Goal: Transaction & Acquisition: Purchase product/service

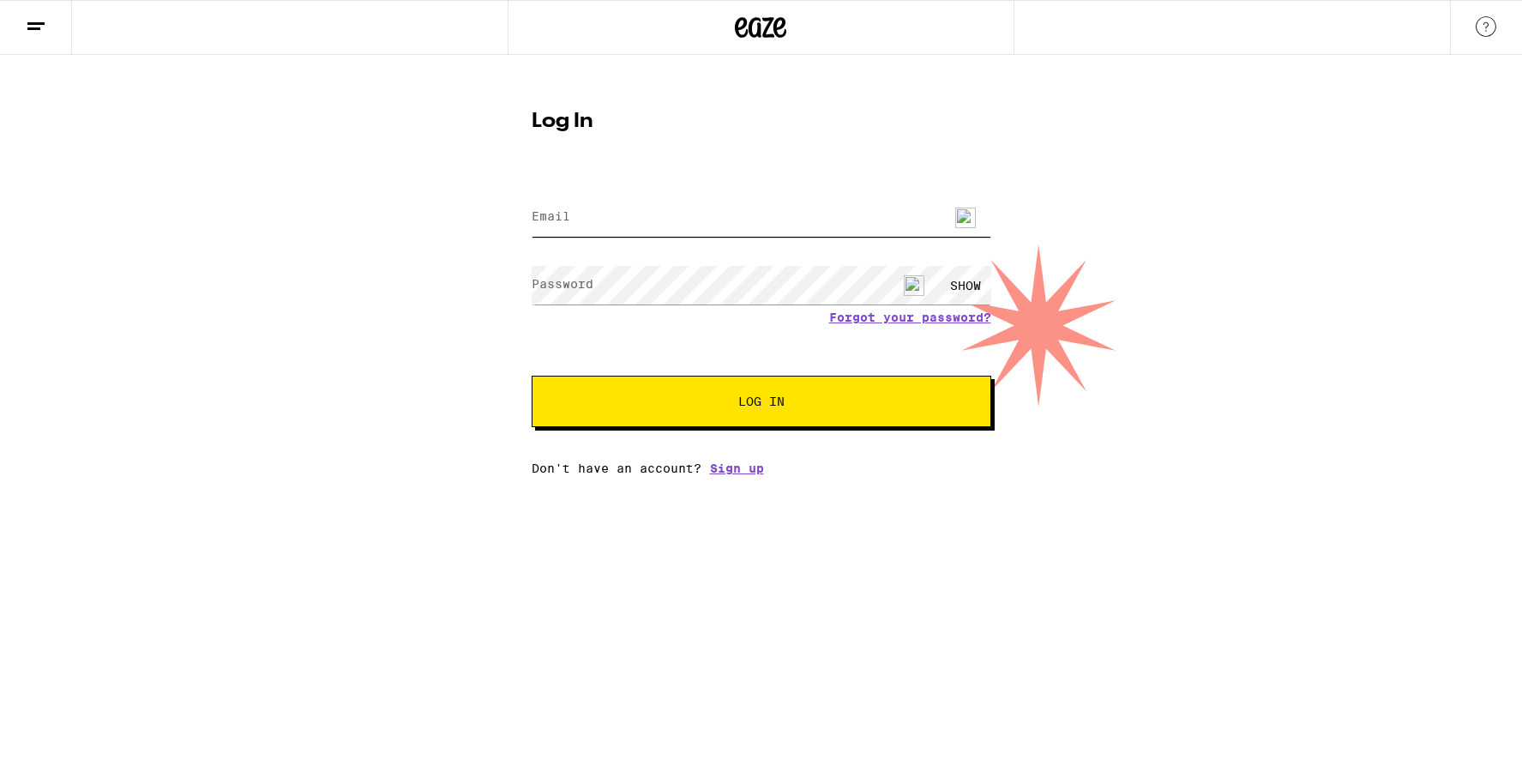
click at [570, 222] on input "Email" at bounding box center [761, 218] width 460 height 39
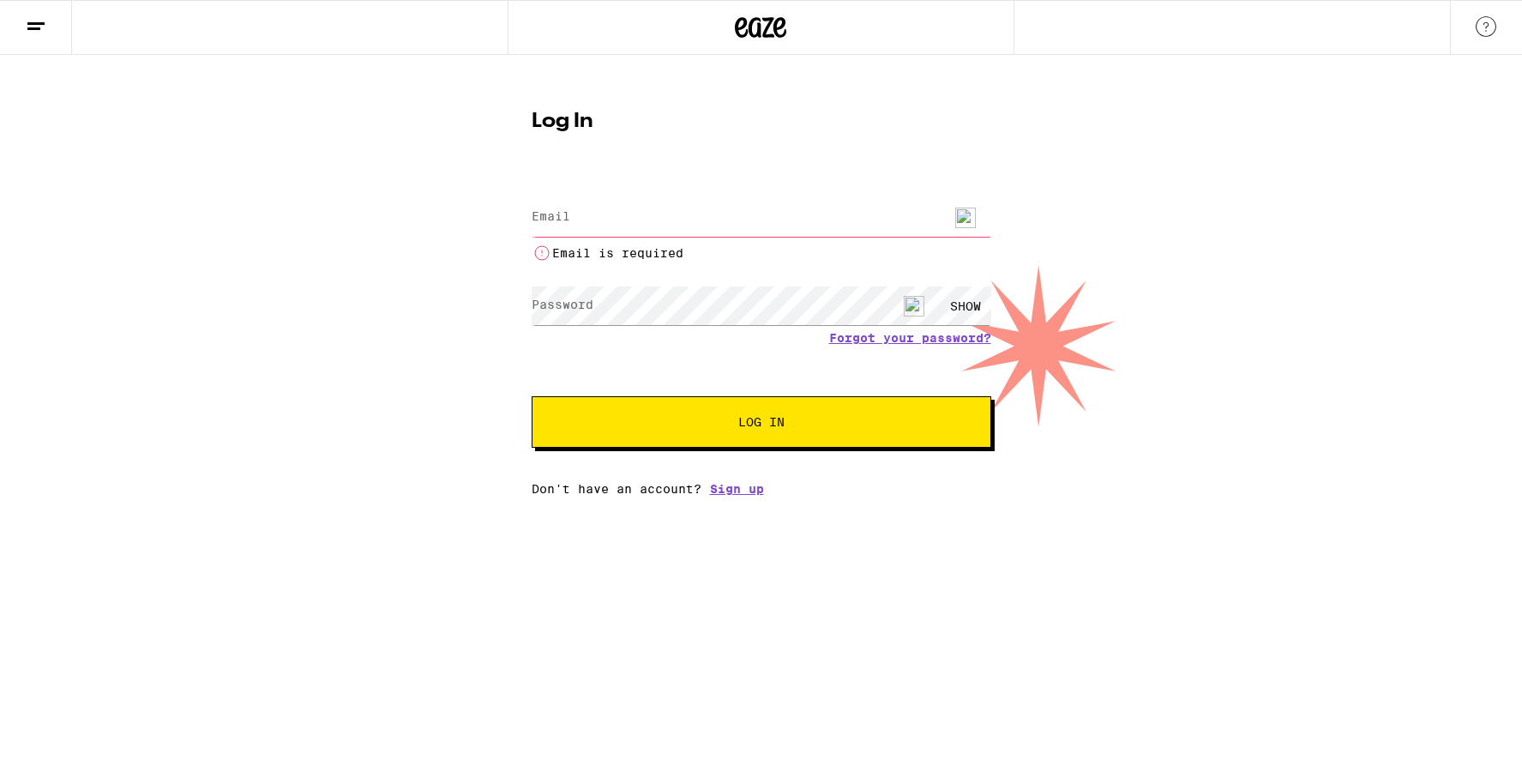
click at [565, 222] on label "Email" at bounding box center [551, 216] width 39 height 14
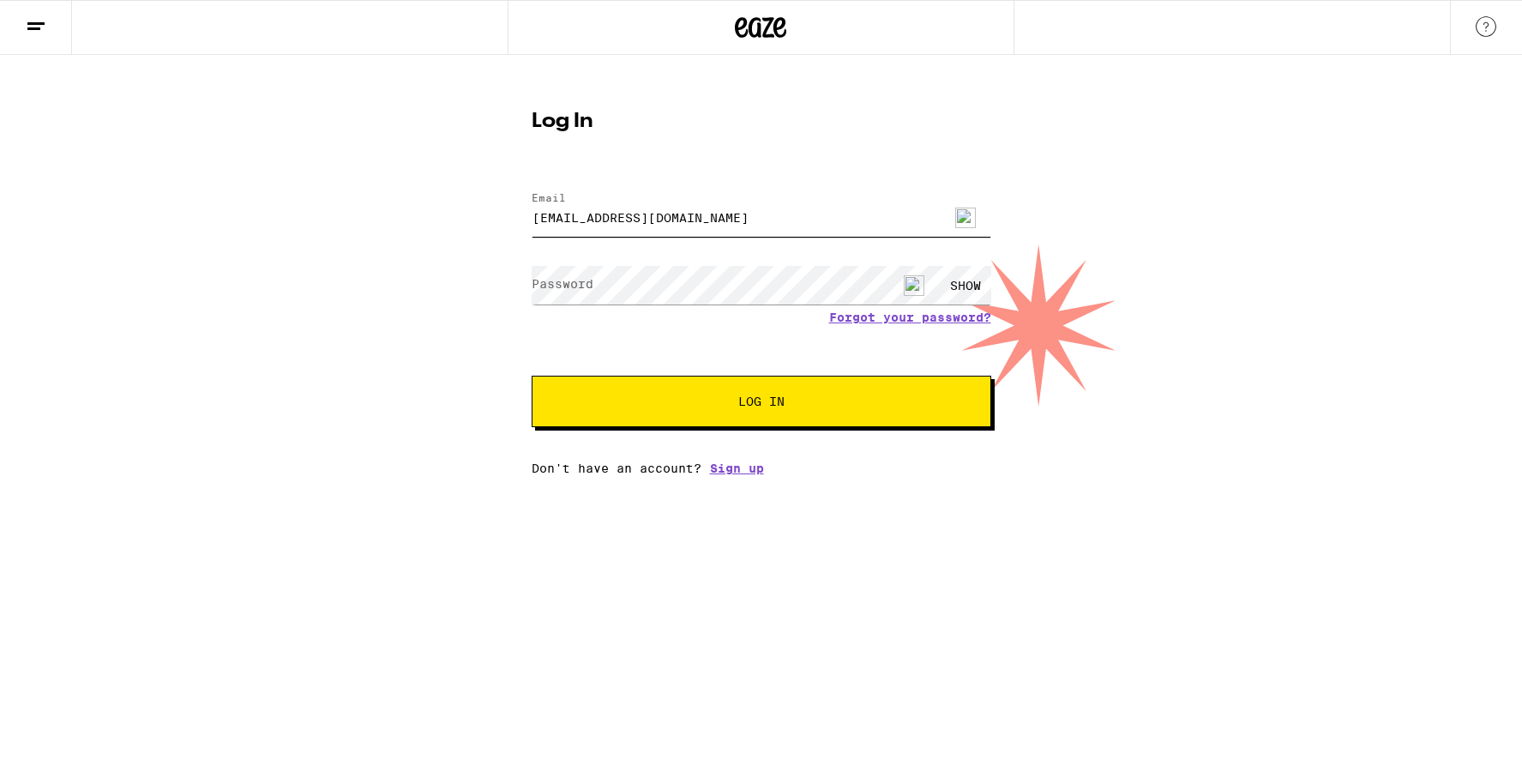
type input "sharam_akhzar@comcast.net"
click at [779, 394] on button "Log In" at bounding box center [761, 401] width 460 height 51
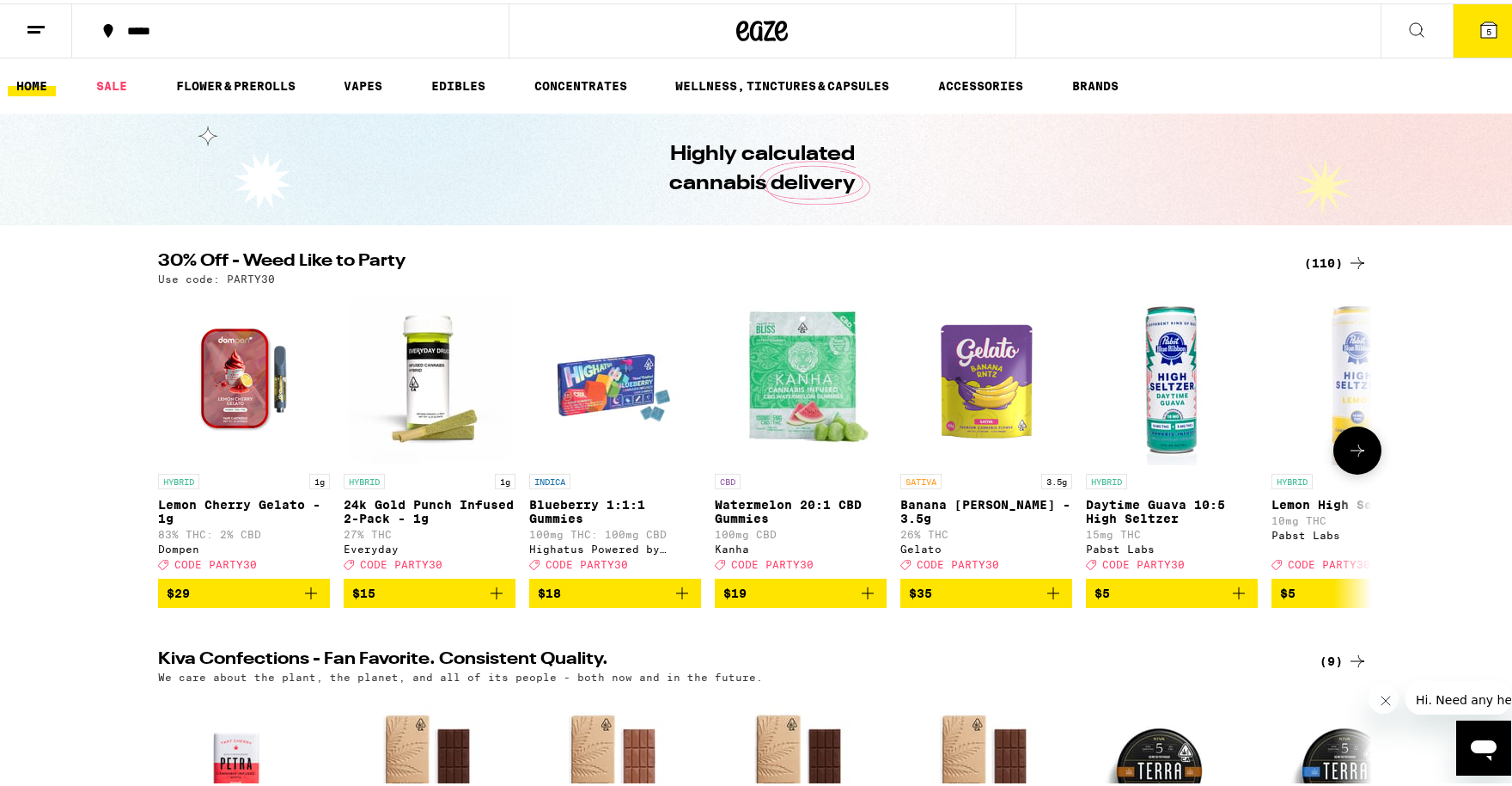
click at [1349, 452] on icon at bounding box center [1357, 446] width 20 height 20
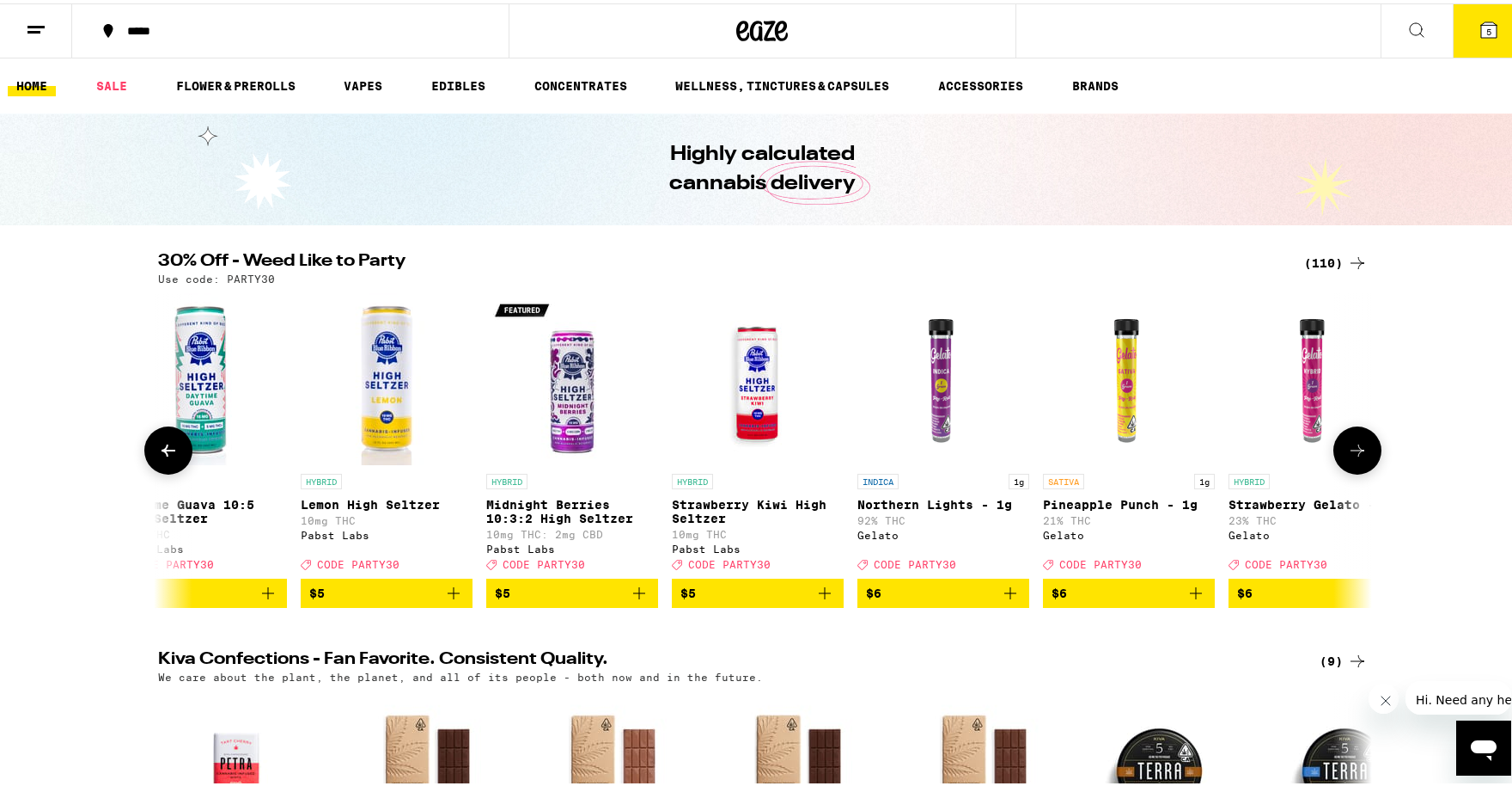
scroll to position [0, 1022]
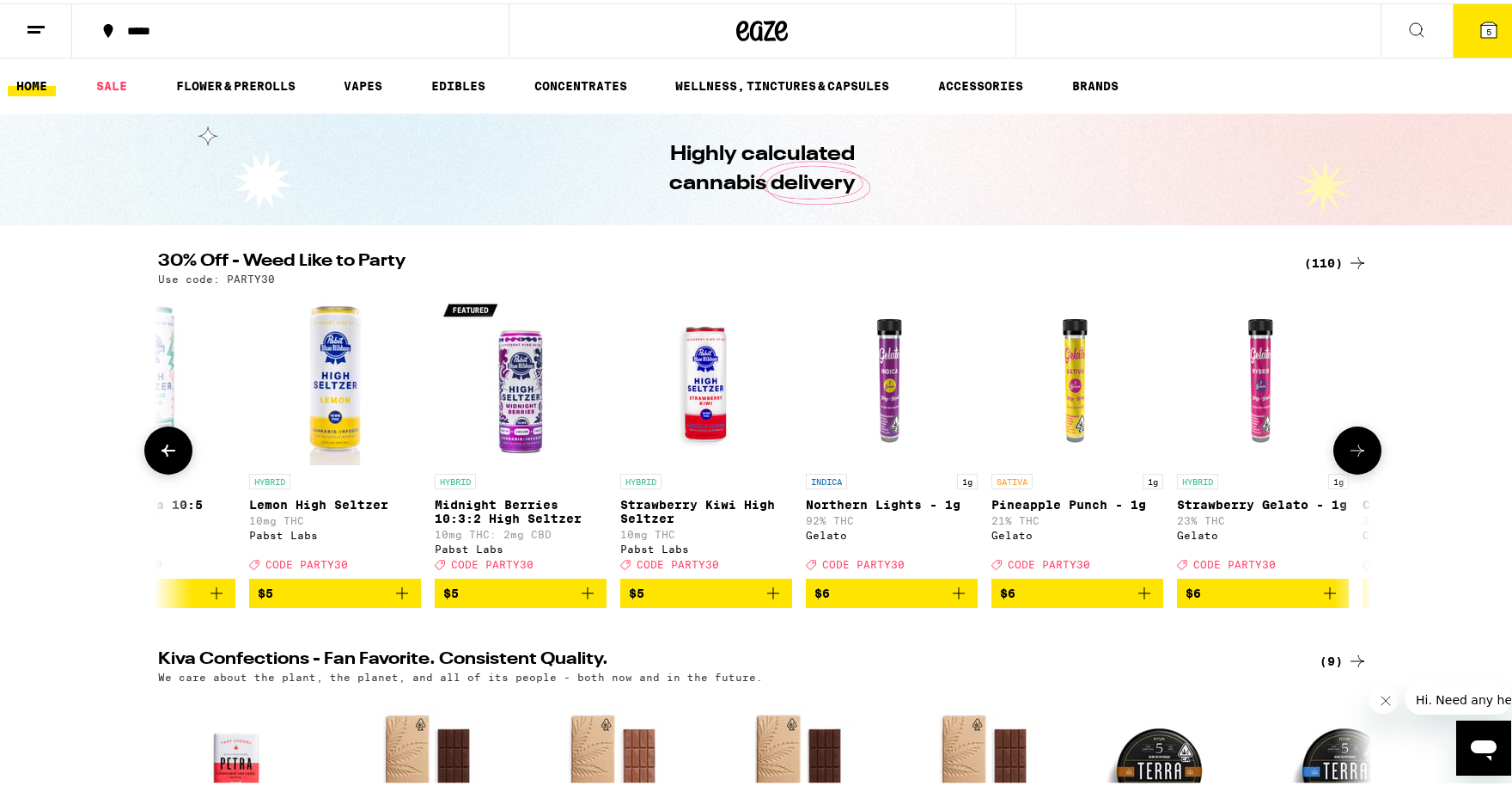
click at [1349, 452] on icon at bounding box center [1357, 446] width 20 height 20
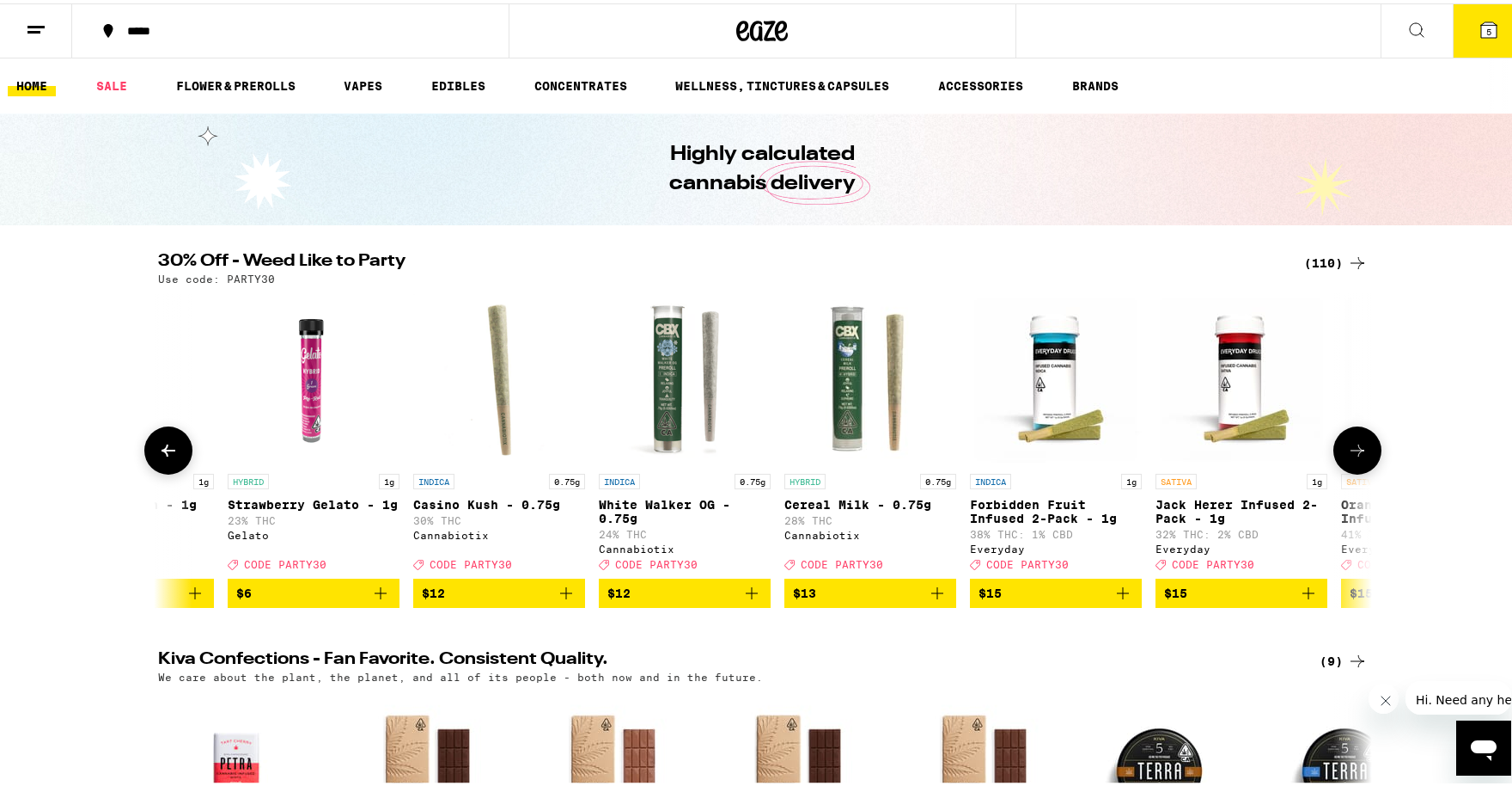
scroll to position [0, 2044]
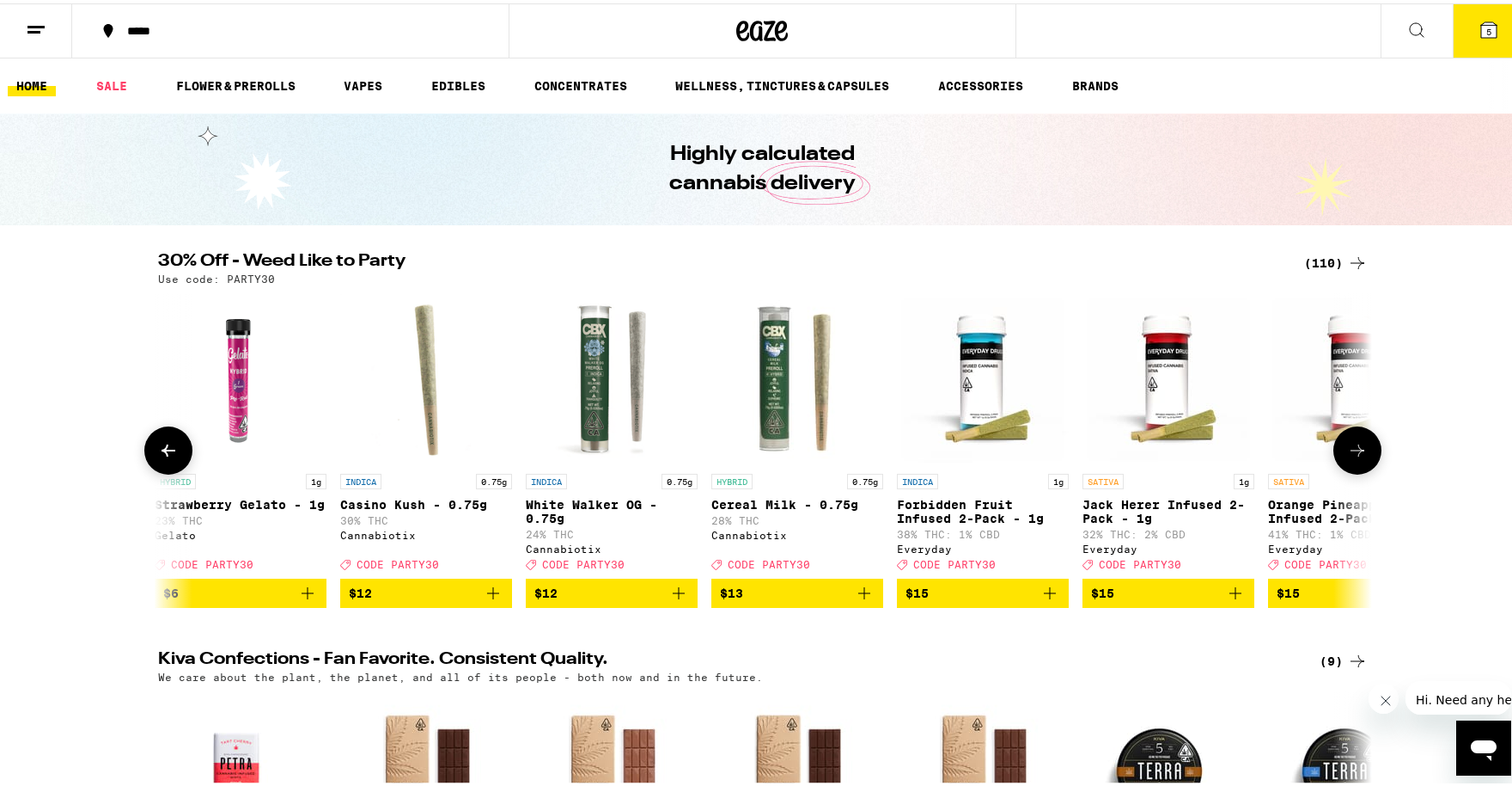
click at [1349, 452] on icon at bounding box center [1357, 446] width 20 height 20
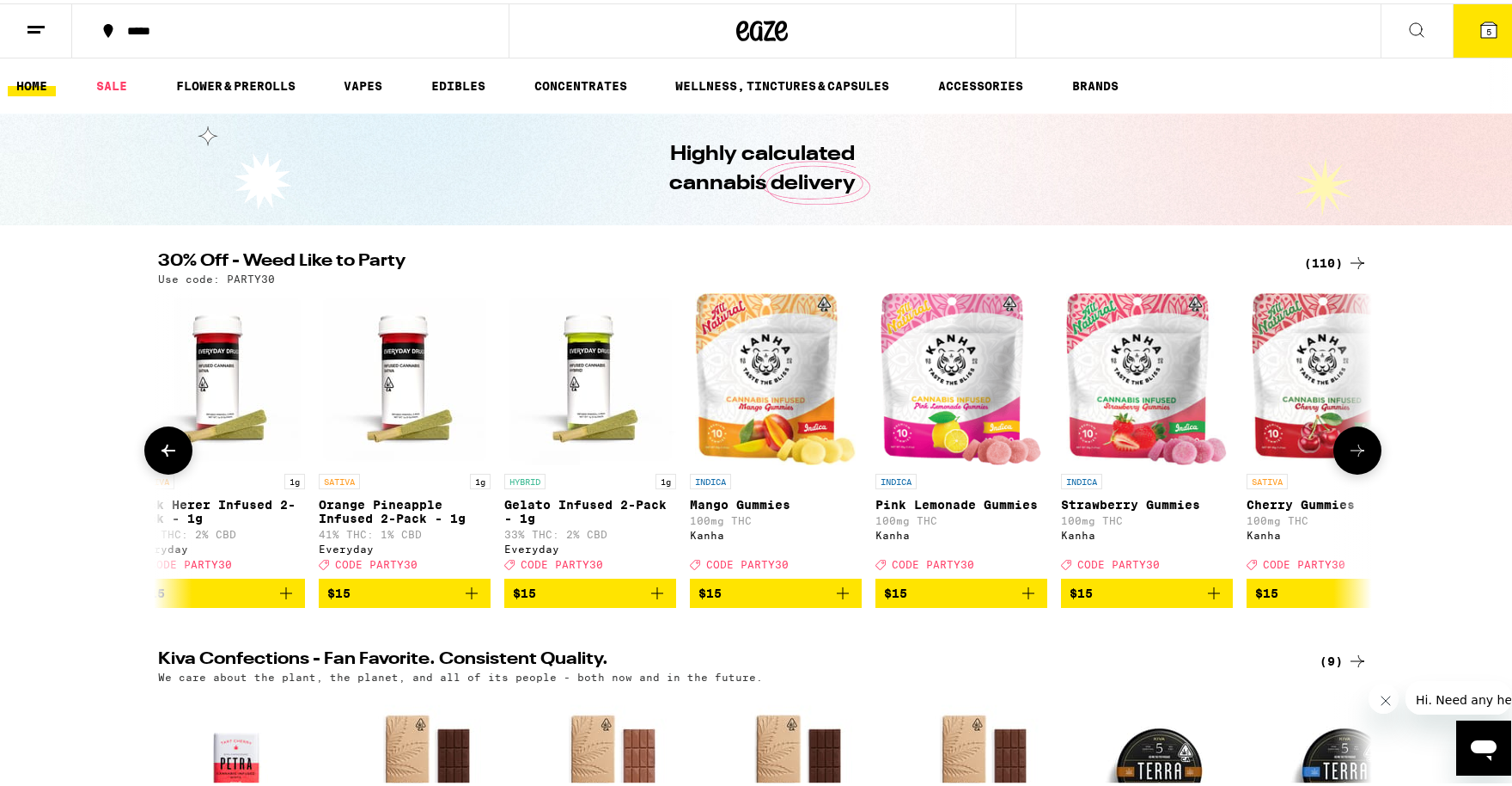
scroll to position [0, 3068]
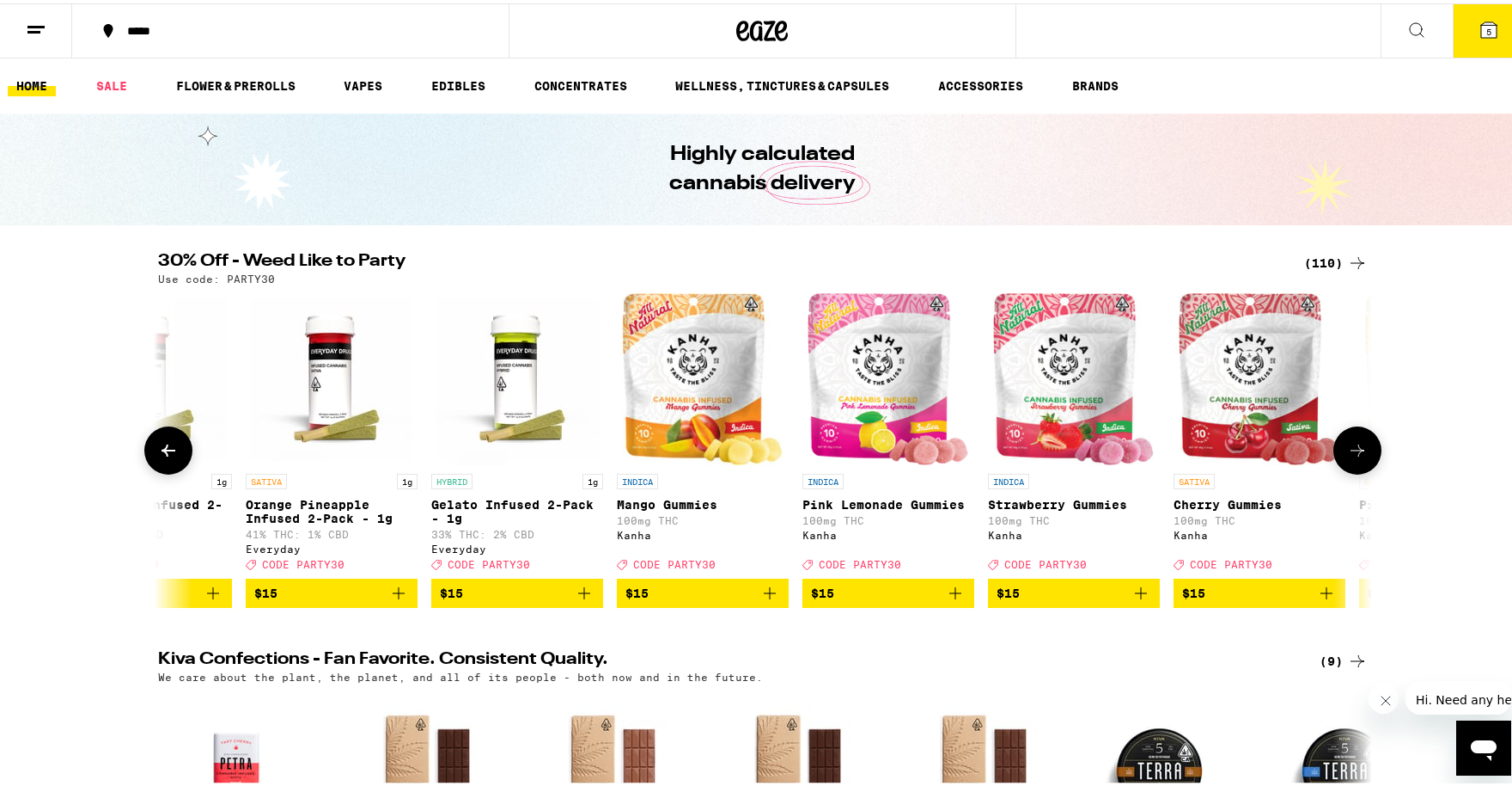
click at [1349, 452] on icon at bounding box center [1357, 446] width 20 height 20
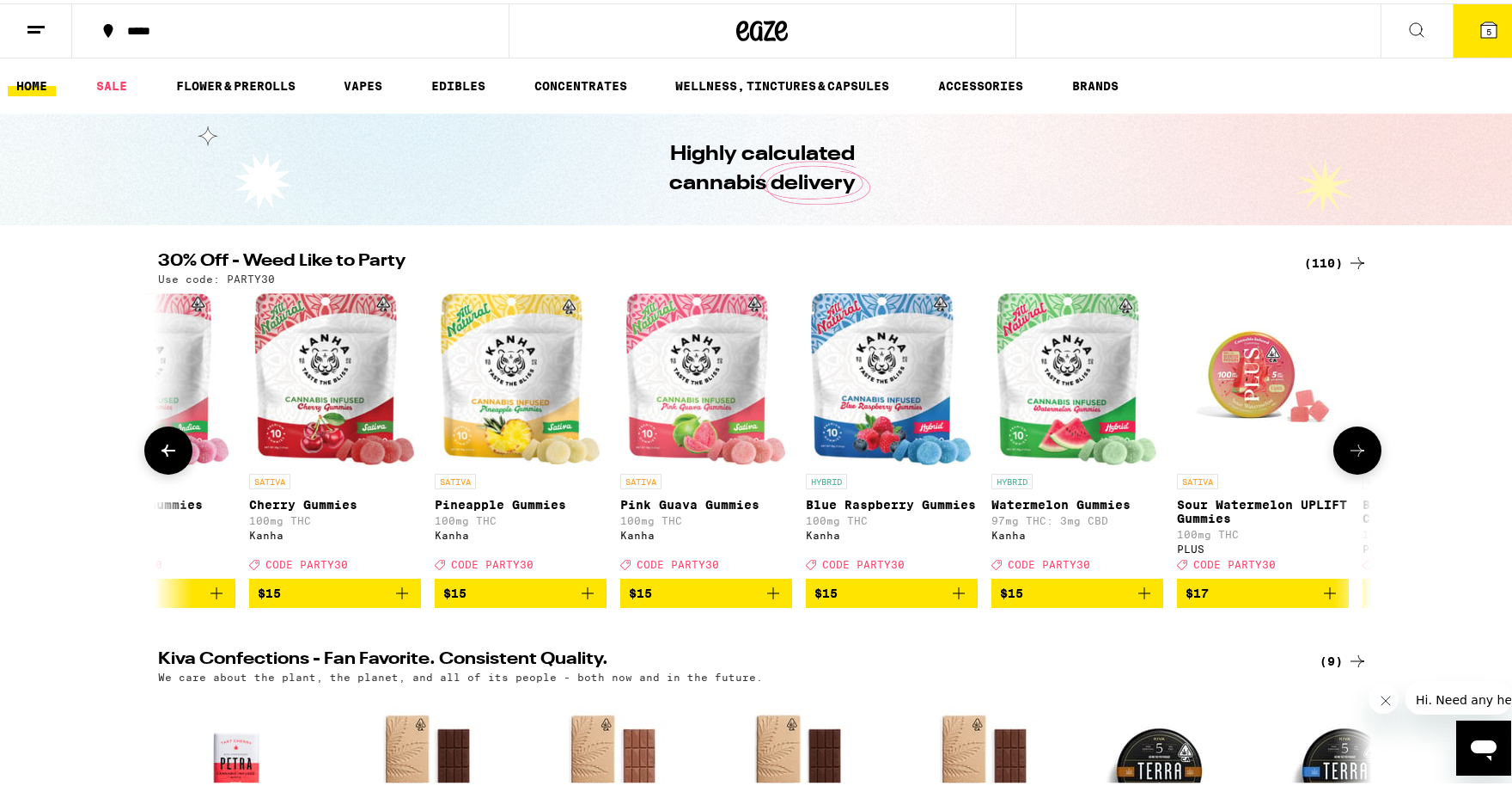
scroll to position [0, 4090]
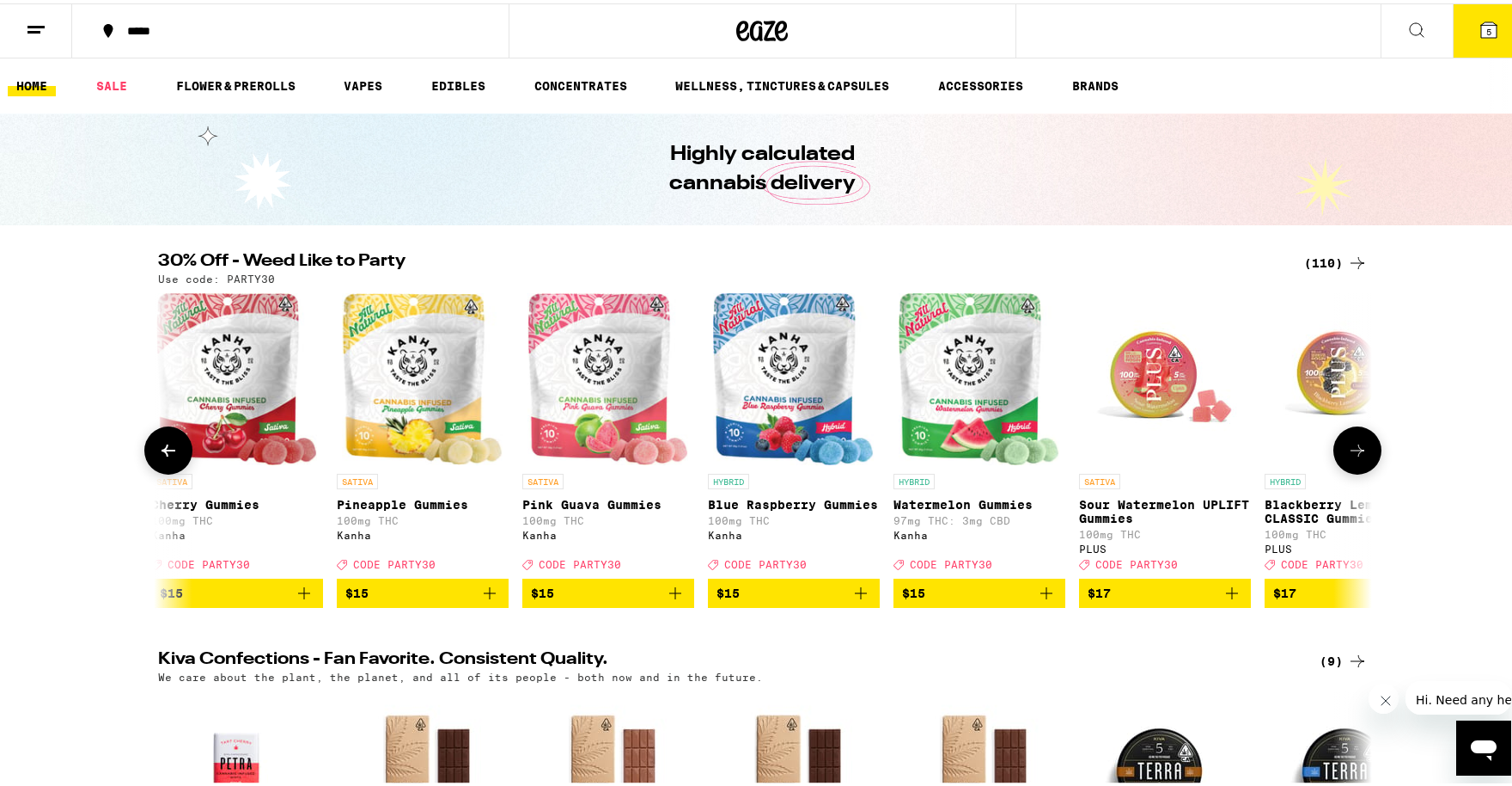
drag, startPoint x: 1349, startPoint y: 452, endPoint x: 737, endPoint y: 608, distance: 631.6
click at [750, 605] on div "HYBRID 1g Lemon Cherry Gelato - 1g 83% THC: 2% CBD Dompen Deal Created with Ske…" at bounding box center [763, 447] width 1238 height 314
click at [1043, 600] on icon "Add to bag" at bounding box center [1046, 589] width 20 height 20
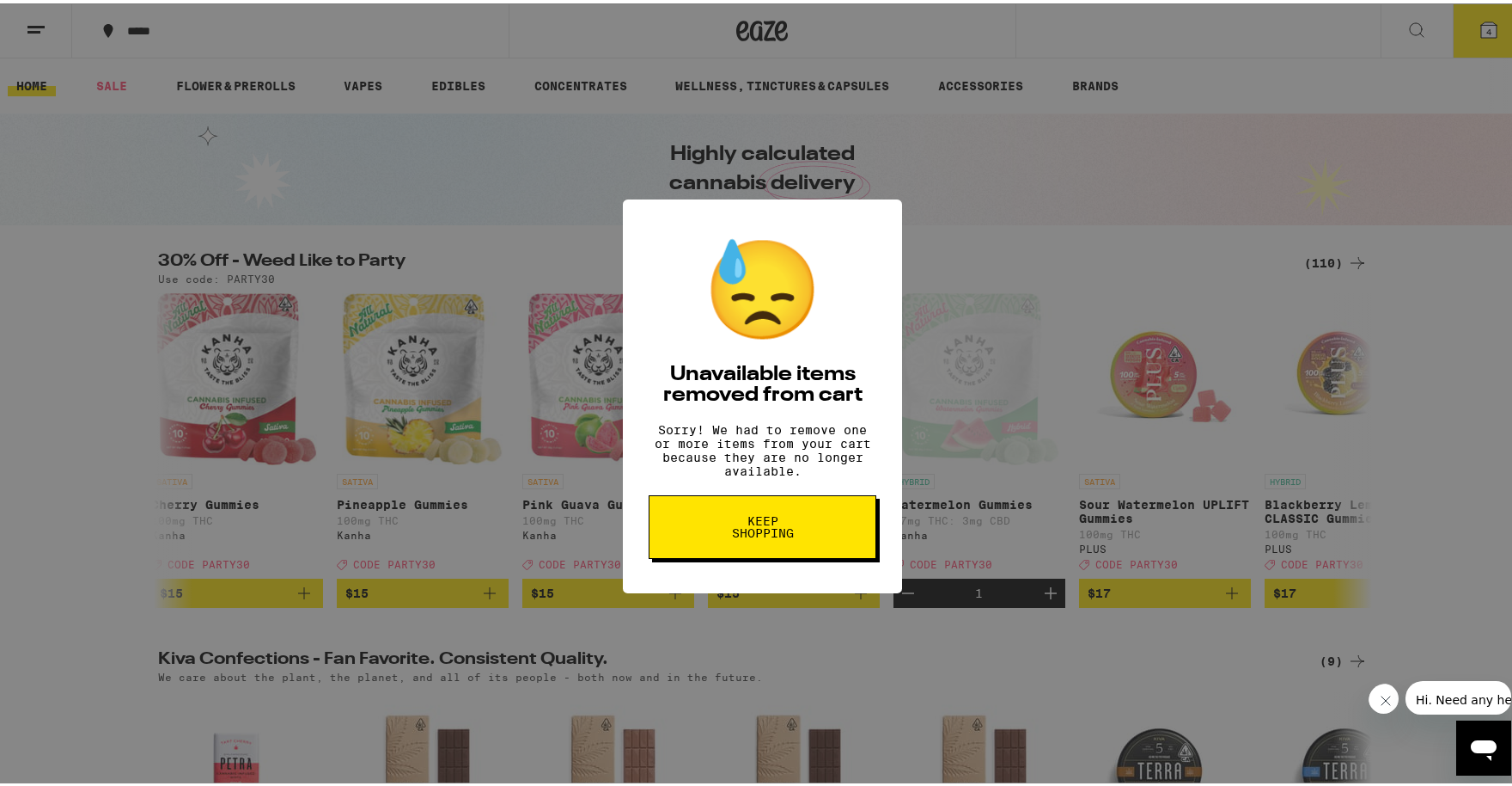
click at [763, 533] on span "Keep Shopping" at bounding box center [762, 523] width 88 height 24
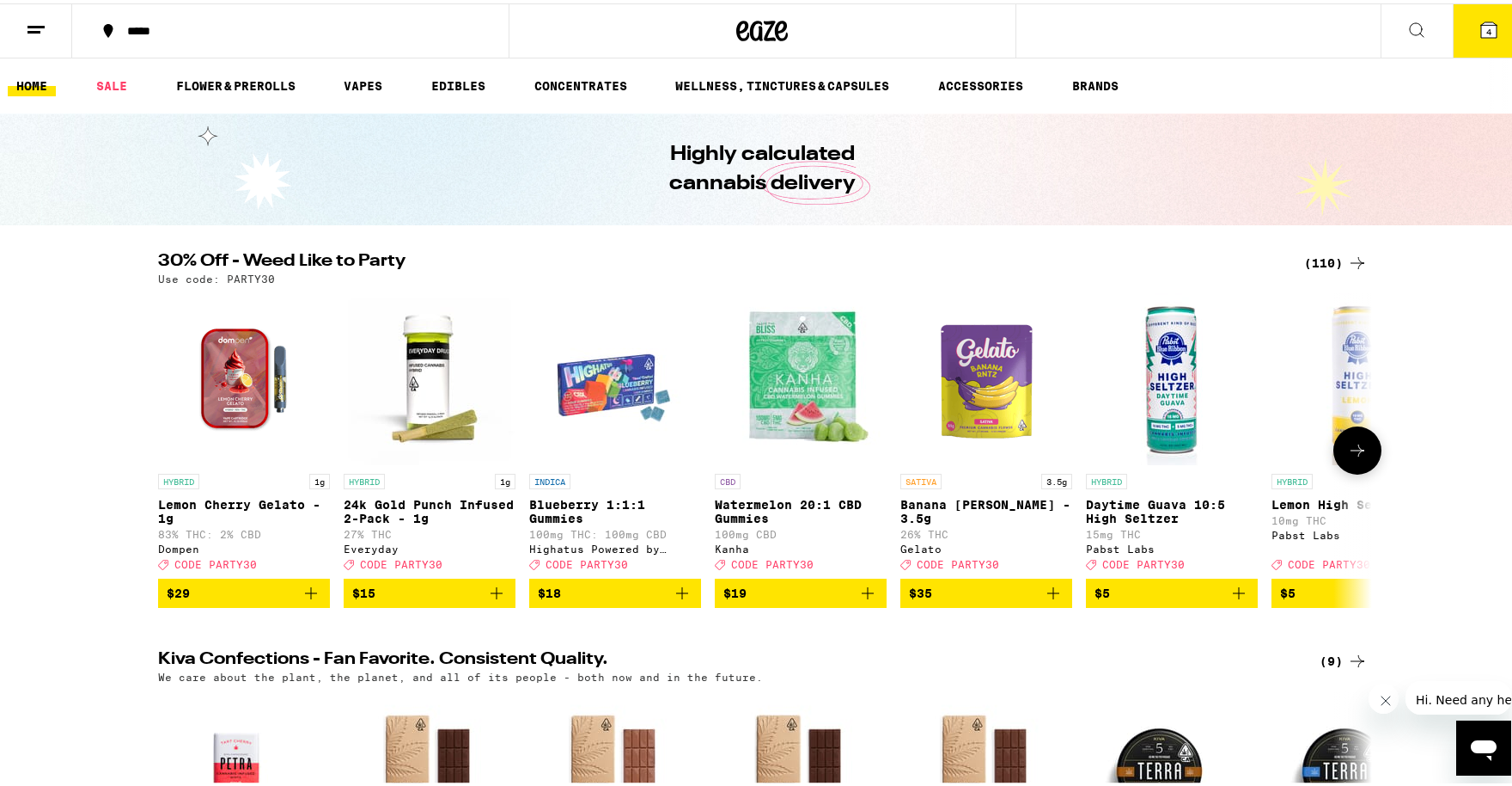
click at [1354, 453] on icon at bounding box center [1358, 446] width 14 height 12
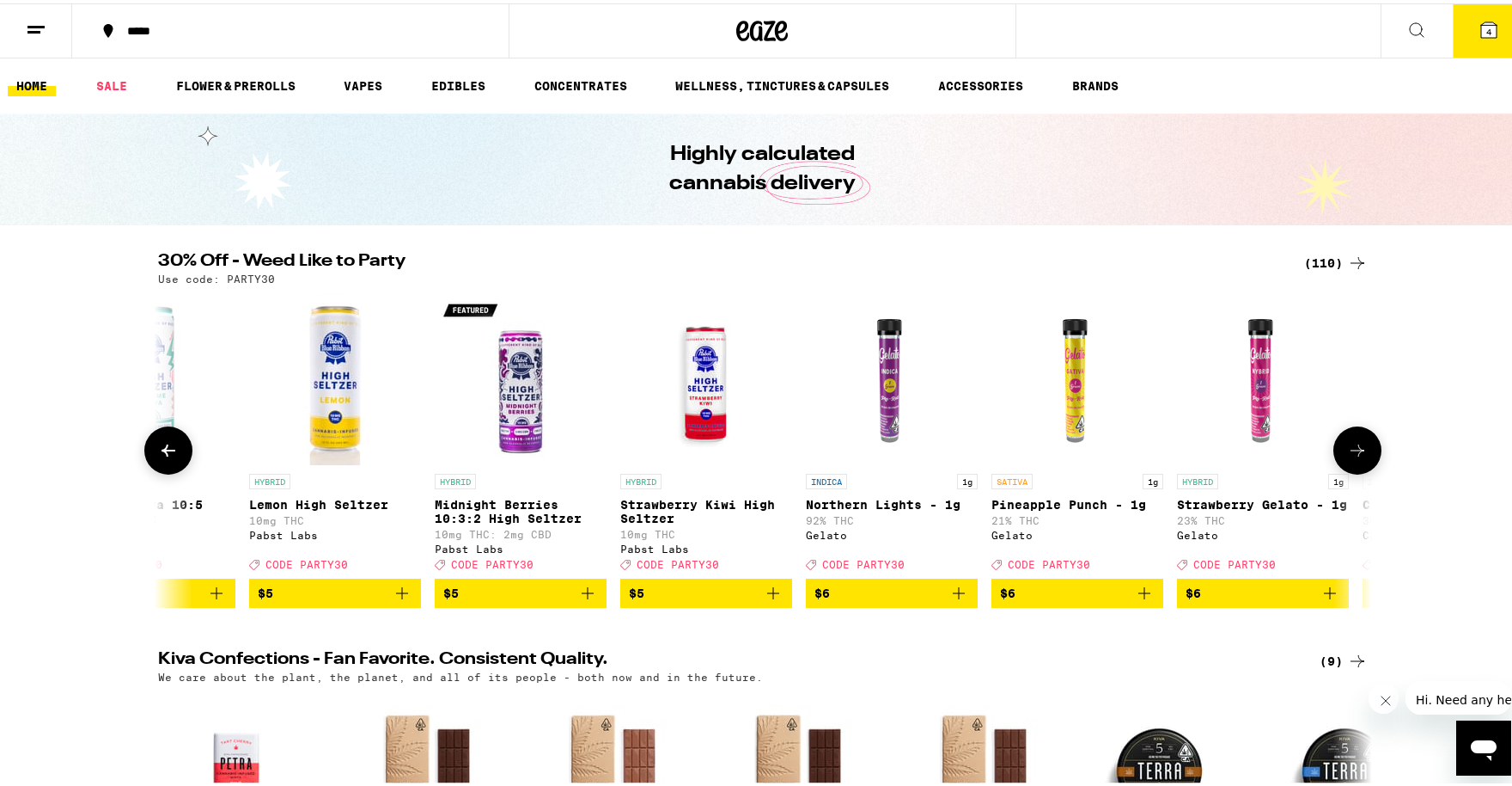
click at [1354, 453] on icon at bounding box center [1358, 446] width 14 height 12
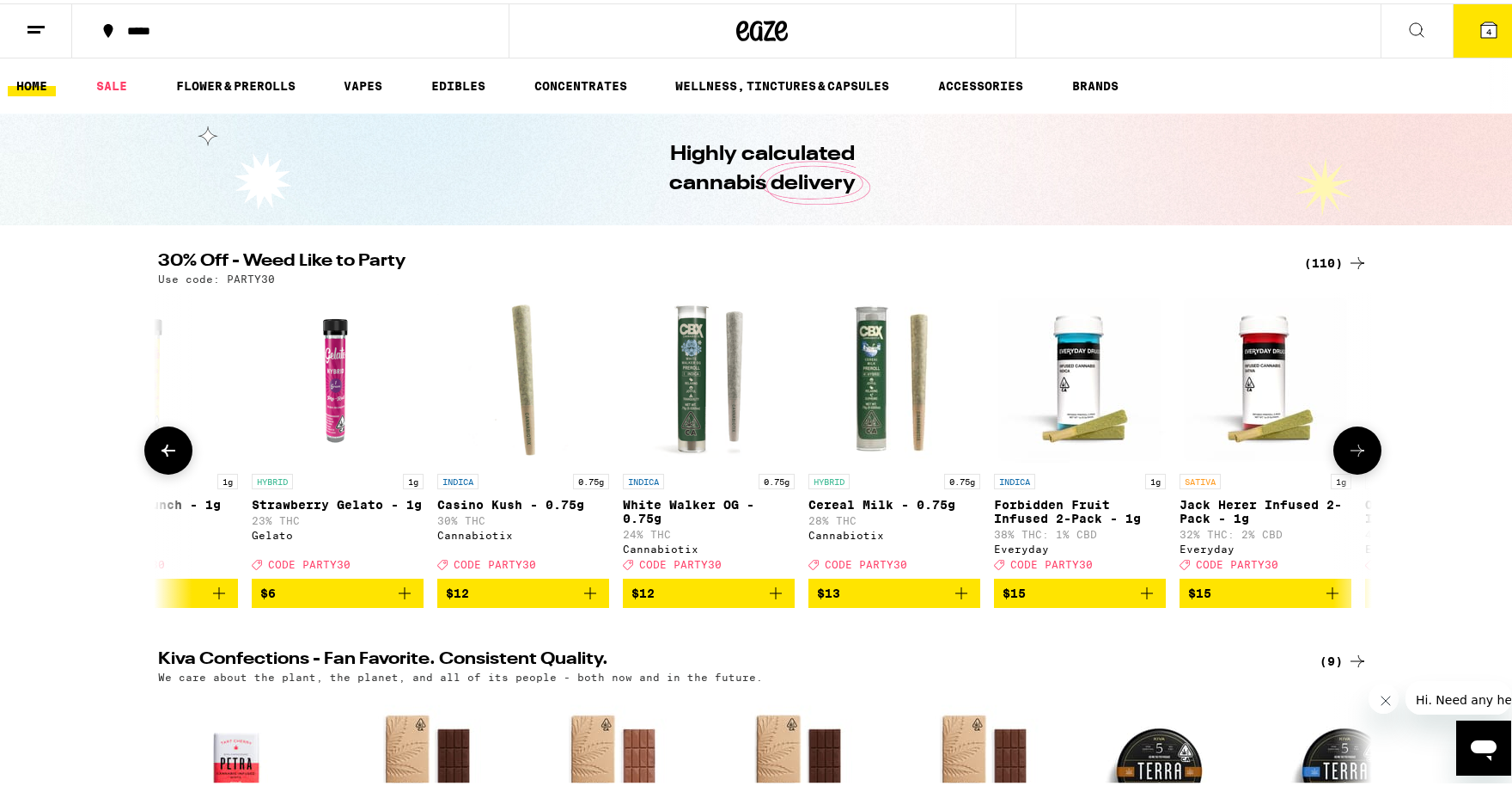
scroll to position [0, 2044]
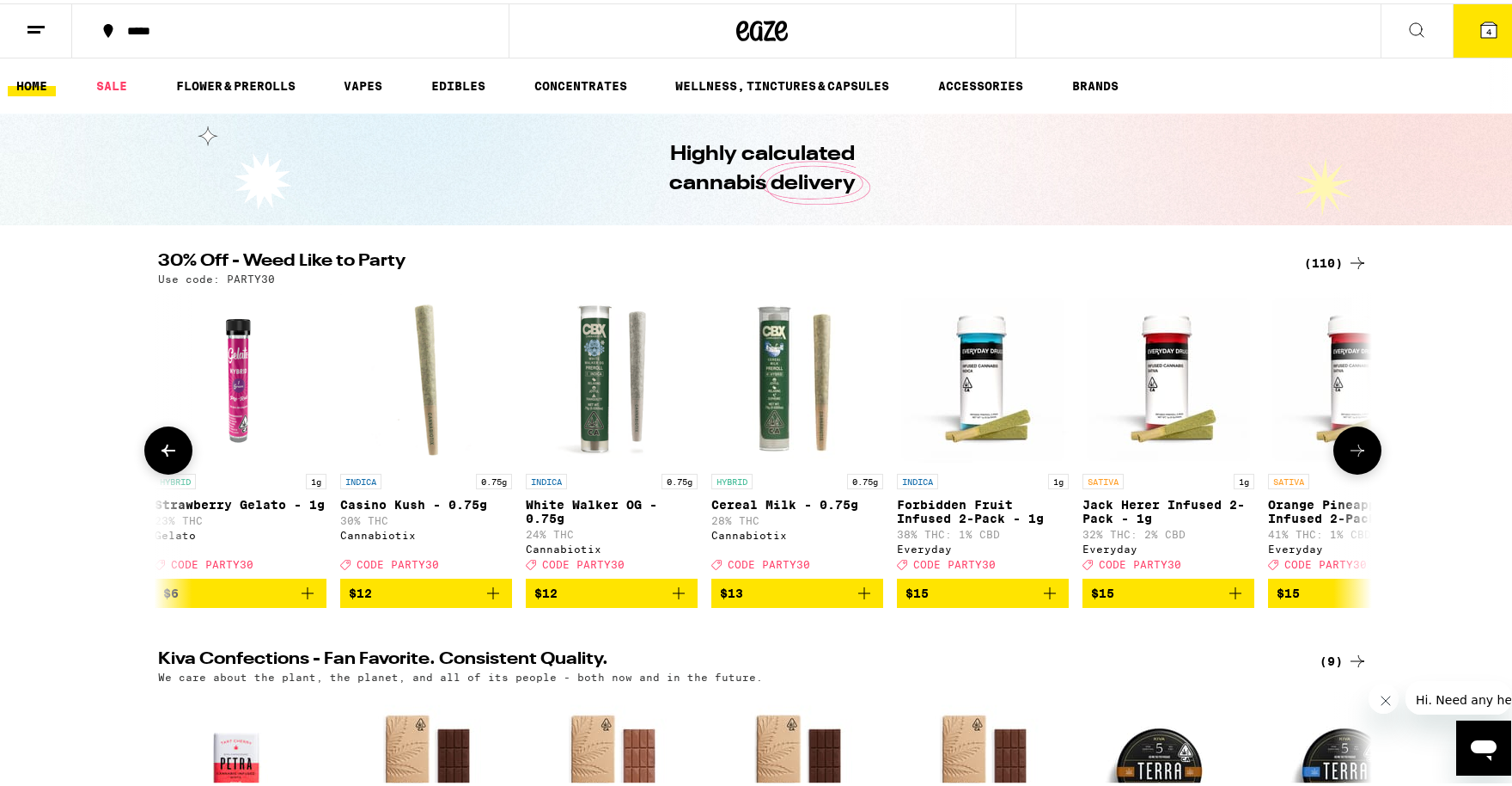
click at [1354, 453] on icon at bounding box center [1358, 446] width 14 height 12
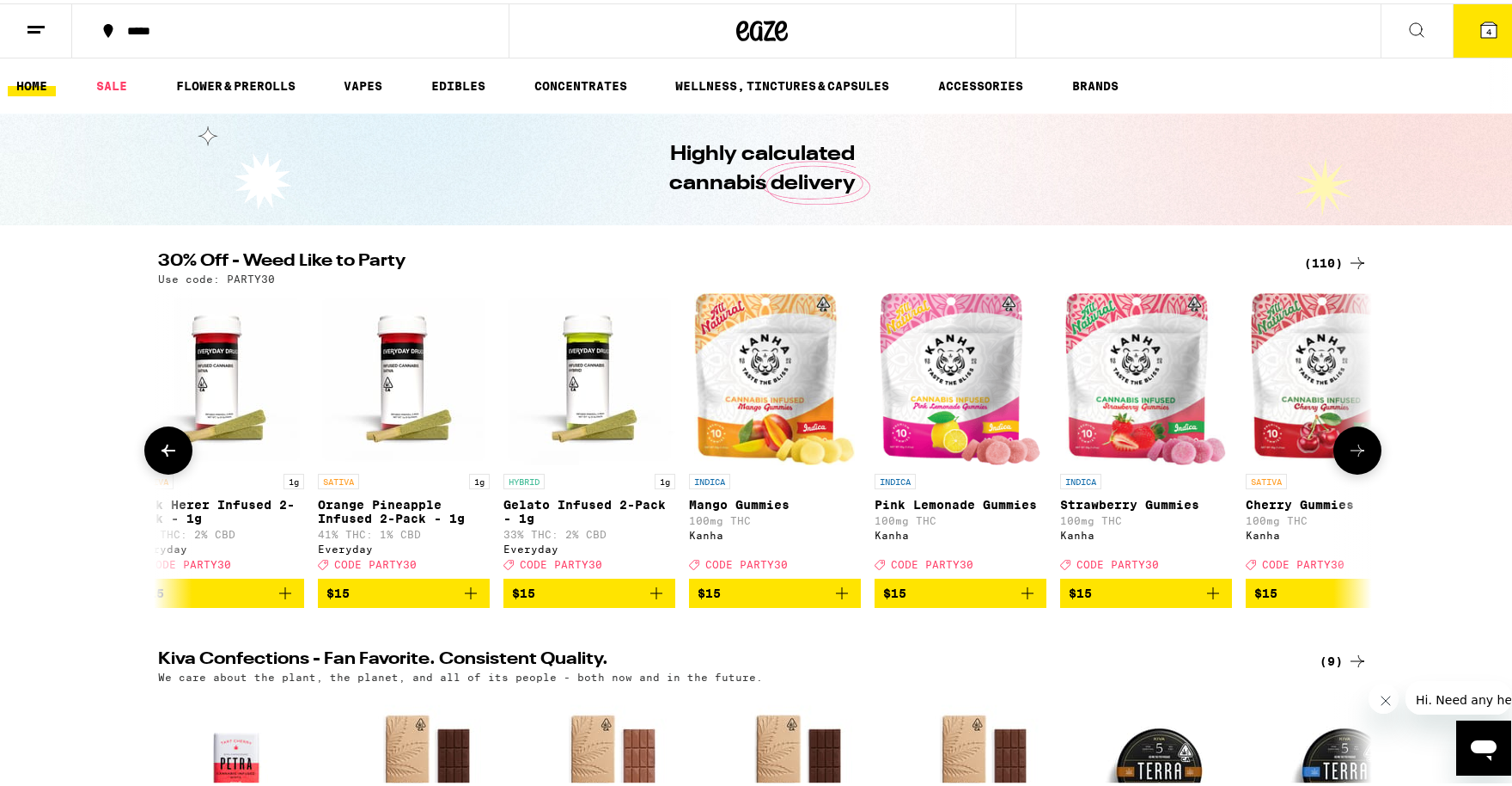
scroll to position [0, 3068]
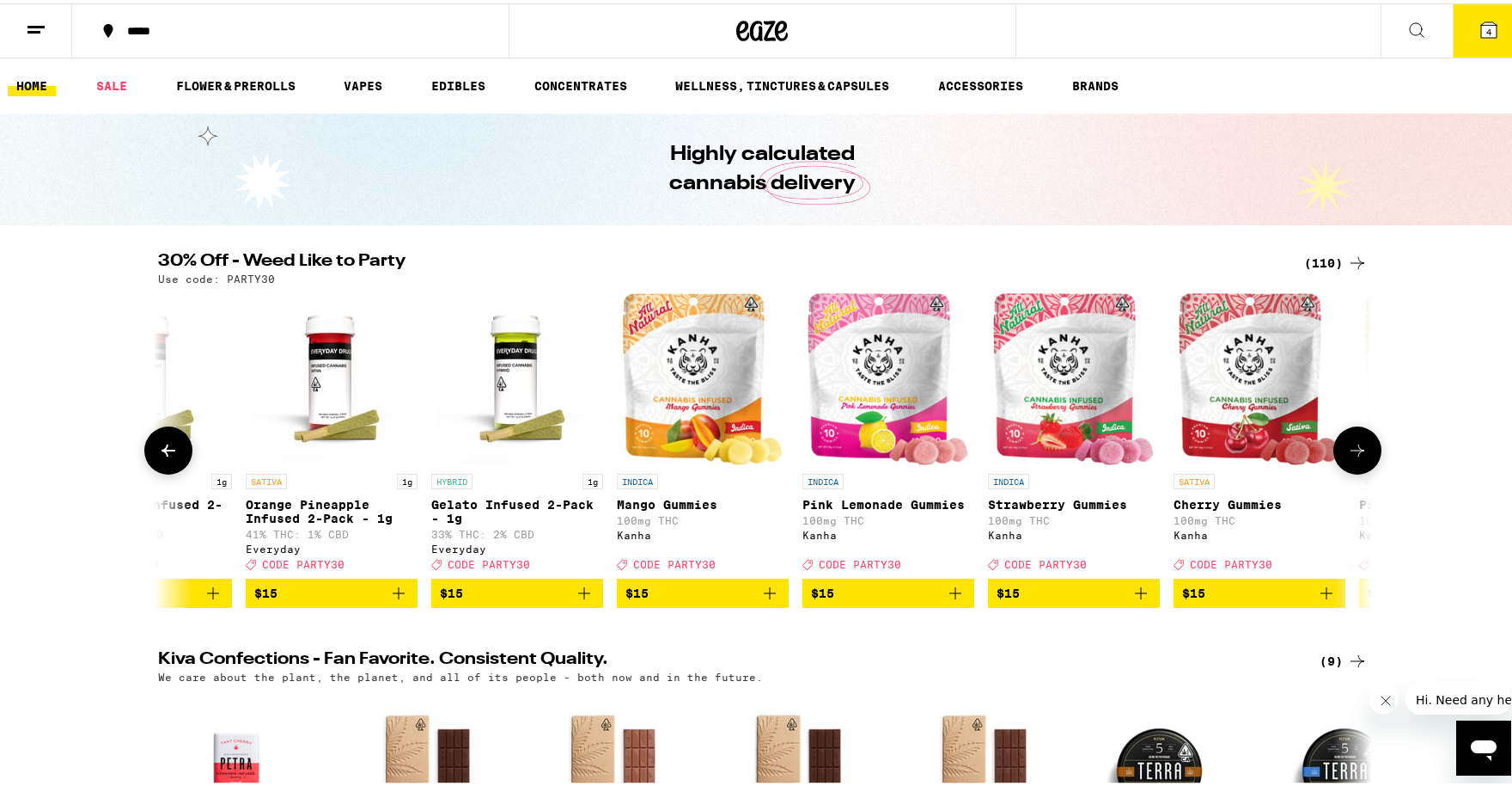
click at [761, 599] on icon "Add to bag" at bounding box center [769, 589] width 20 height 20
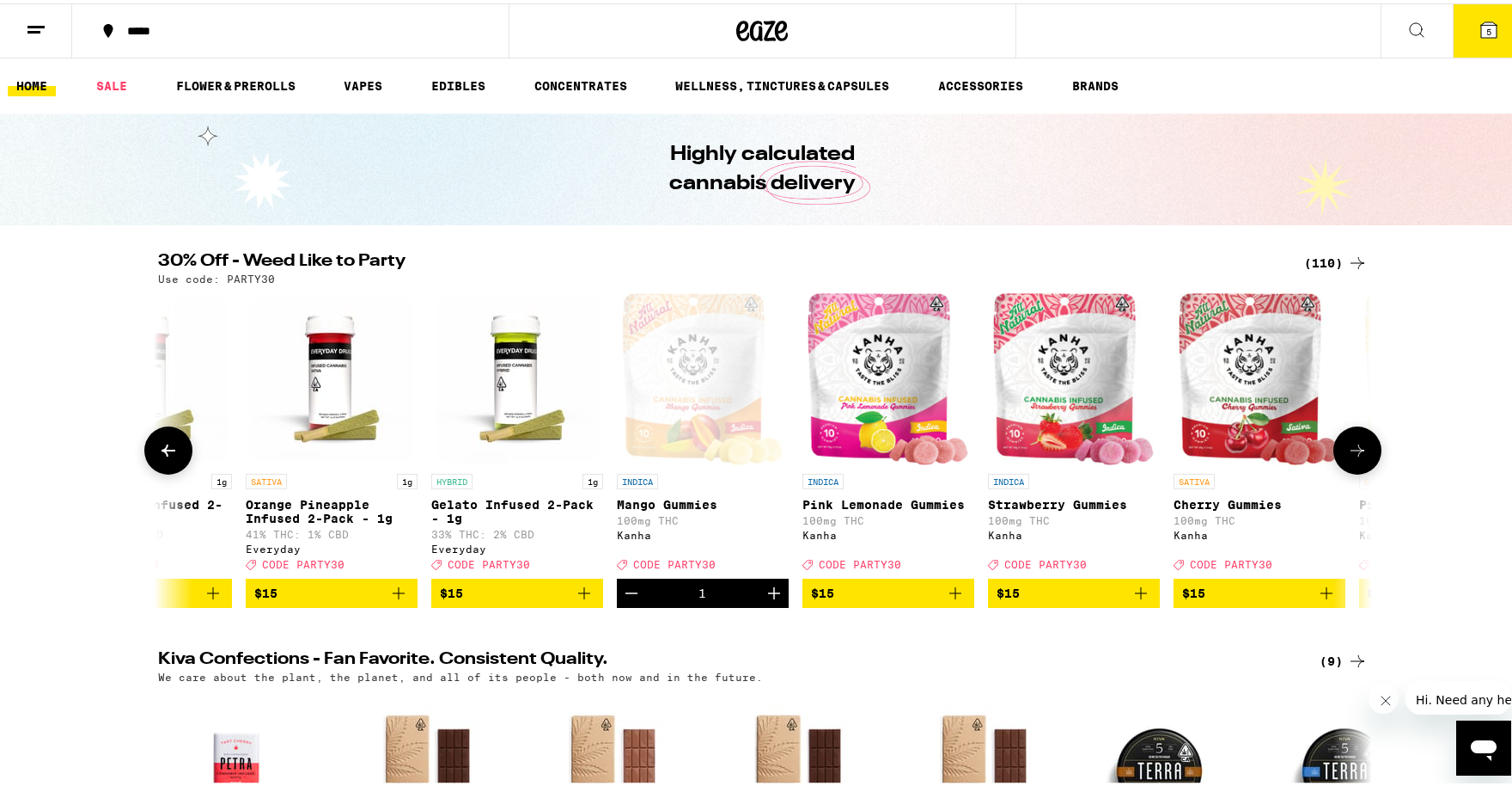
click at [628, 600] on icon "Decrement" at bounding box center [631, 589] width 20 height 20
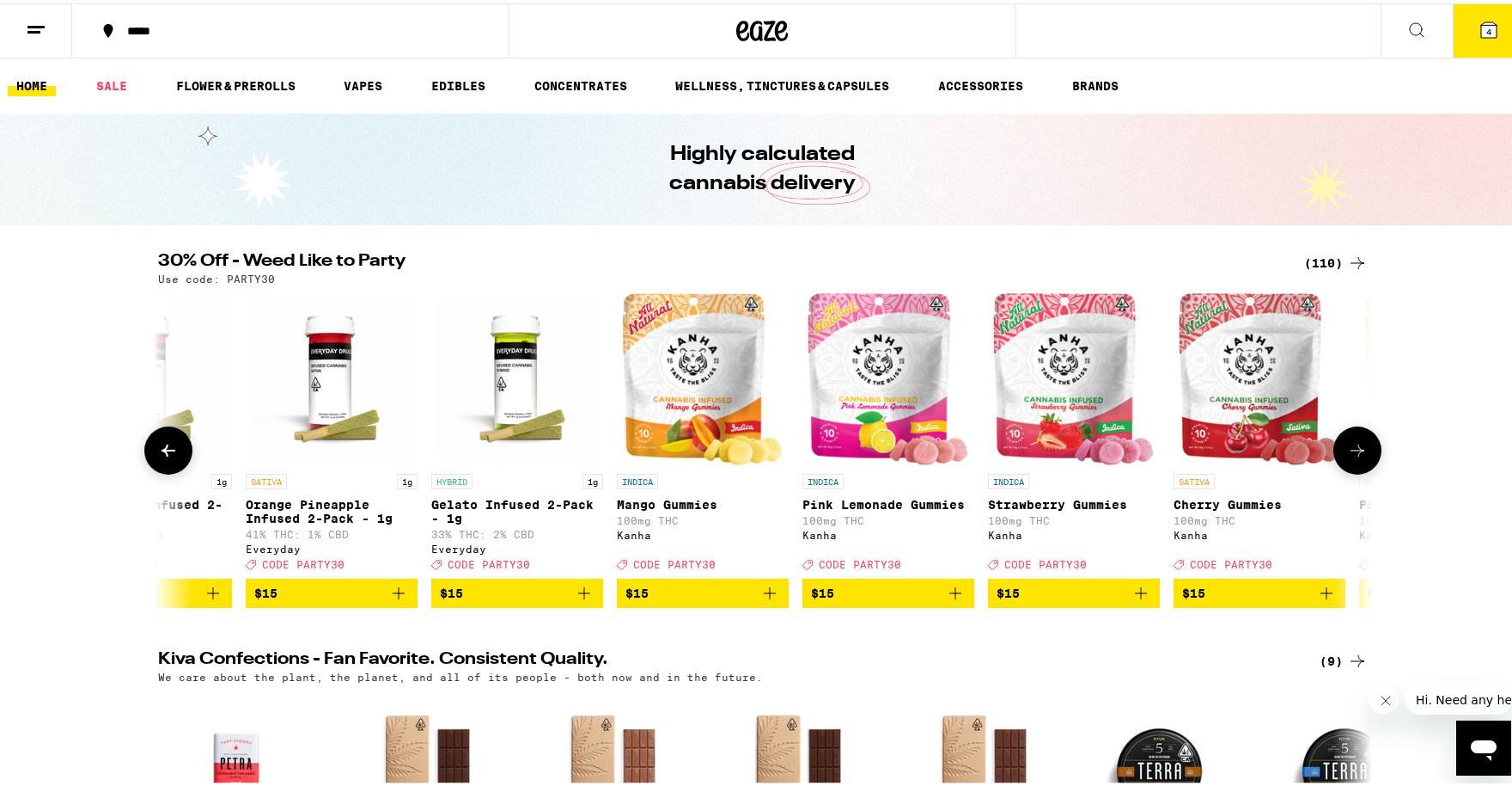
click at [1353, 455] on icon at bounding box center [1357, 446] width 20 height 20
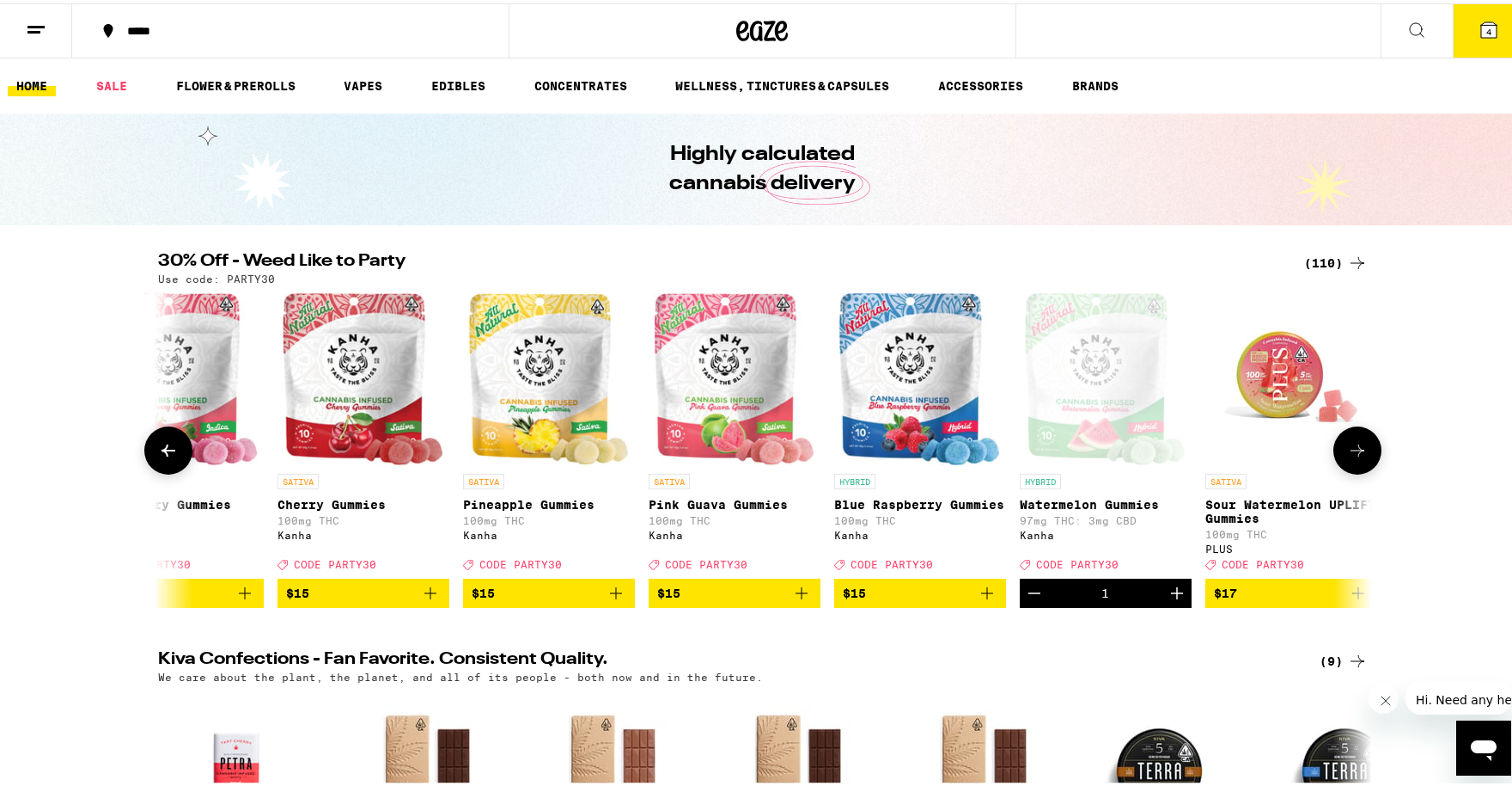
scroll to position [0, 4090]
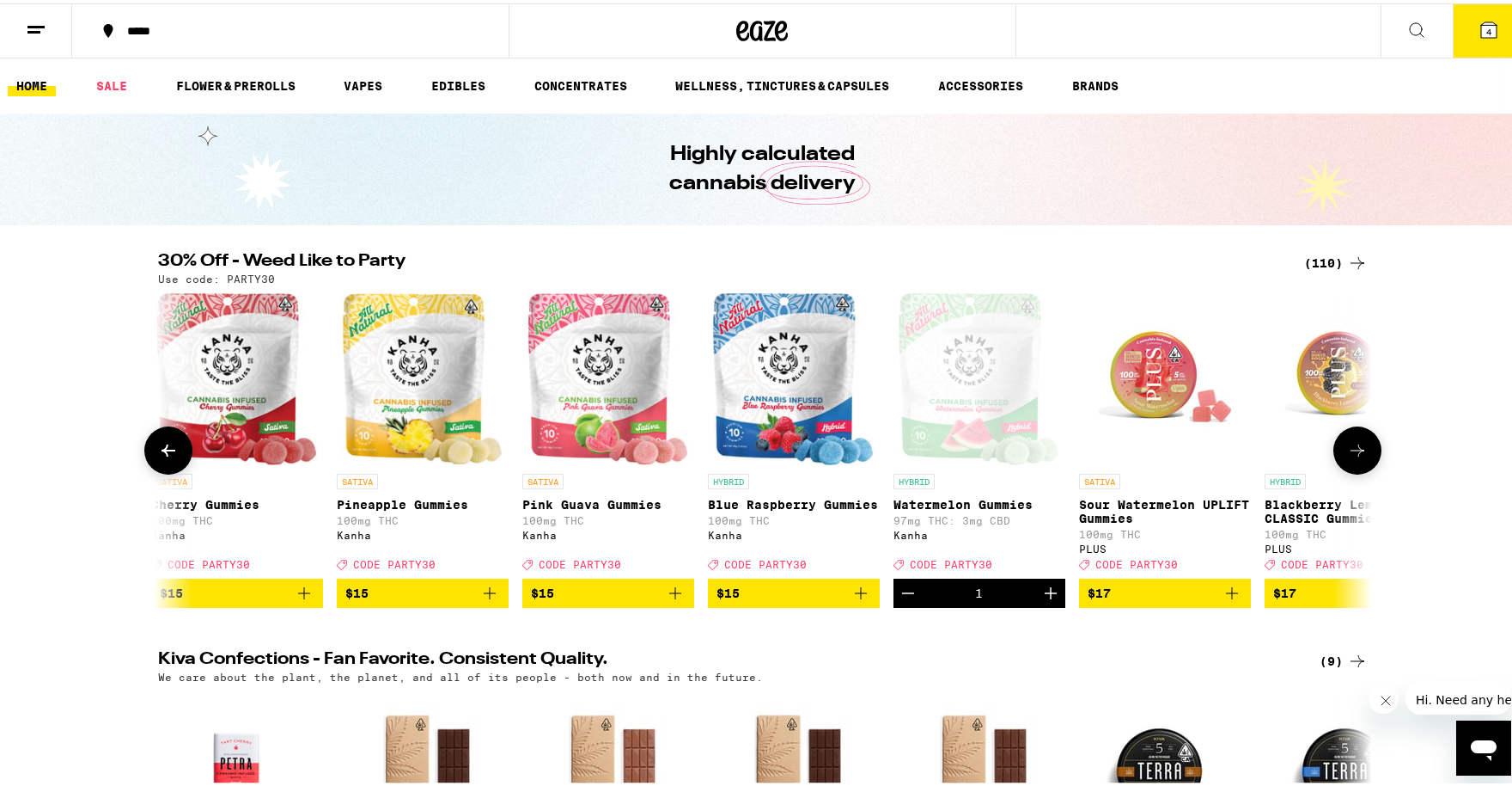
click at [666, 600] on icon "Add to bag" at bounding box center [675, 589] width 20 height 20
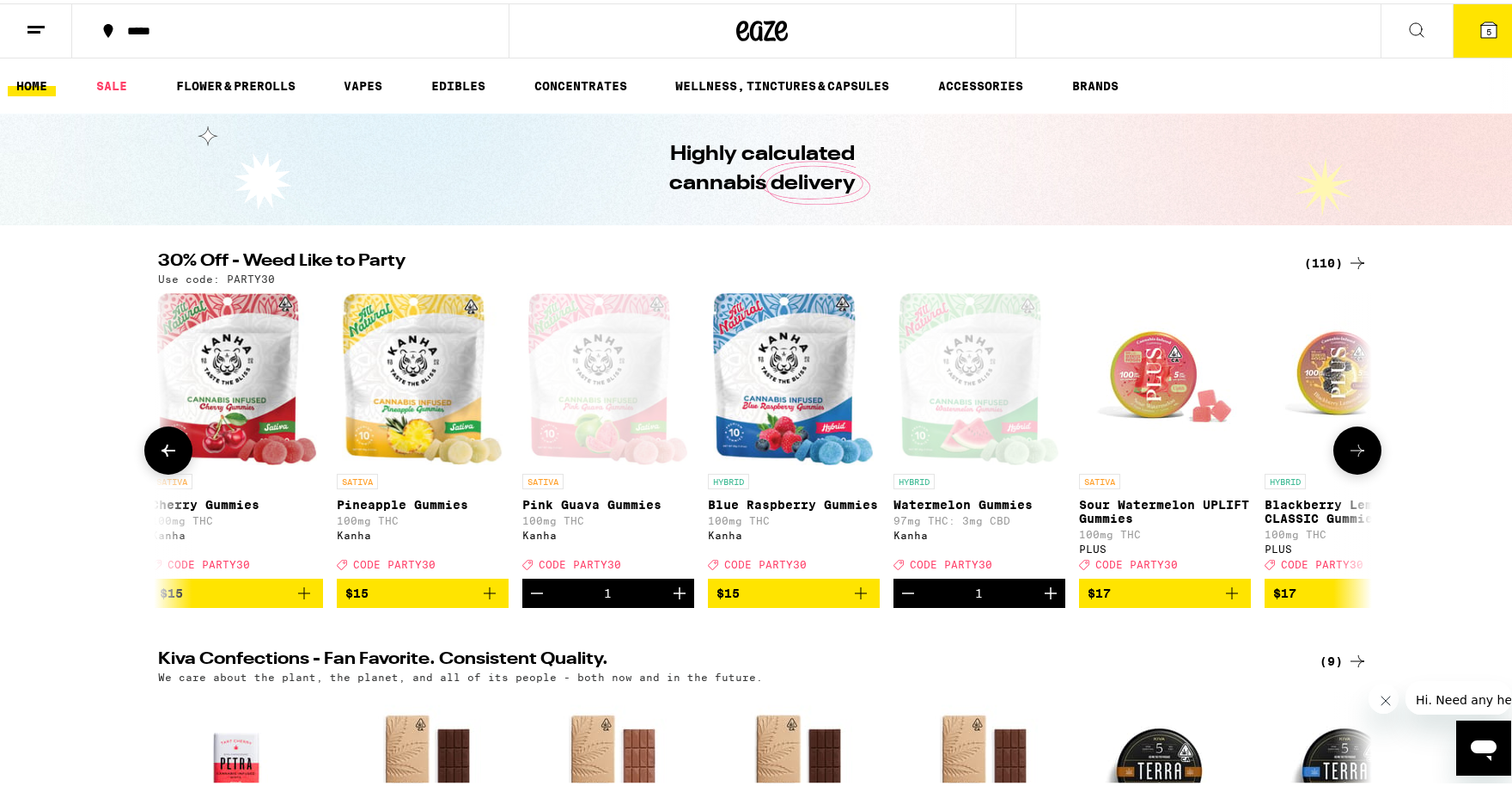
click at [480, 600] on icon "Add to bag" at bounding box center [489, 589] width 20 height 20
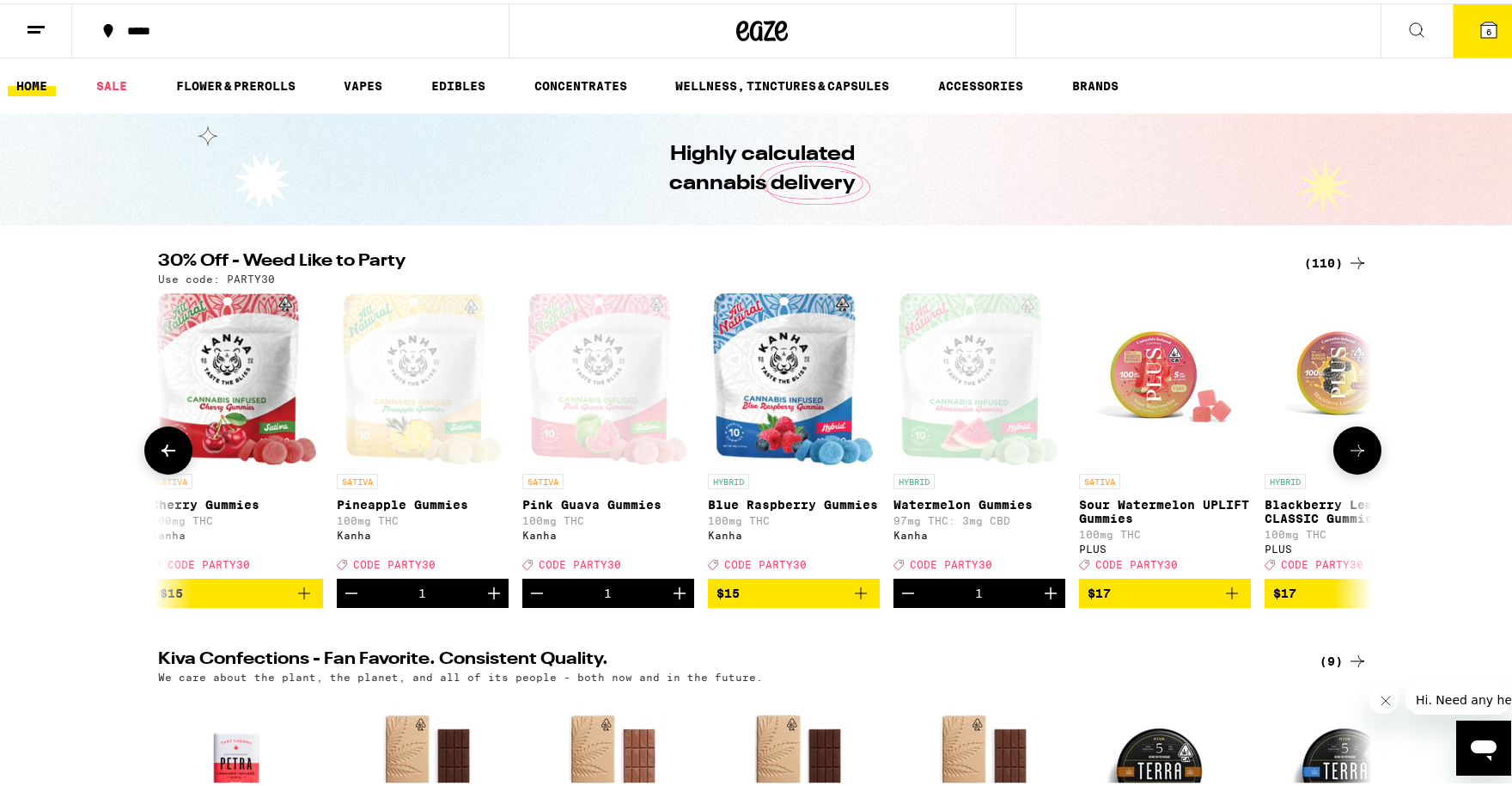
click at [1353, 453] on icon at bounding box center [1358, 446] width 14 height 12
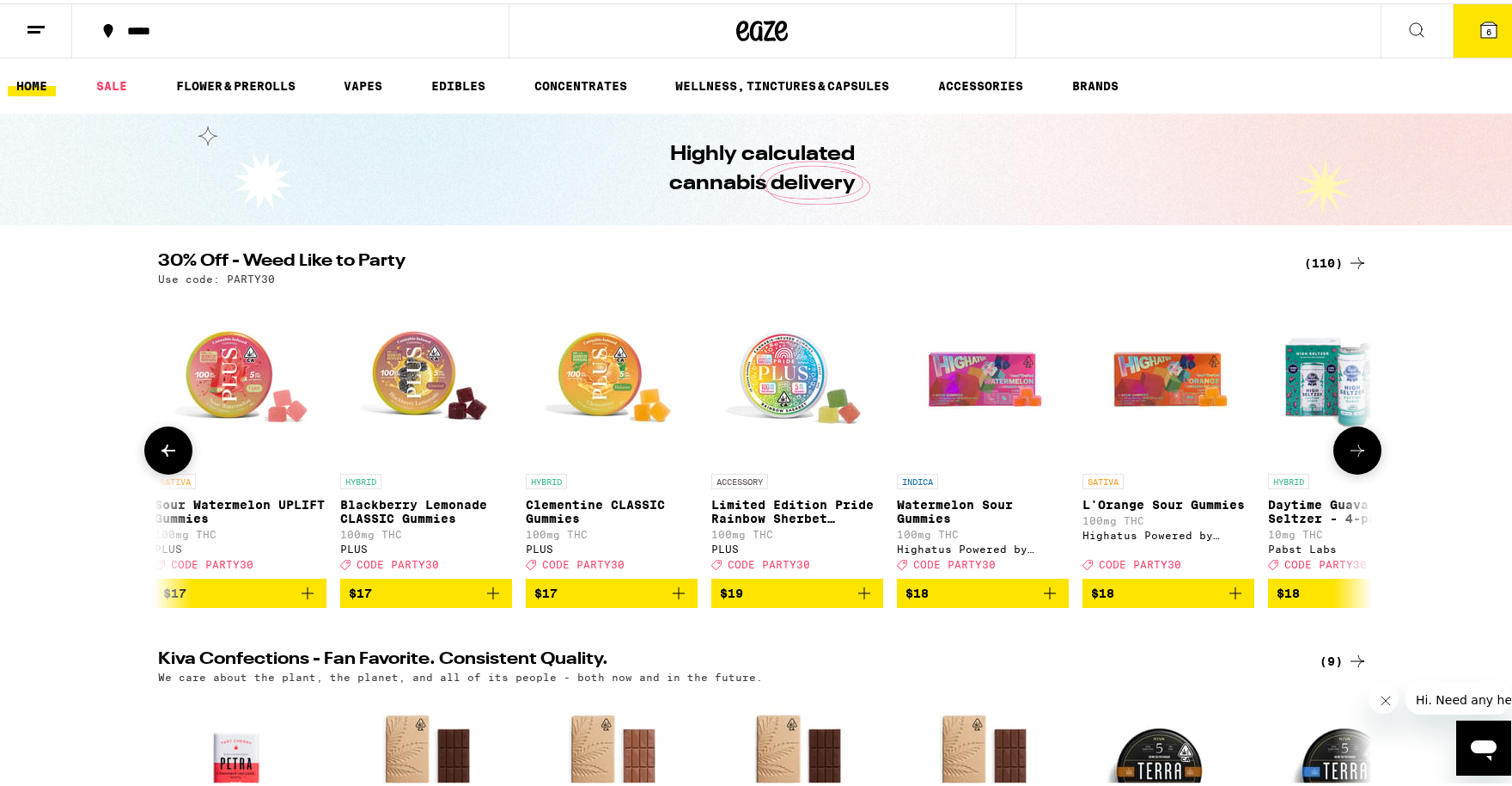
scroll to position [0, 5112]
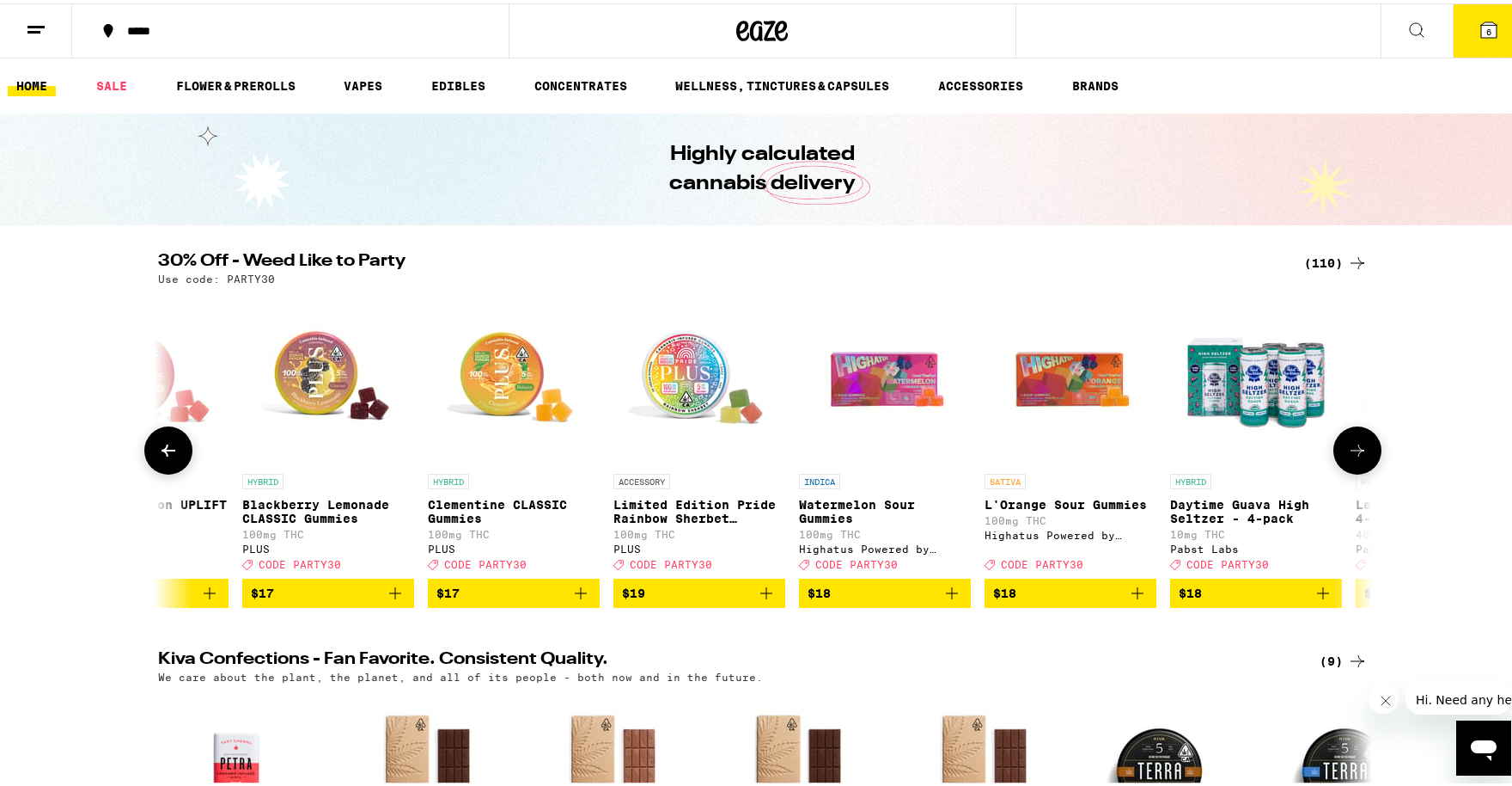
click at [1353, 453] on icon at bounding box center [1358, 446] width 14 height 12
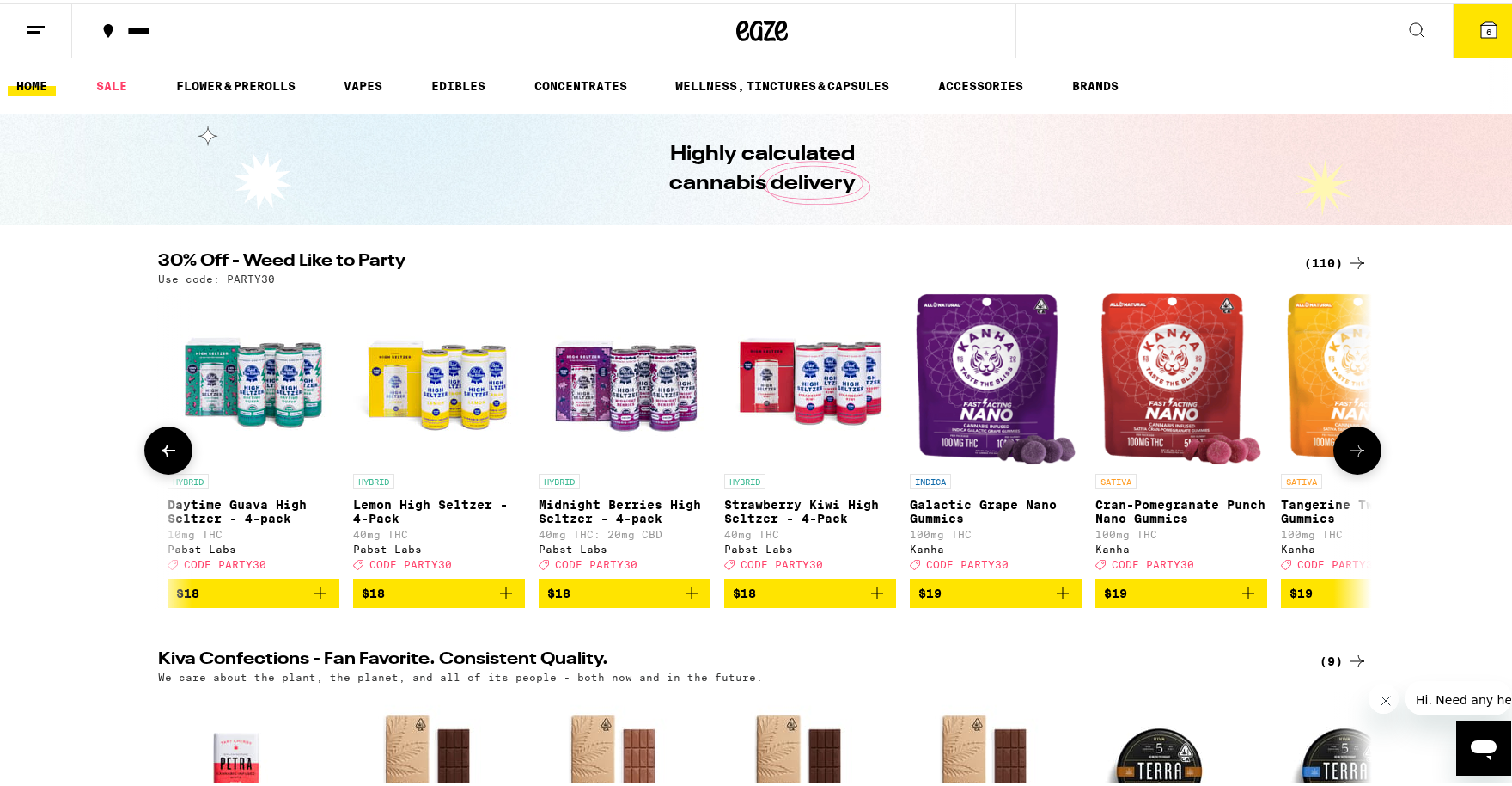
scroll to position [0, 6134]
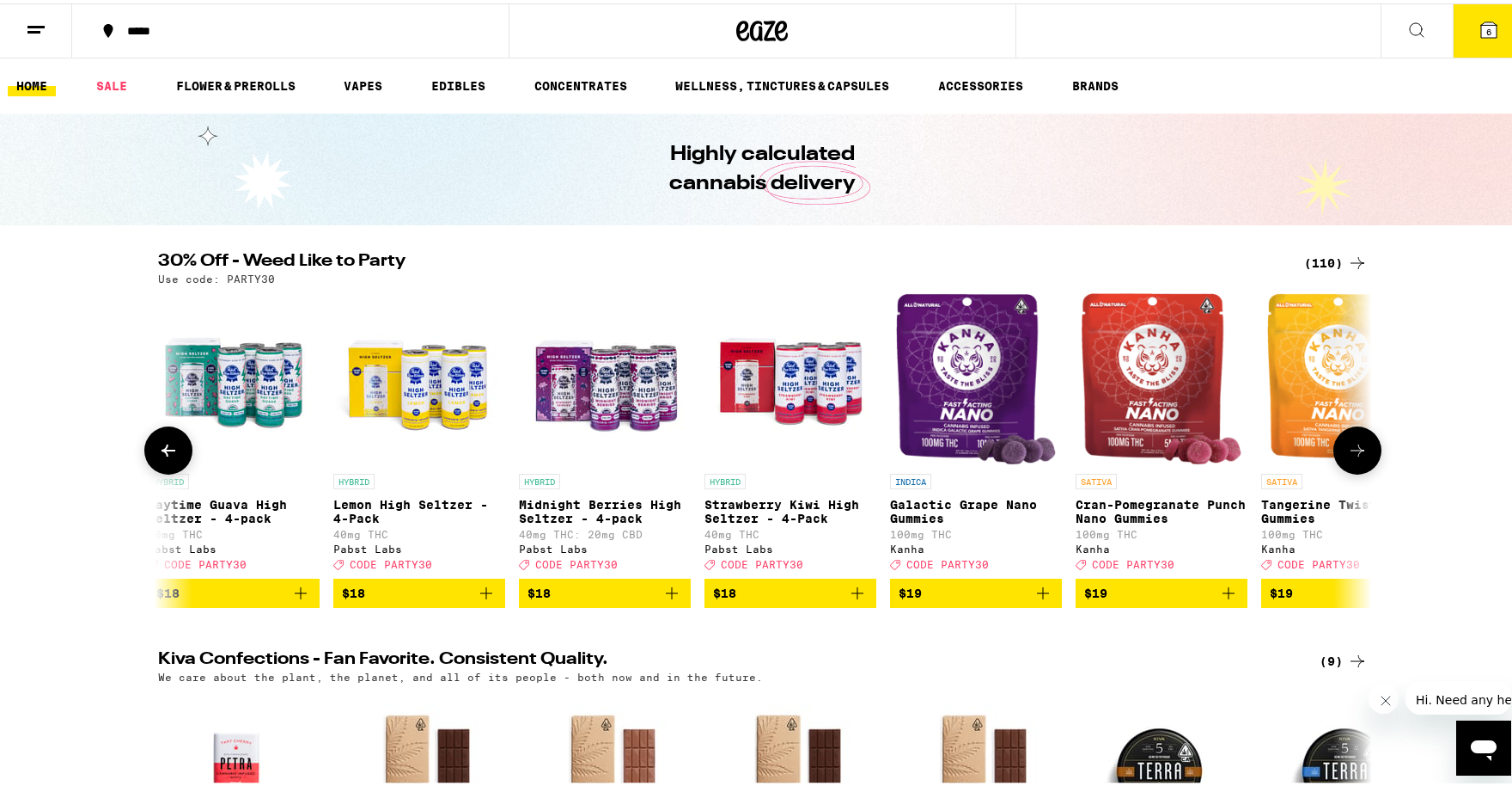
click at [1353, 453] on icon at bounding box center [1358, 446] width 14 height 12
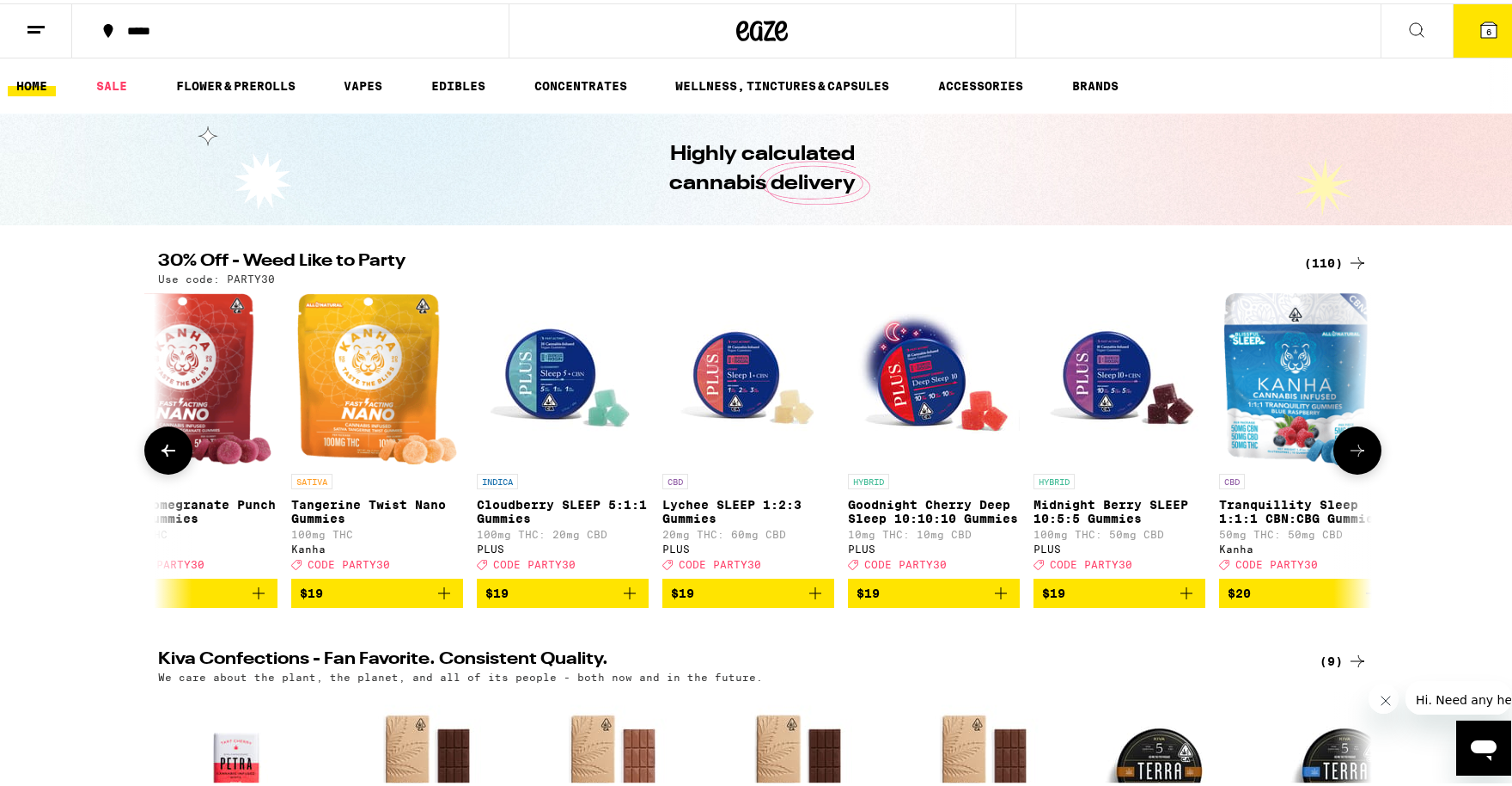
scroll to position [0, 7158]
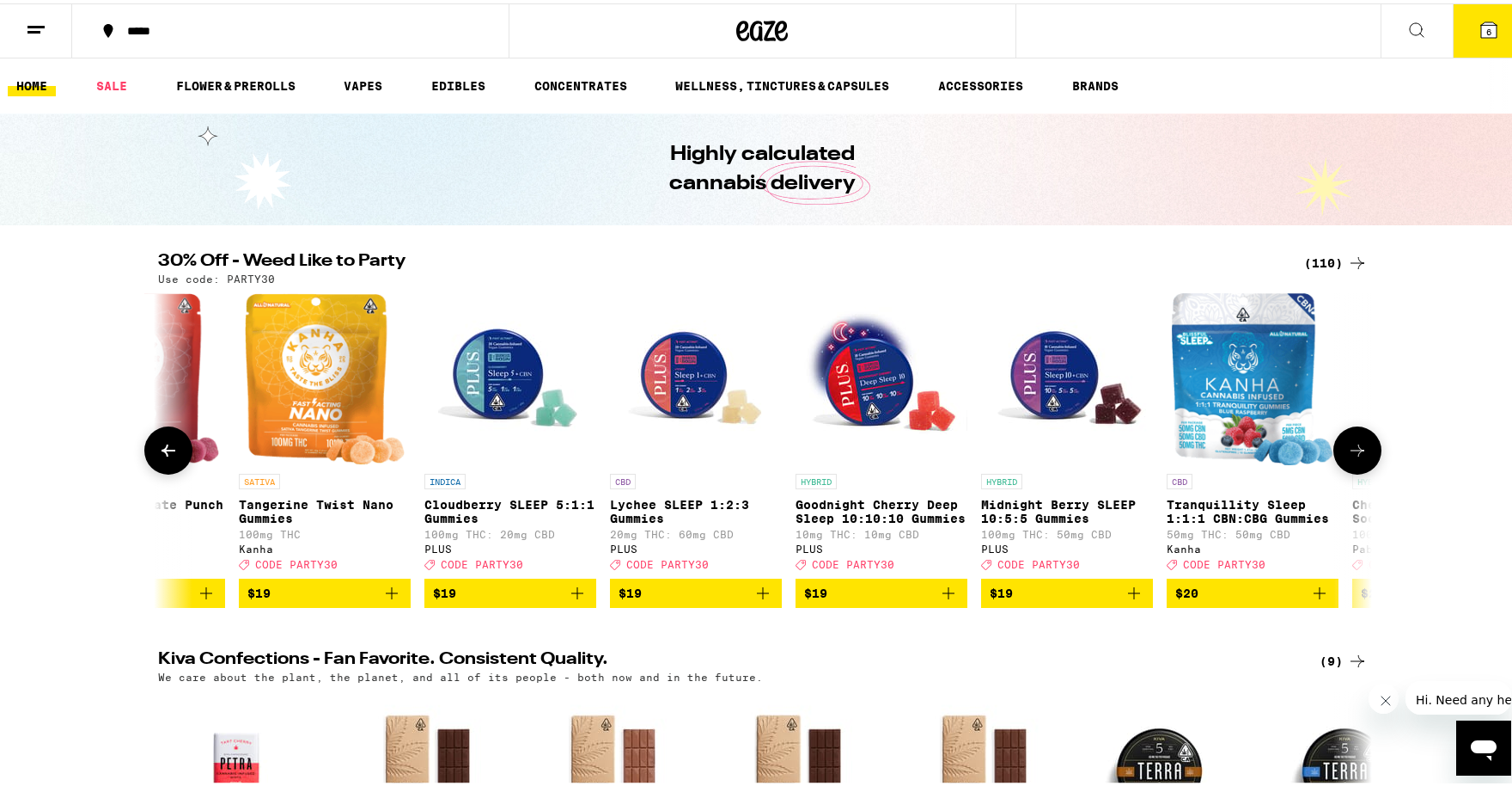
click at [1353, 453] on icon at bounding box center [1358, 446] width 14 height 12
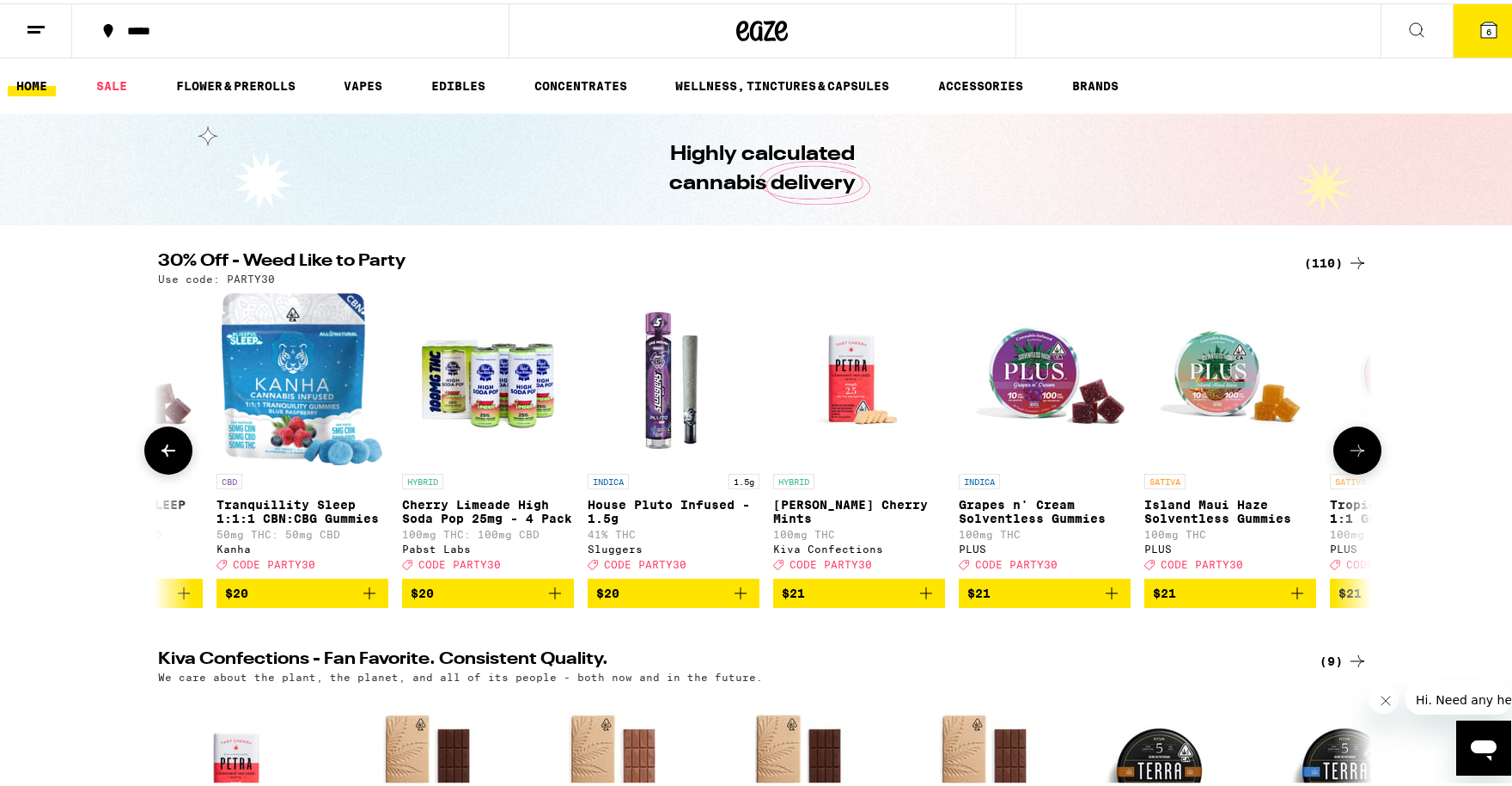
scroll to position [0, 8180]
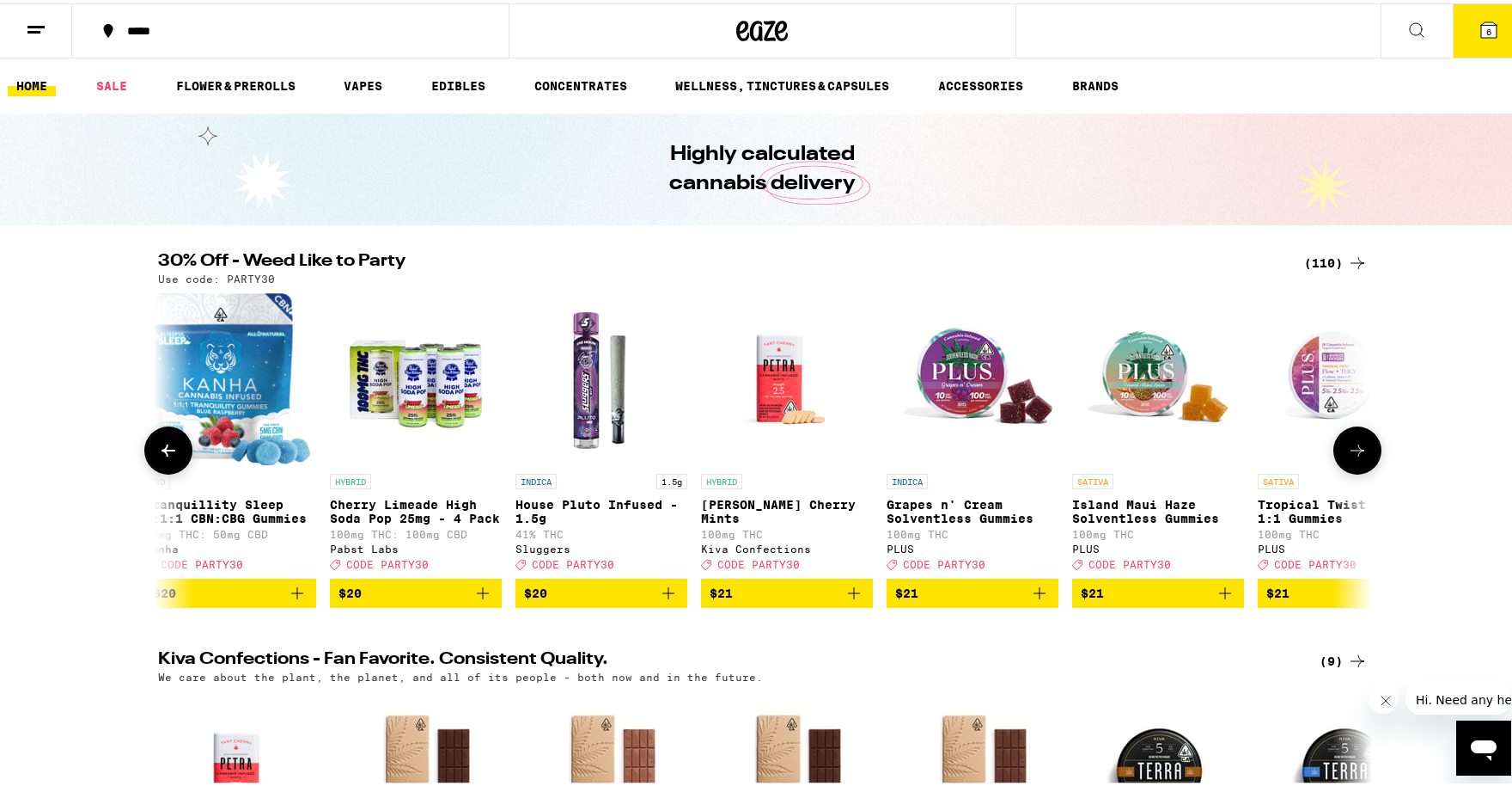
click at [158, 454] on icon at bounding box center [168, 446] width 20 height 20
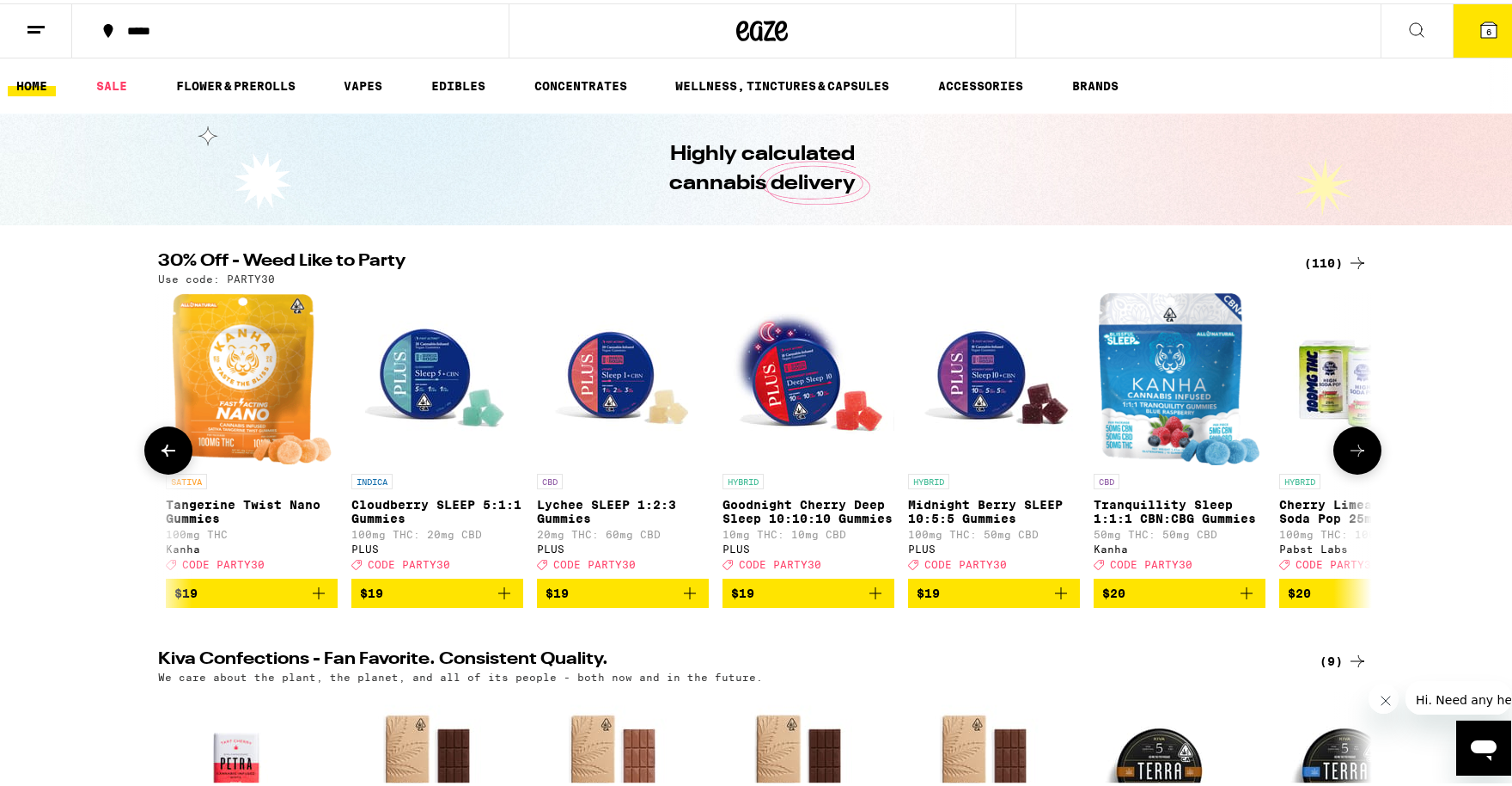
scroll to position [0, 7158]
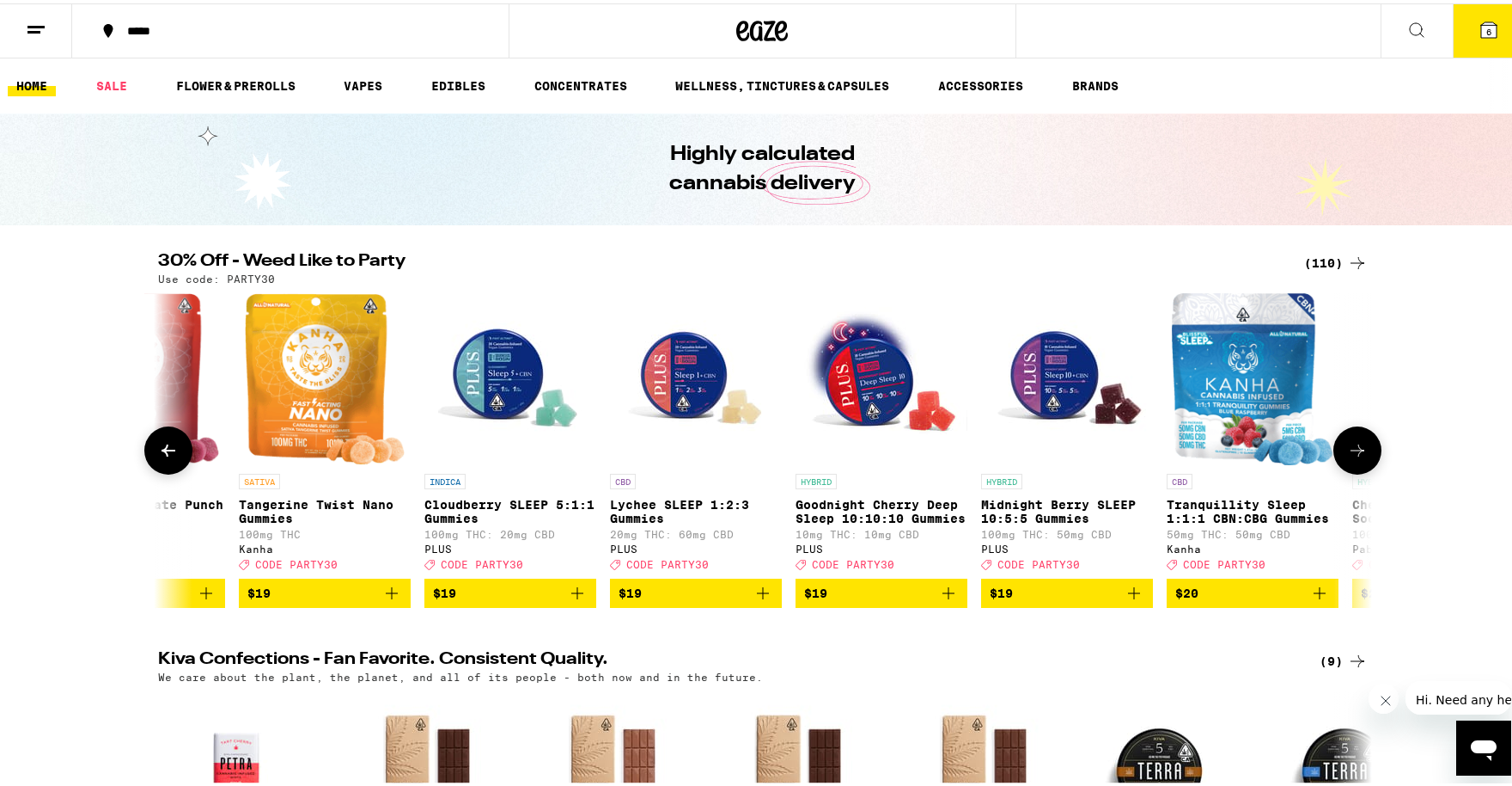
click at [1348, 456] on icon at bounding box center [1357, 446] width 20 height 20
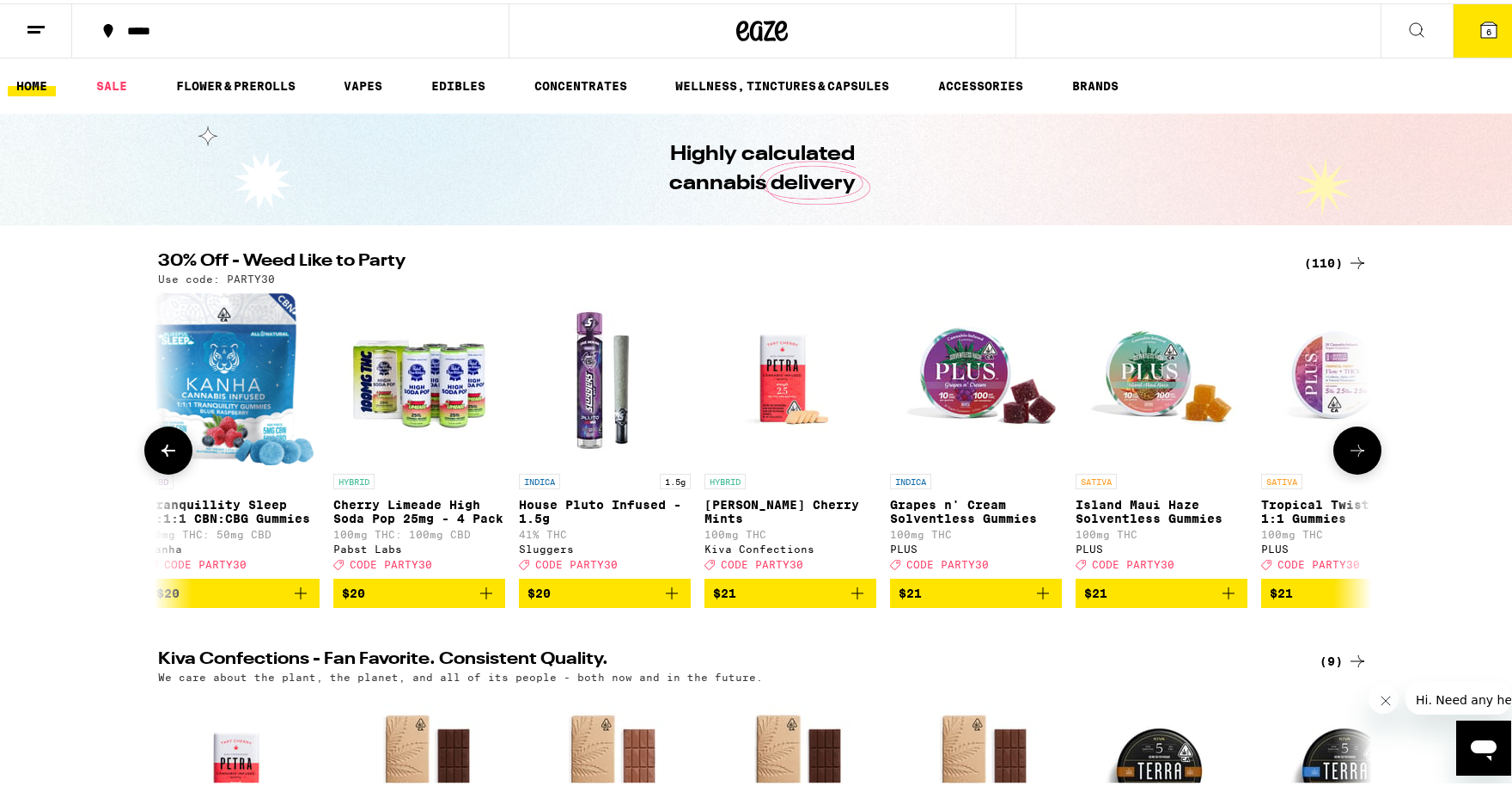
scroll to position [0, 8180]
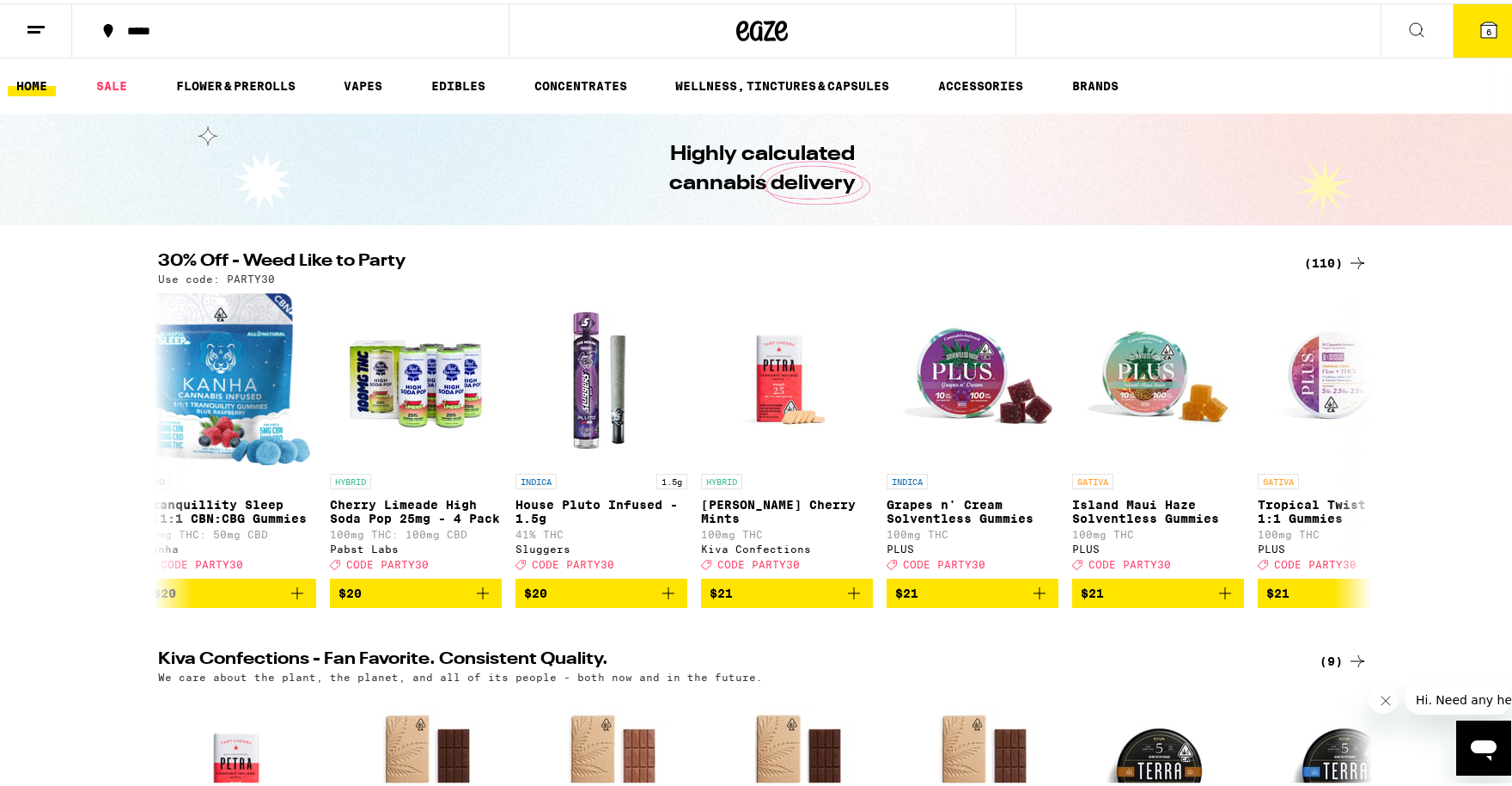
drag, startPoint x: 1349, startPoint y: 456, endPoint x: 1501, endPoint y: 366, distance: 176.6
click at [1501, 366] on div "30% Off - Weed Like to Party (110) Use code: PARTY30 HYBRID 1g Lemon Cherry Gel…" at bounding box center [762, 427] width 1525 height 355
click at [1352, 452] on icon at bounding box center [1357, 446] width 20 height 20
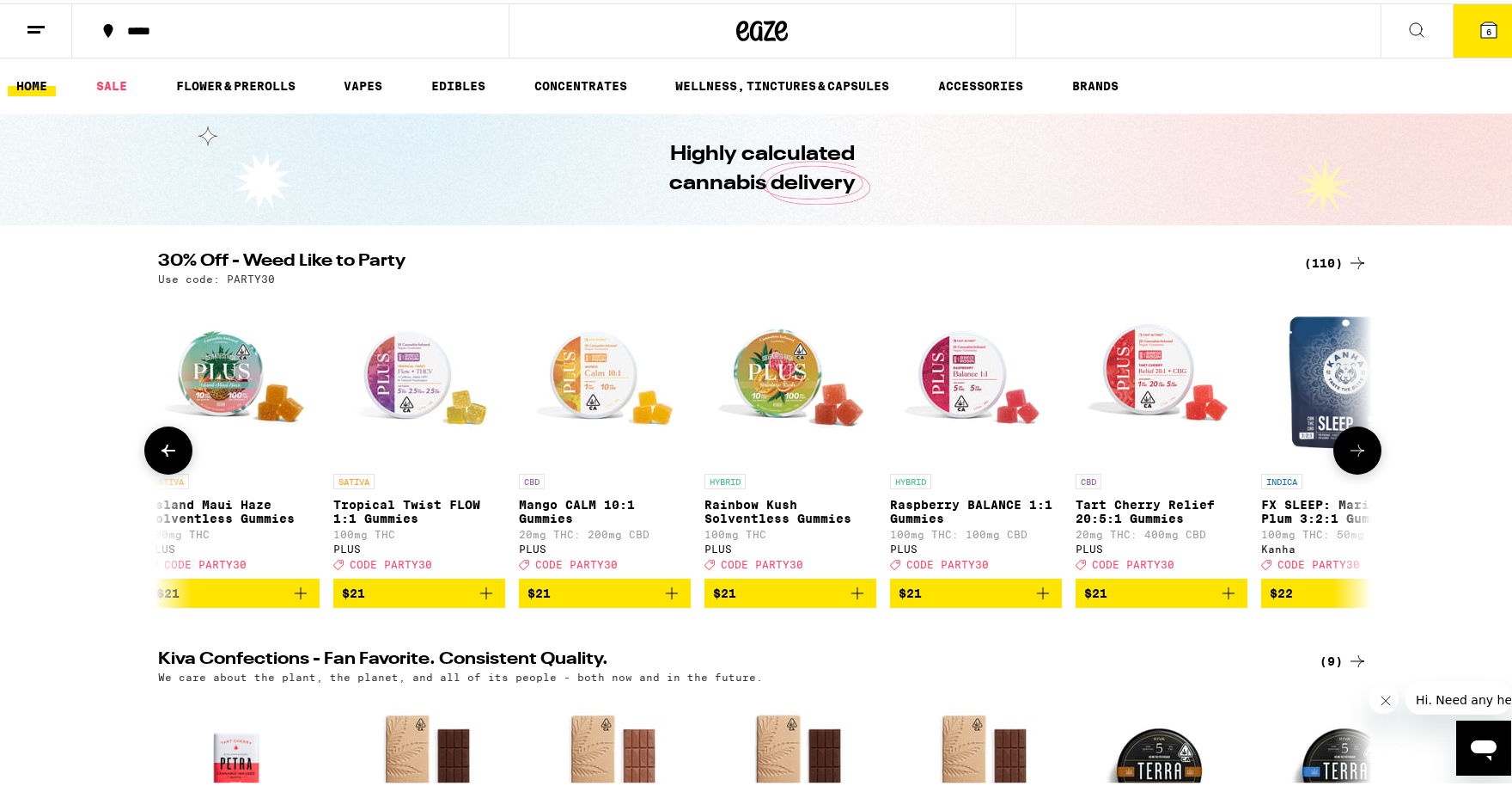
scroll to position [0, 9202]
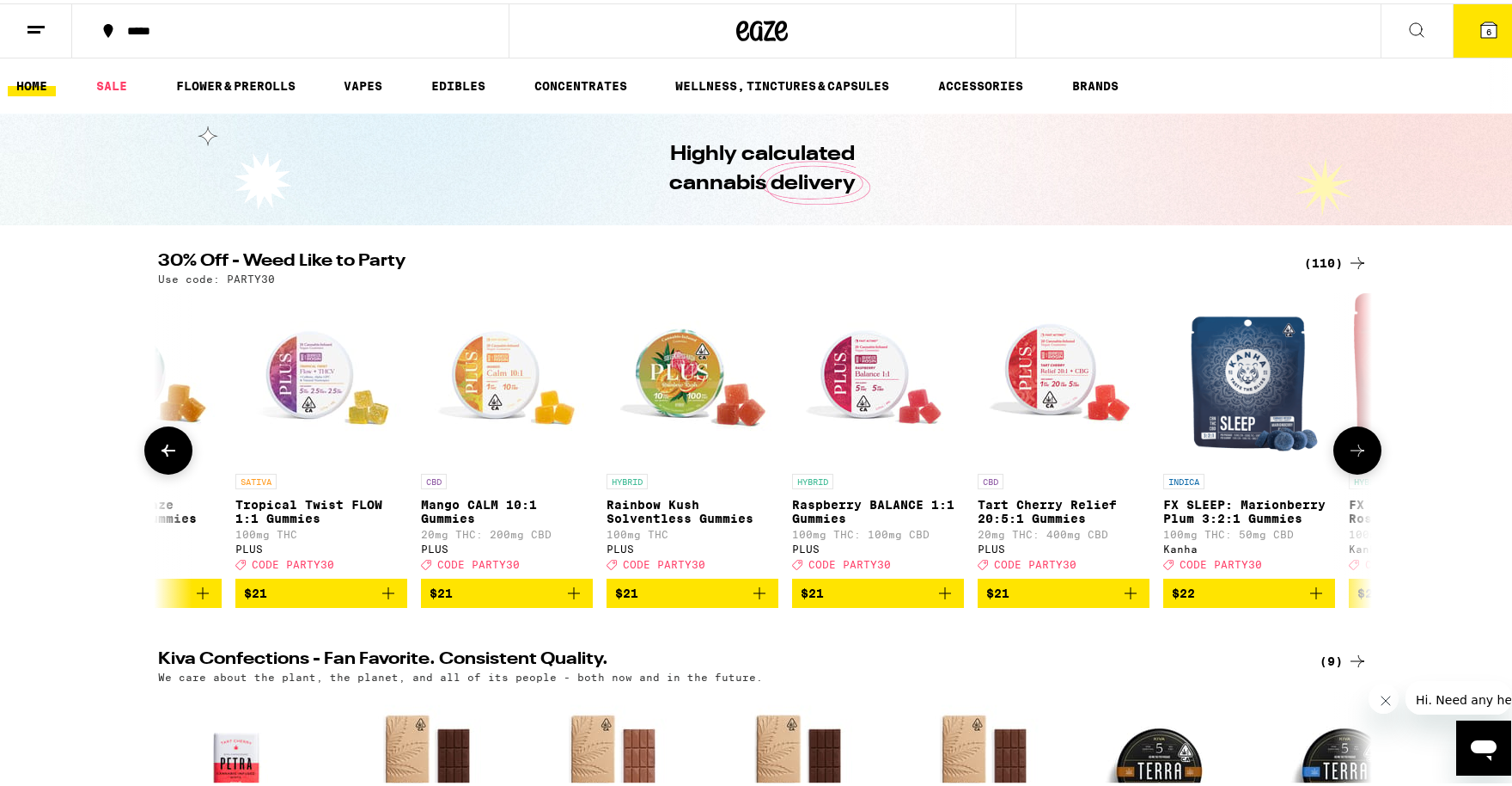
click at [1352, 452] on icon at bounding box center [1357, 446] width 20 height 20
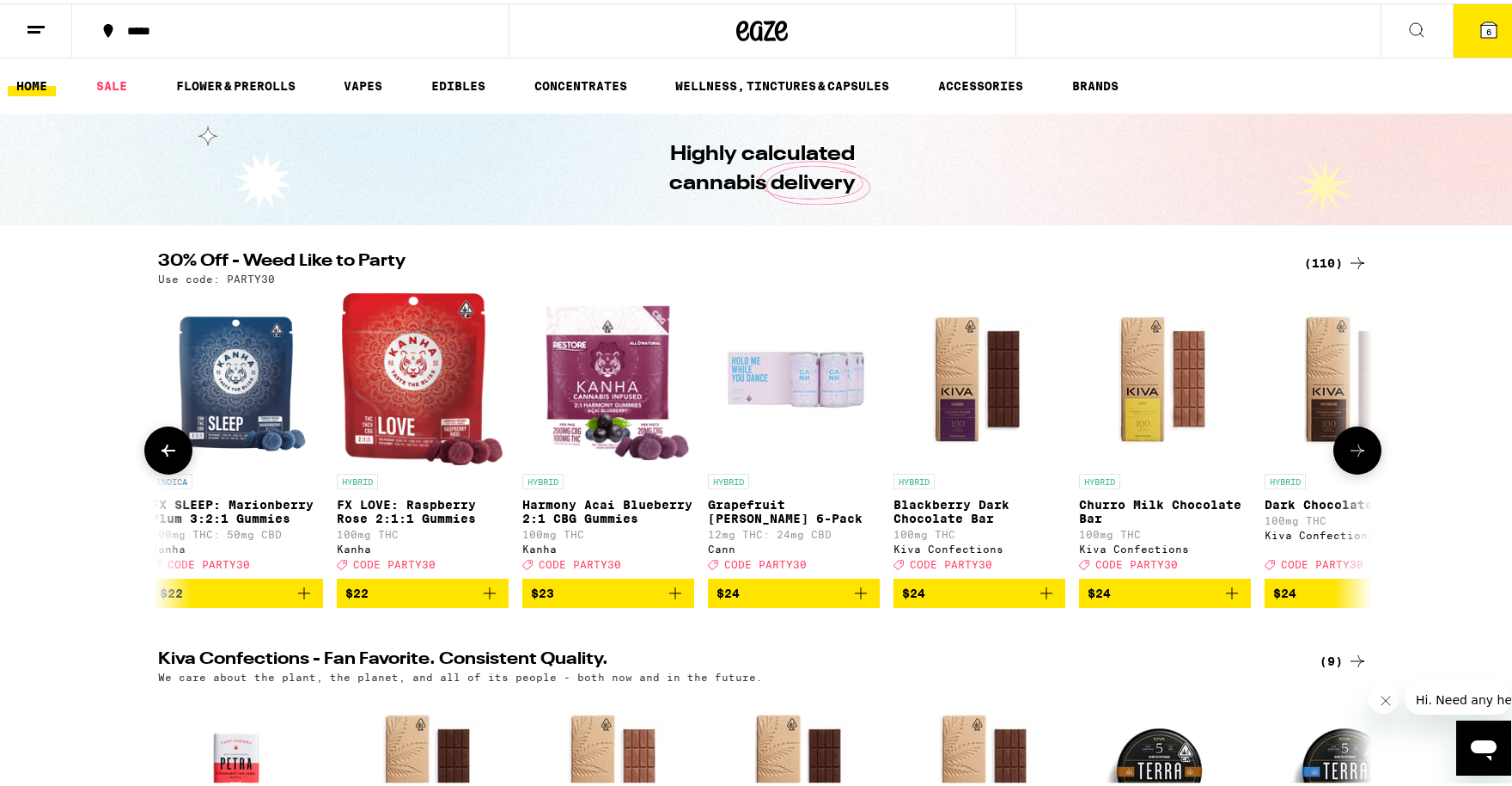
scroll to position [0, 10224]
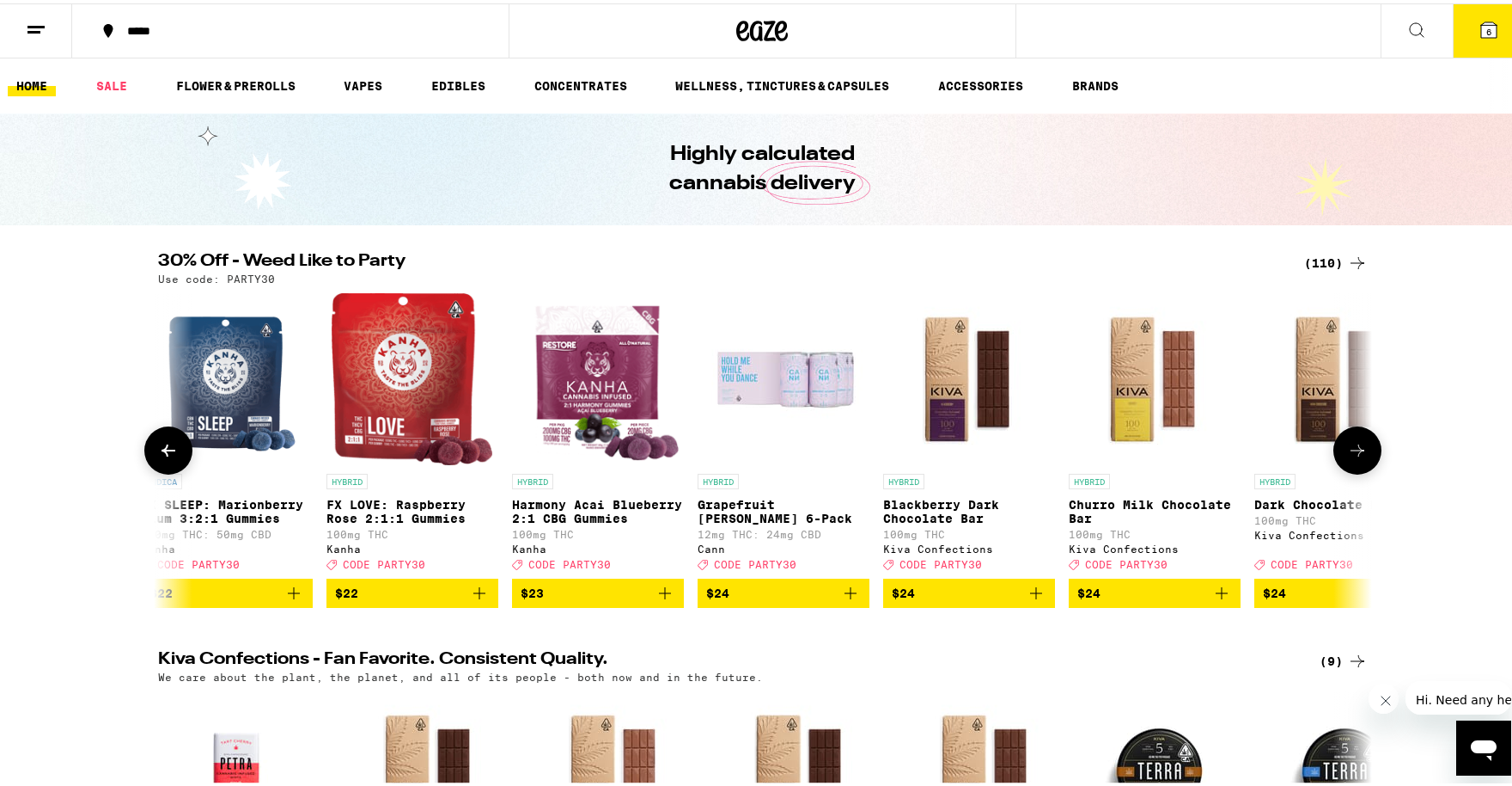
click at [1216, 600] on icon "Add to bag" at bounding box center [1221, 589] width 20 height 20
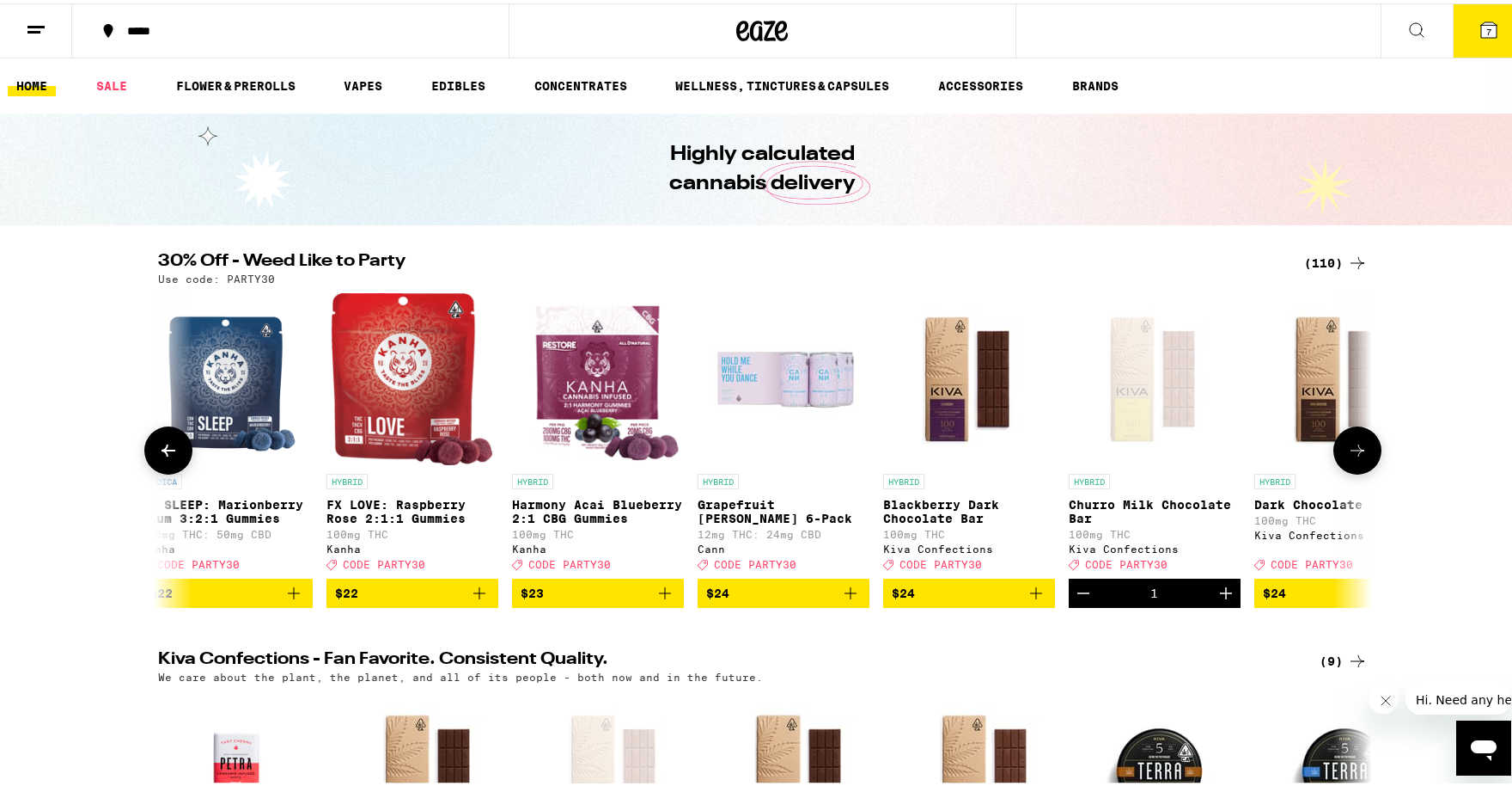
click at [1216, 600] on icon "Increment" at bounding box center [1226, 589] width 20 height 20
click at [1027, 600] on icon "Add to bag" at bounding box center [1036, 589] width 20 height 20
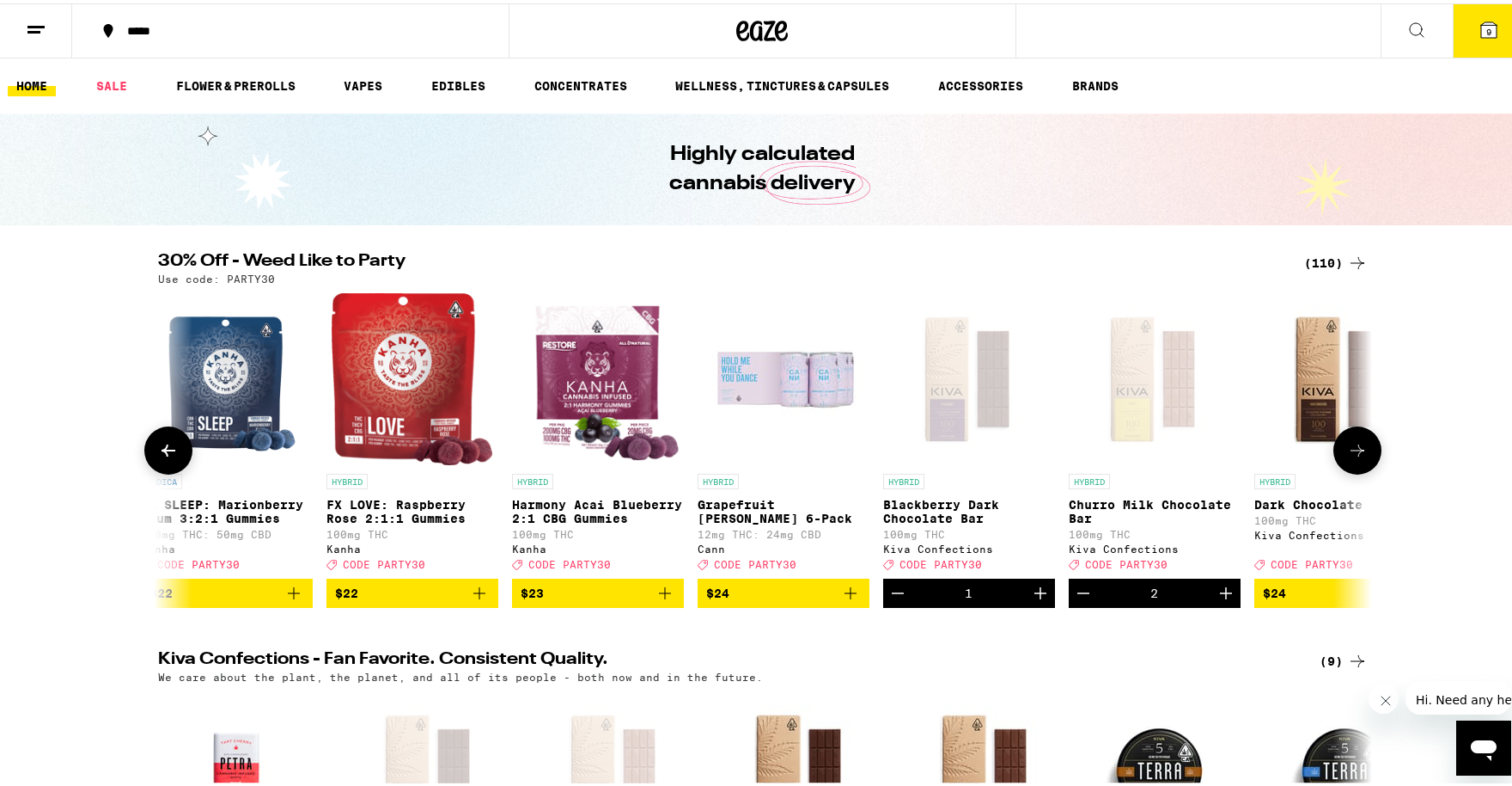
click at [1030, 600] on icon "Increment" at bounding box center [1040, 589] width 20 height 20
click at [1357, 454] on icon at bounding box center [1357, 446] width 20 height 20
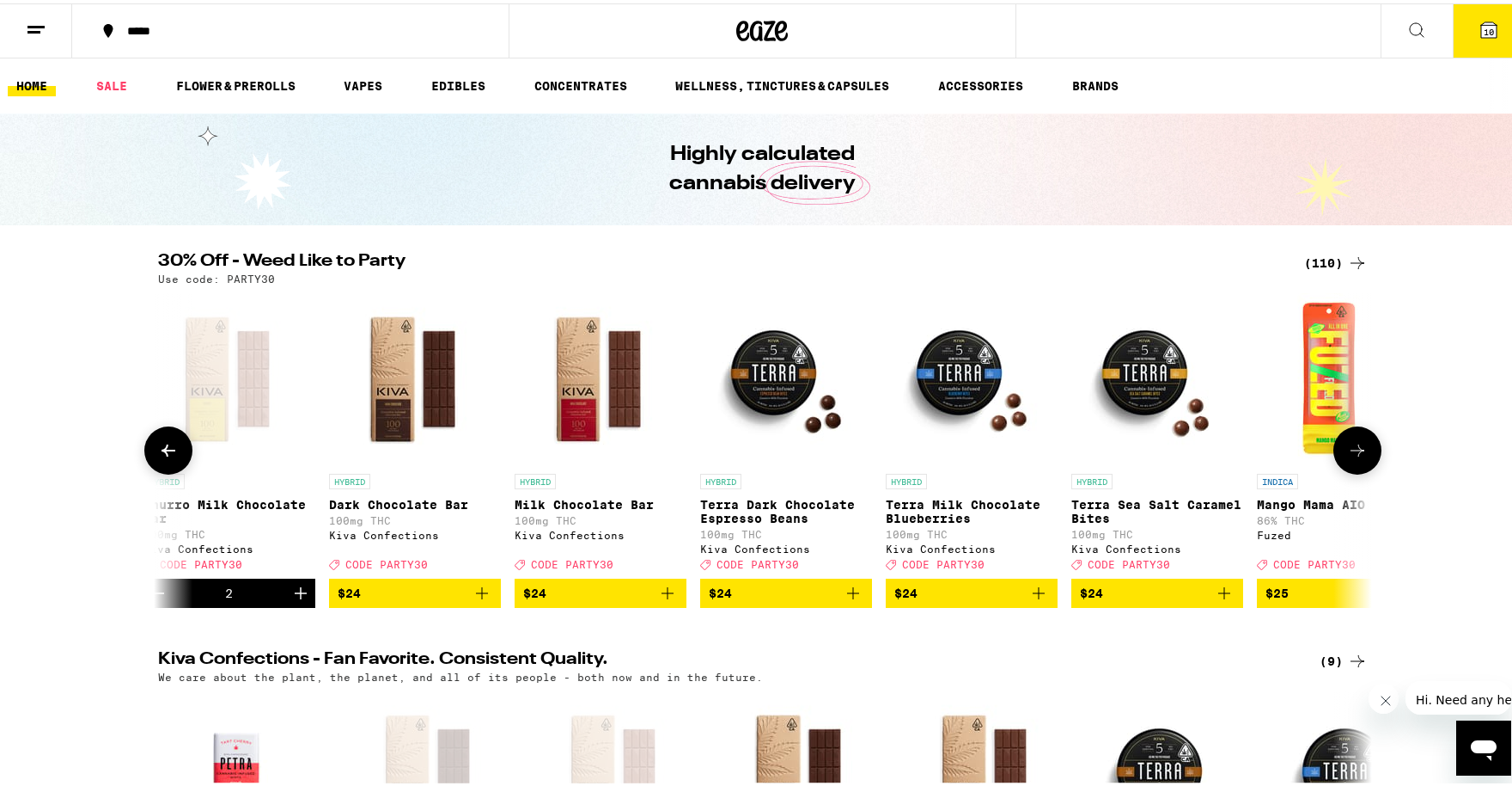
scroll to position [0, 11247]
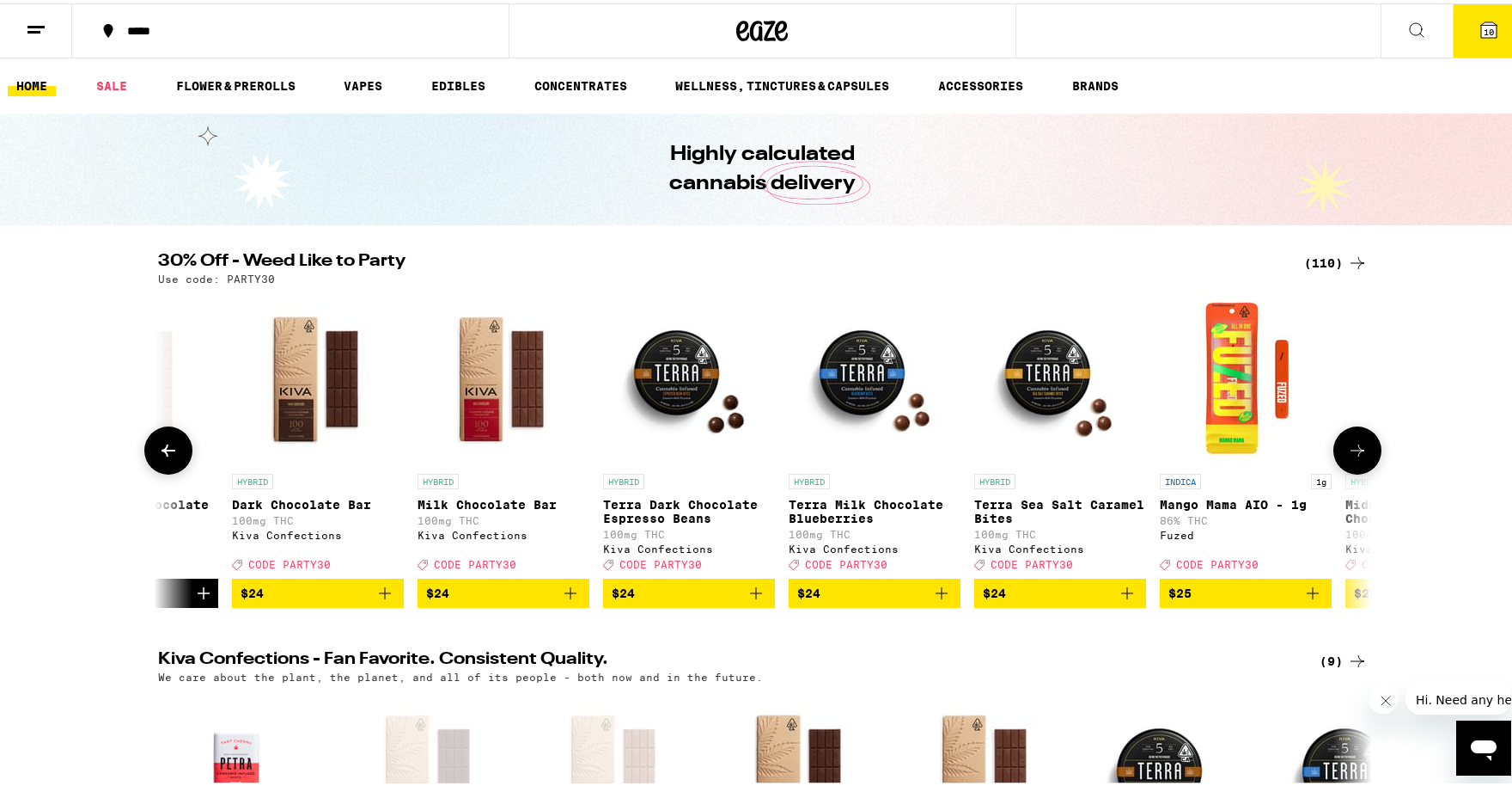
click at [1355, 453] on icon at bounding box center [1358, 446] width 14 height 12
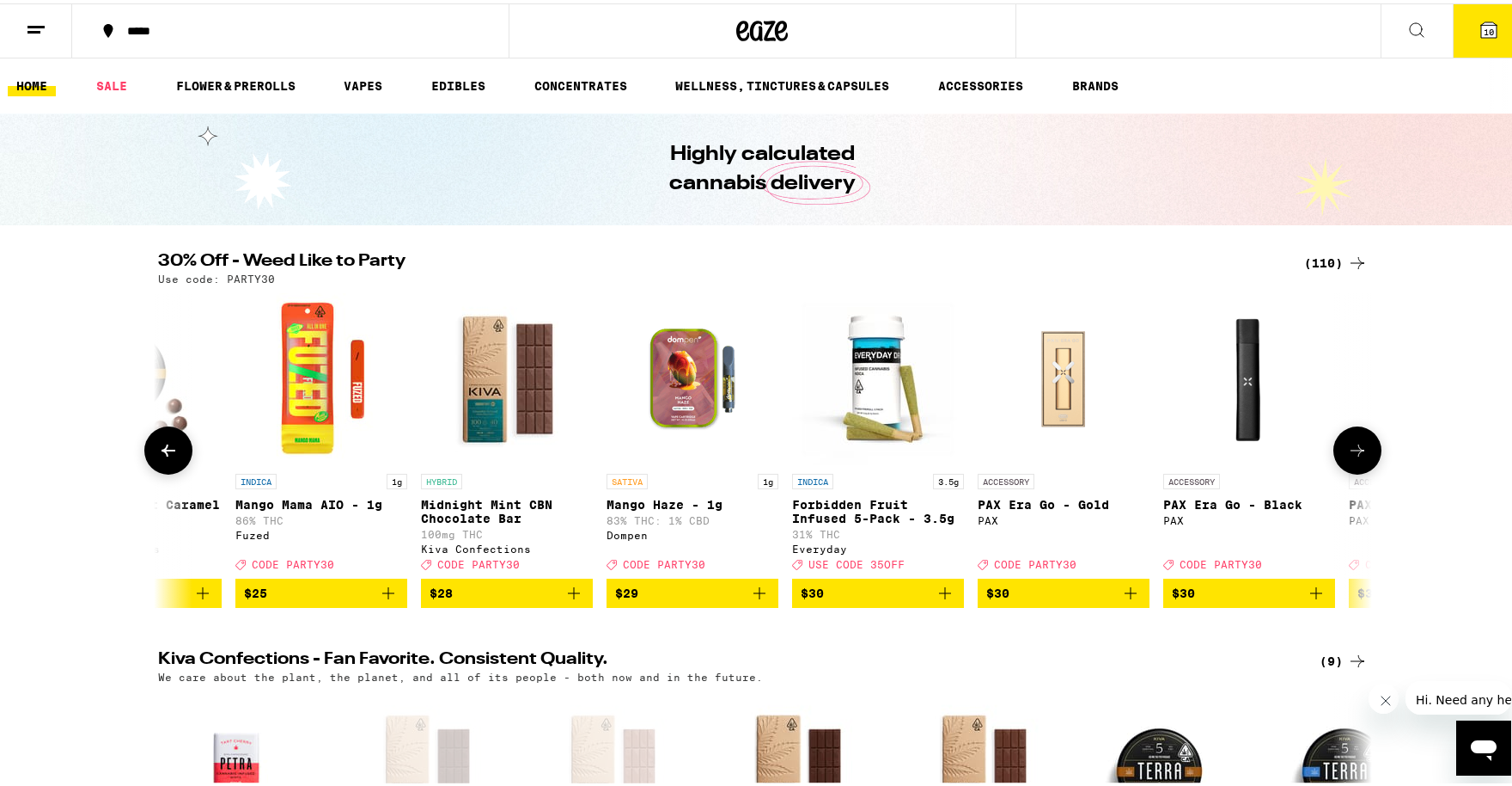
scroll to position [0, 12270]
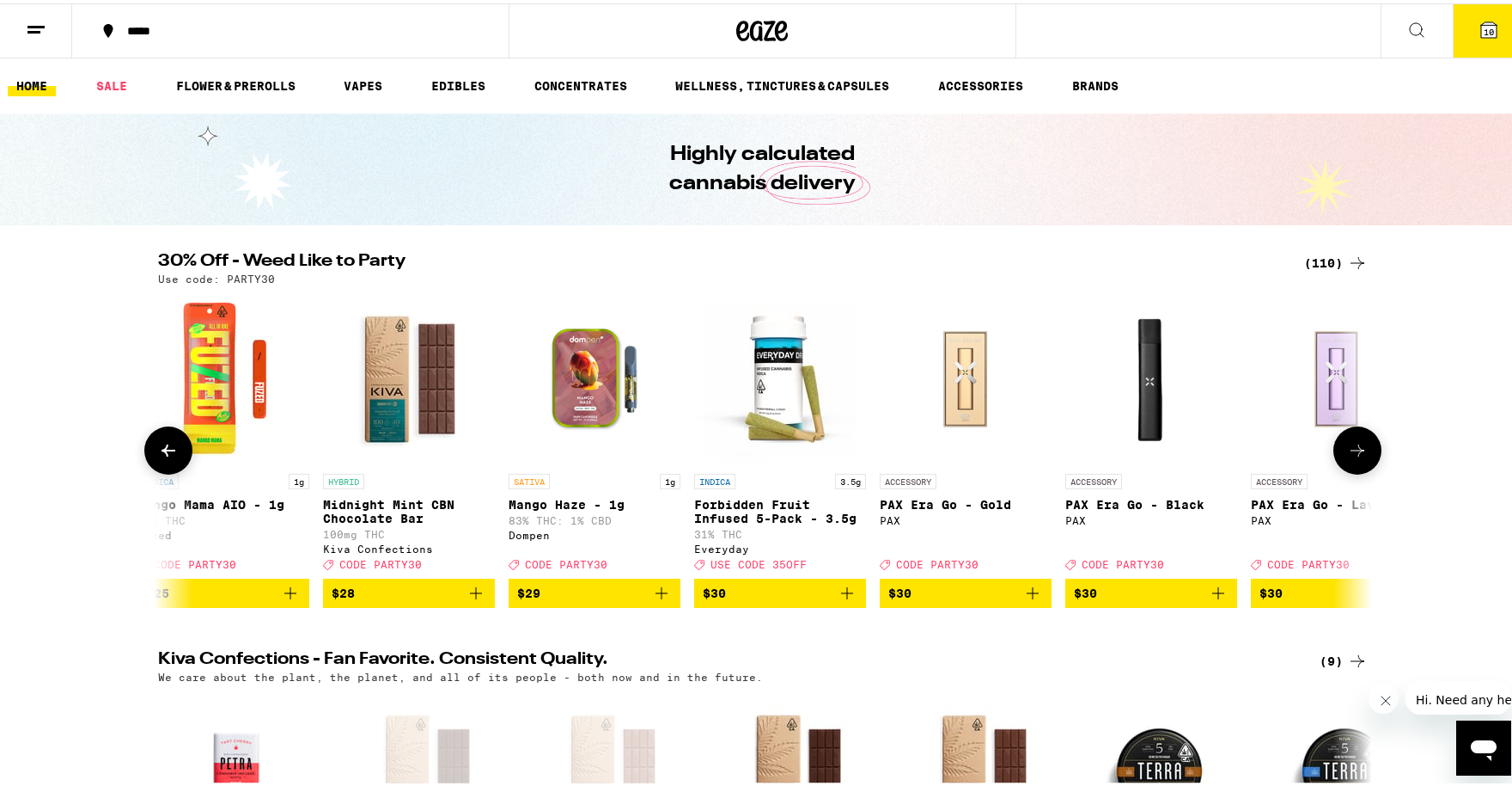
click at [1355, 457] on icon at bounding box center [1357, 446] width 20 height 20
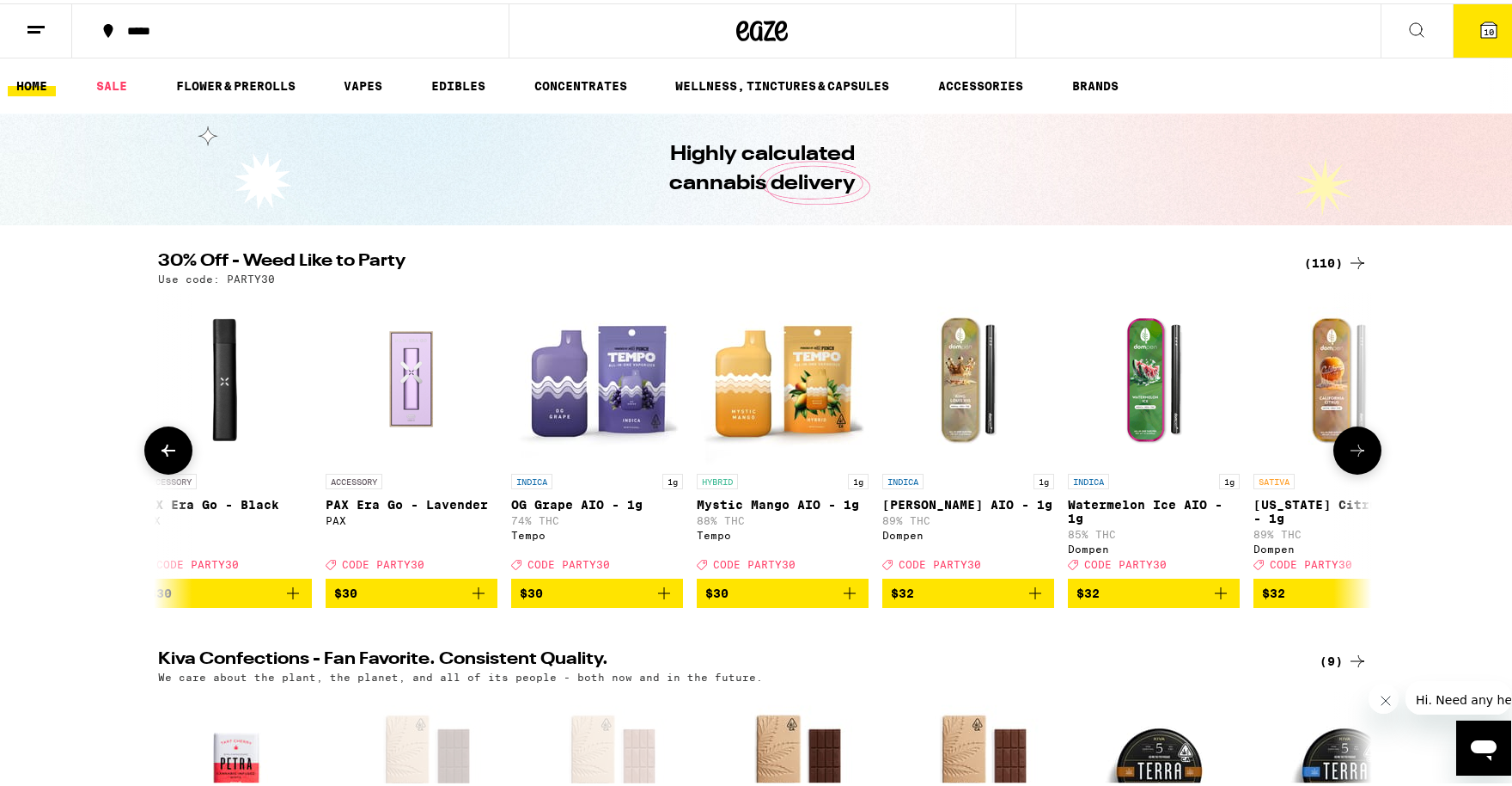
scroll to position [0, 13292]
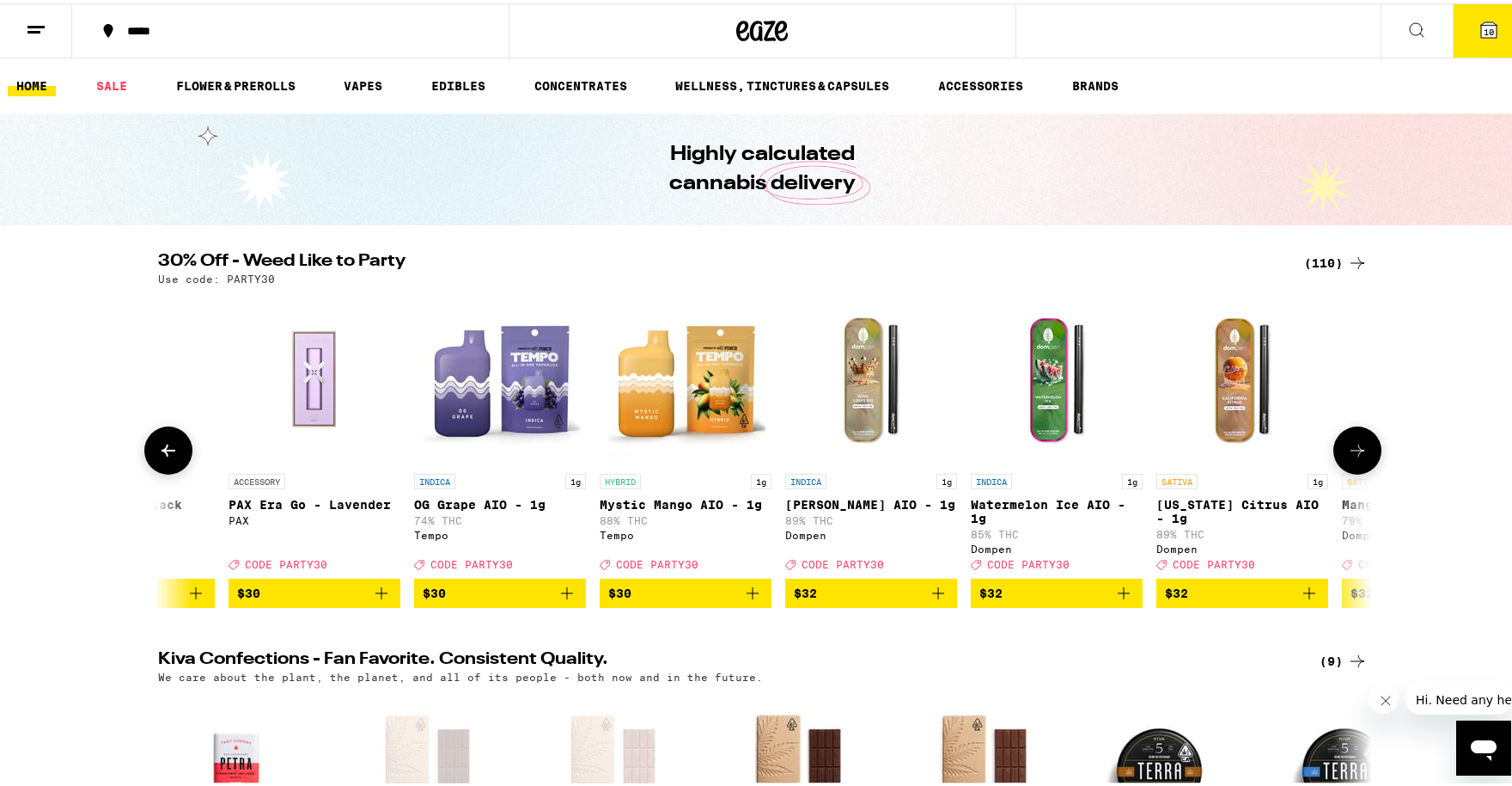
click at [1355, 457] on icon at bounding box center [1357, 446] width 20 height 20
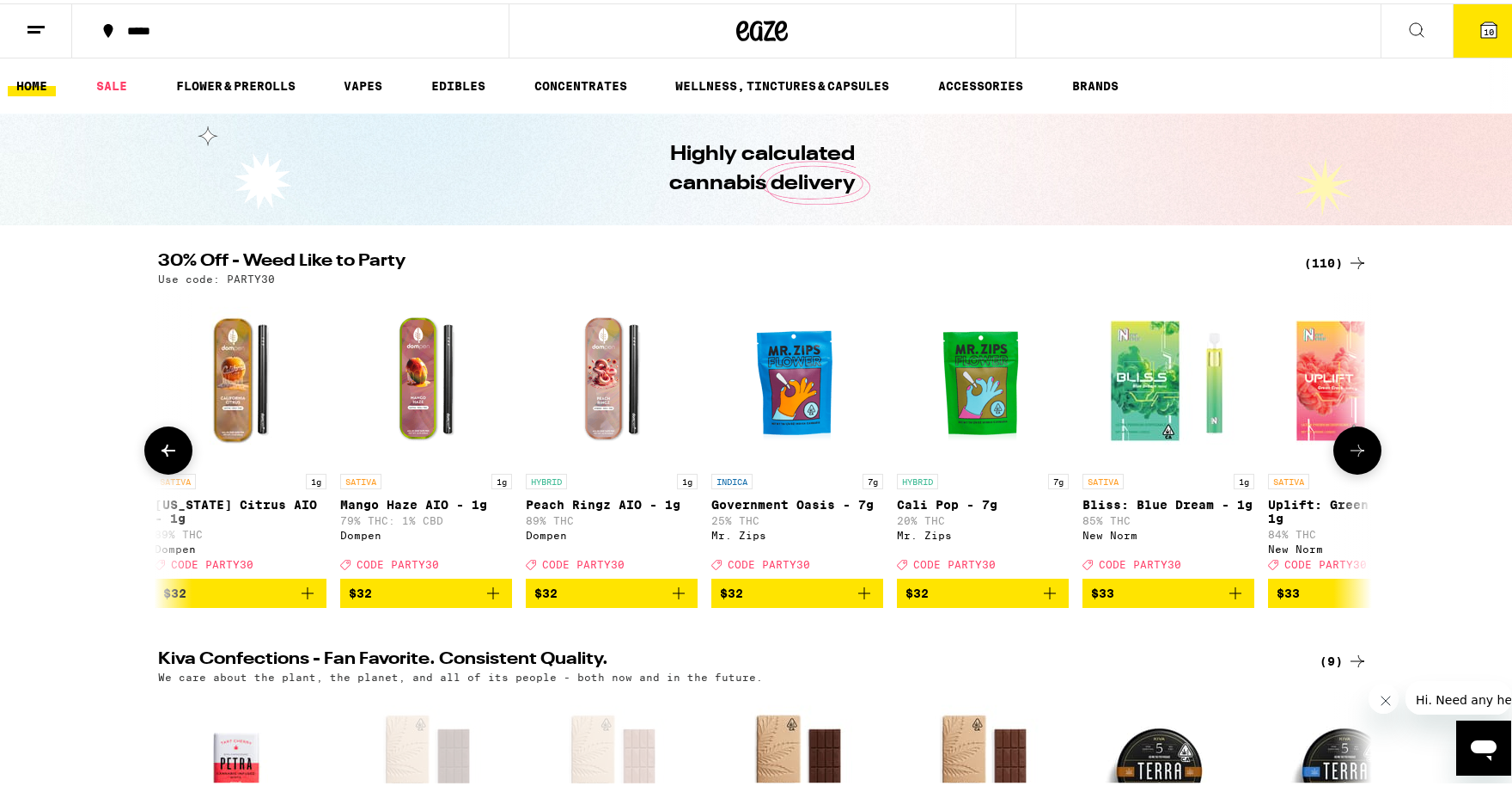
scroll to position [0, 14314]
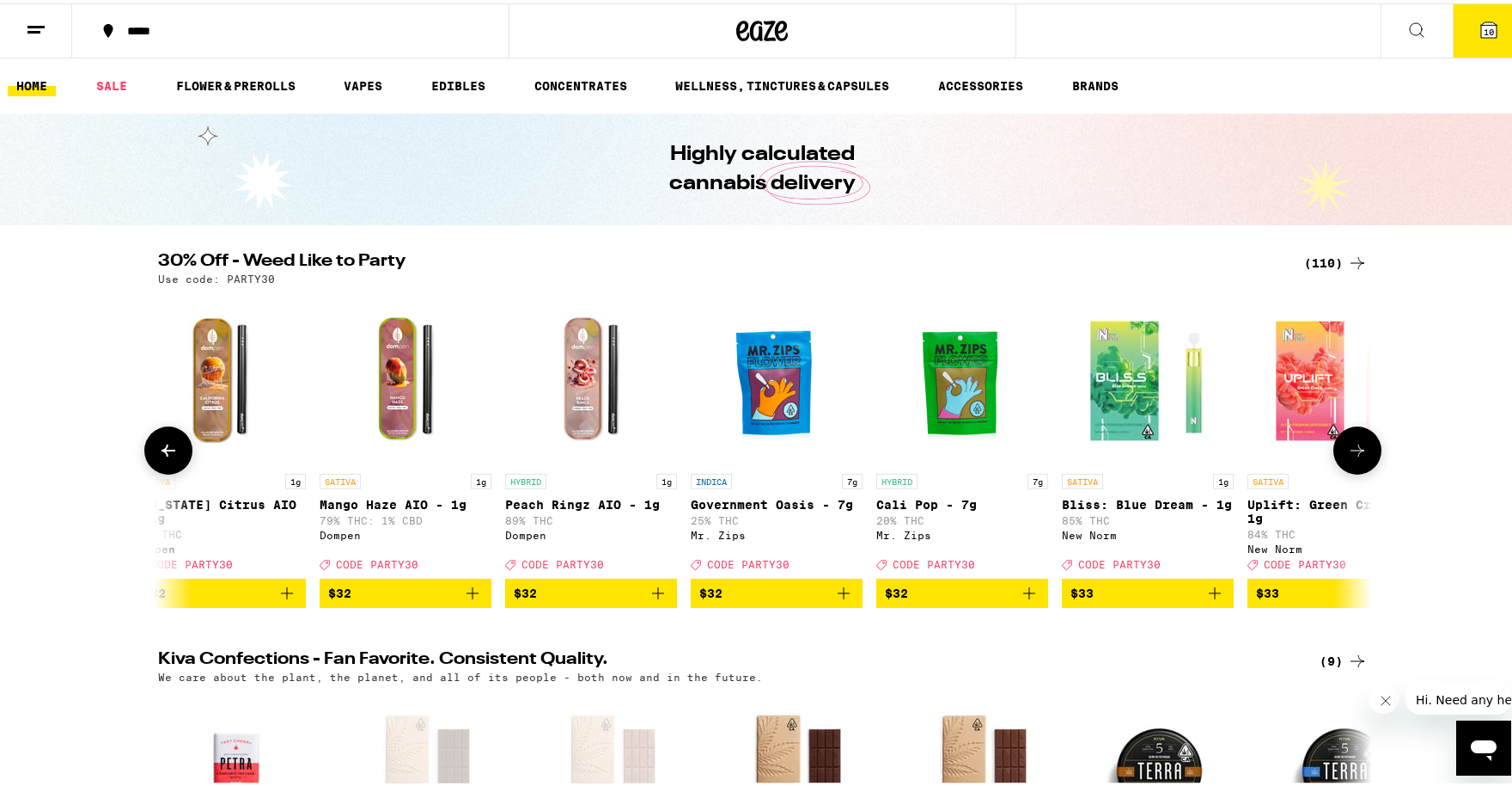
click at [1355, 453] on icon at bounding box center [1358, 446] width 14 height 12
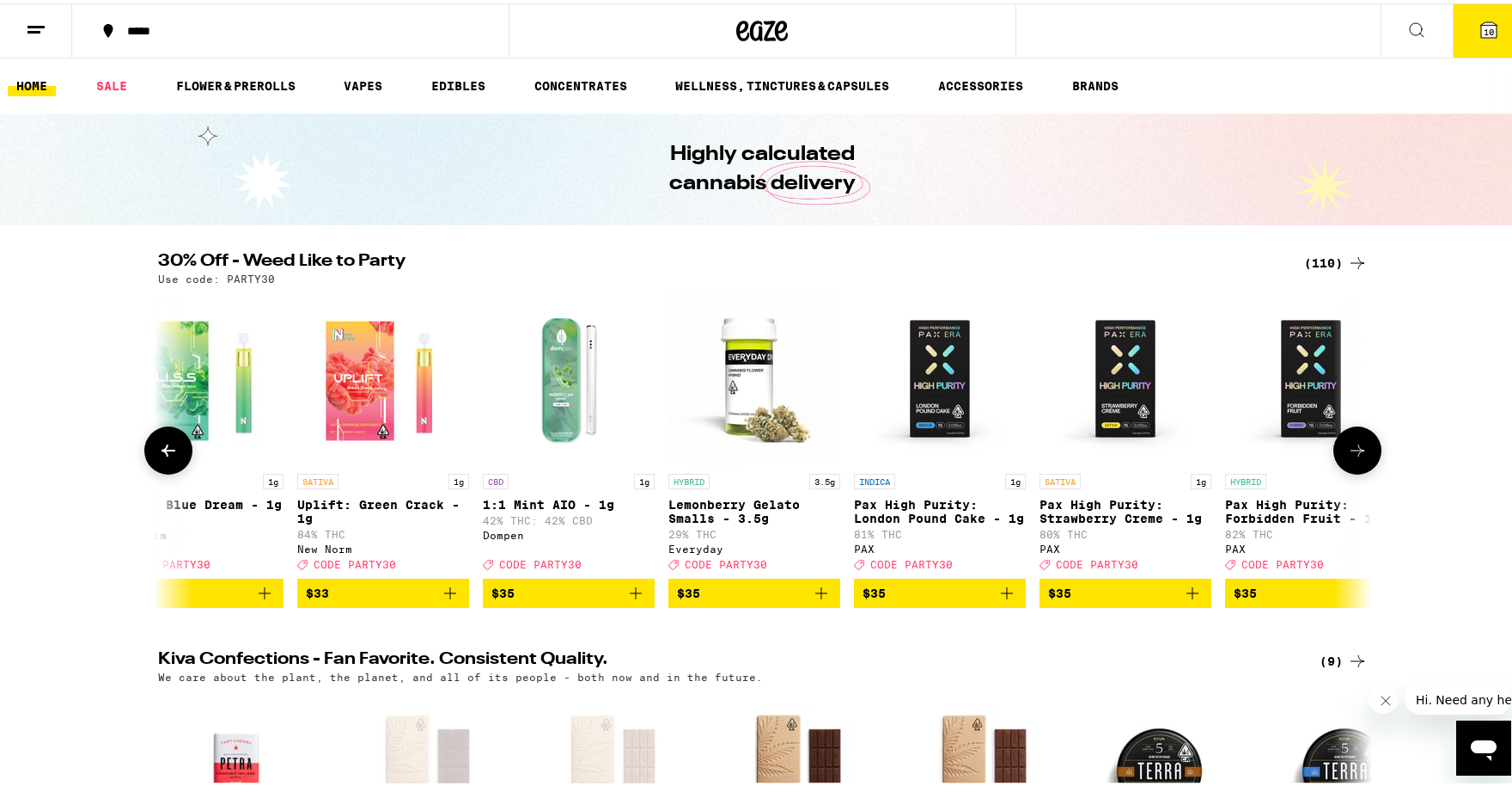
scroll to position [0, 15337]
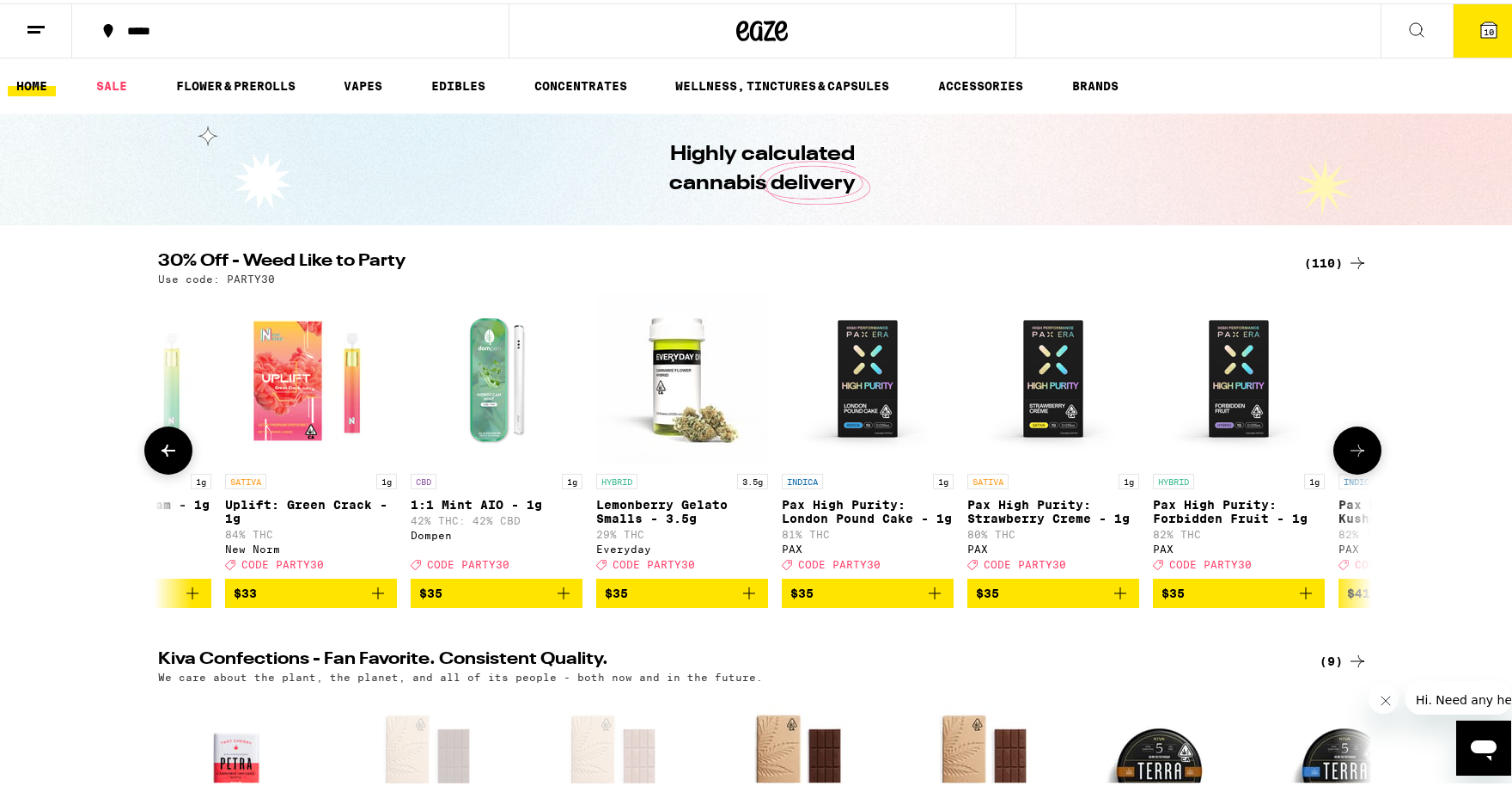
click at [1355, 453] on icon at bounding box center [1358, 446] width 14 height 12
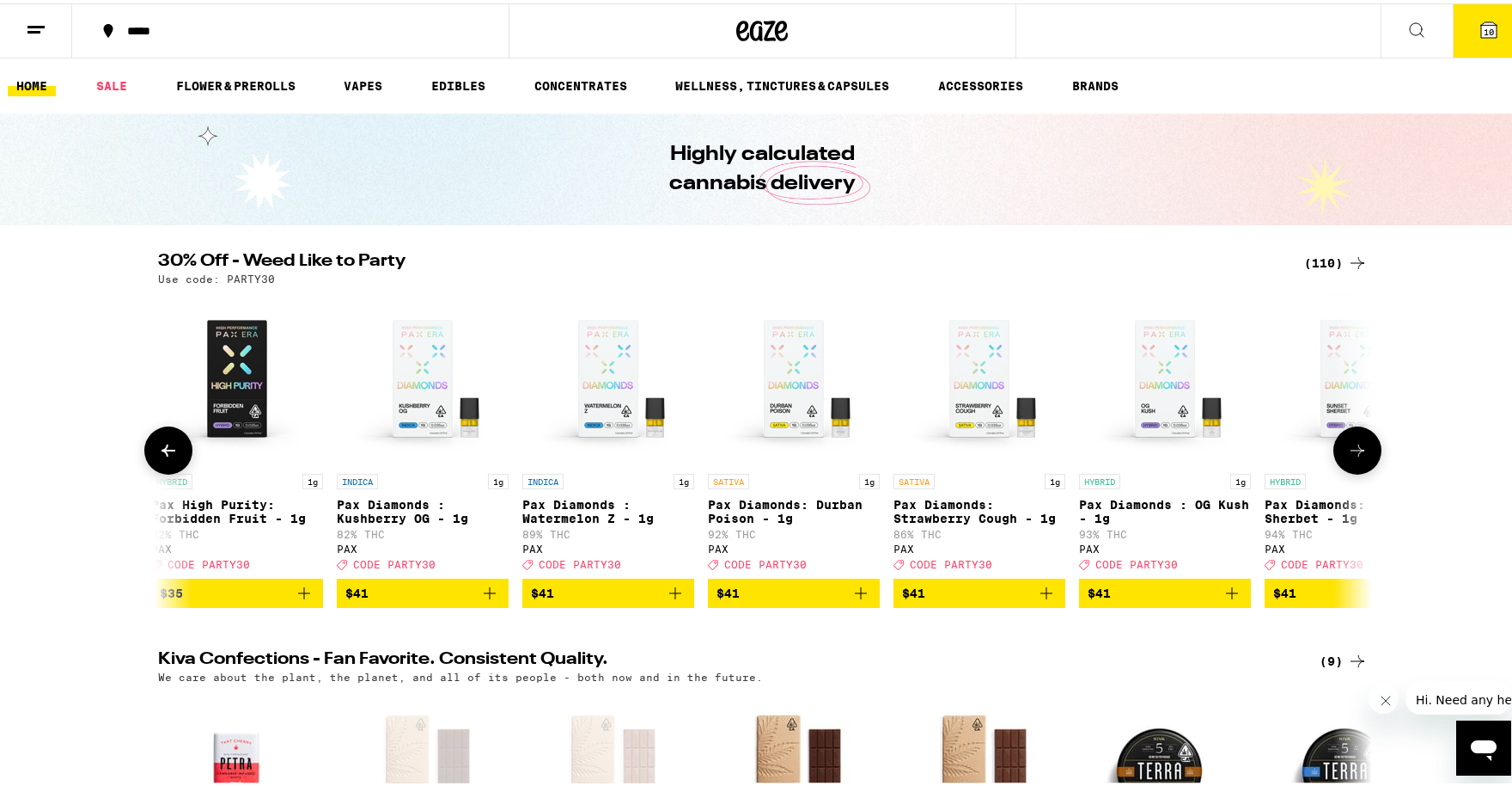
scroll to position [0, 16359]
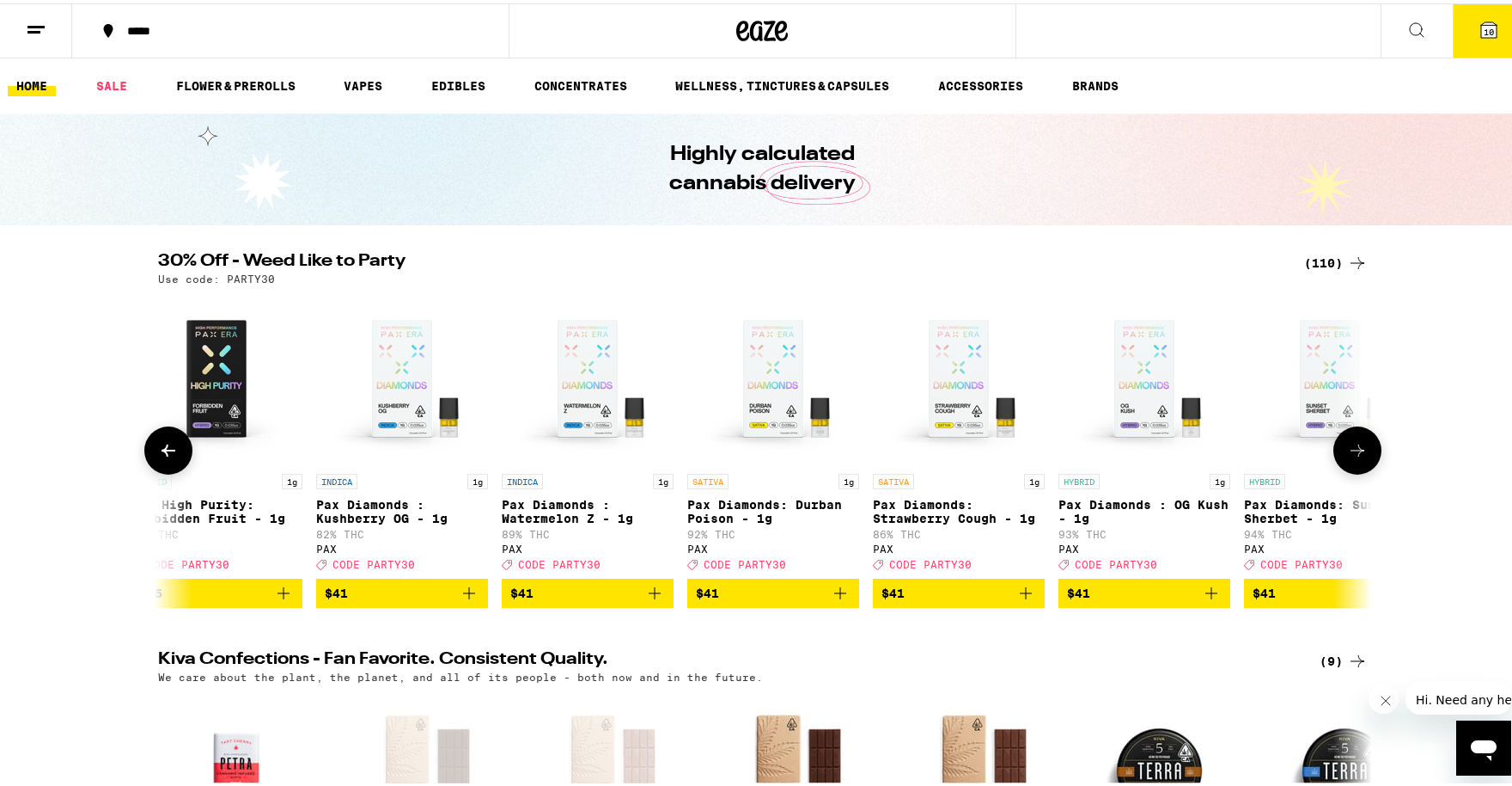
click at [1018, 600] on icon "Add to bag" at bounding box center [1025, 589] width 20 height 20
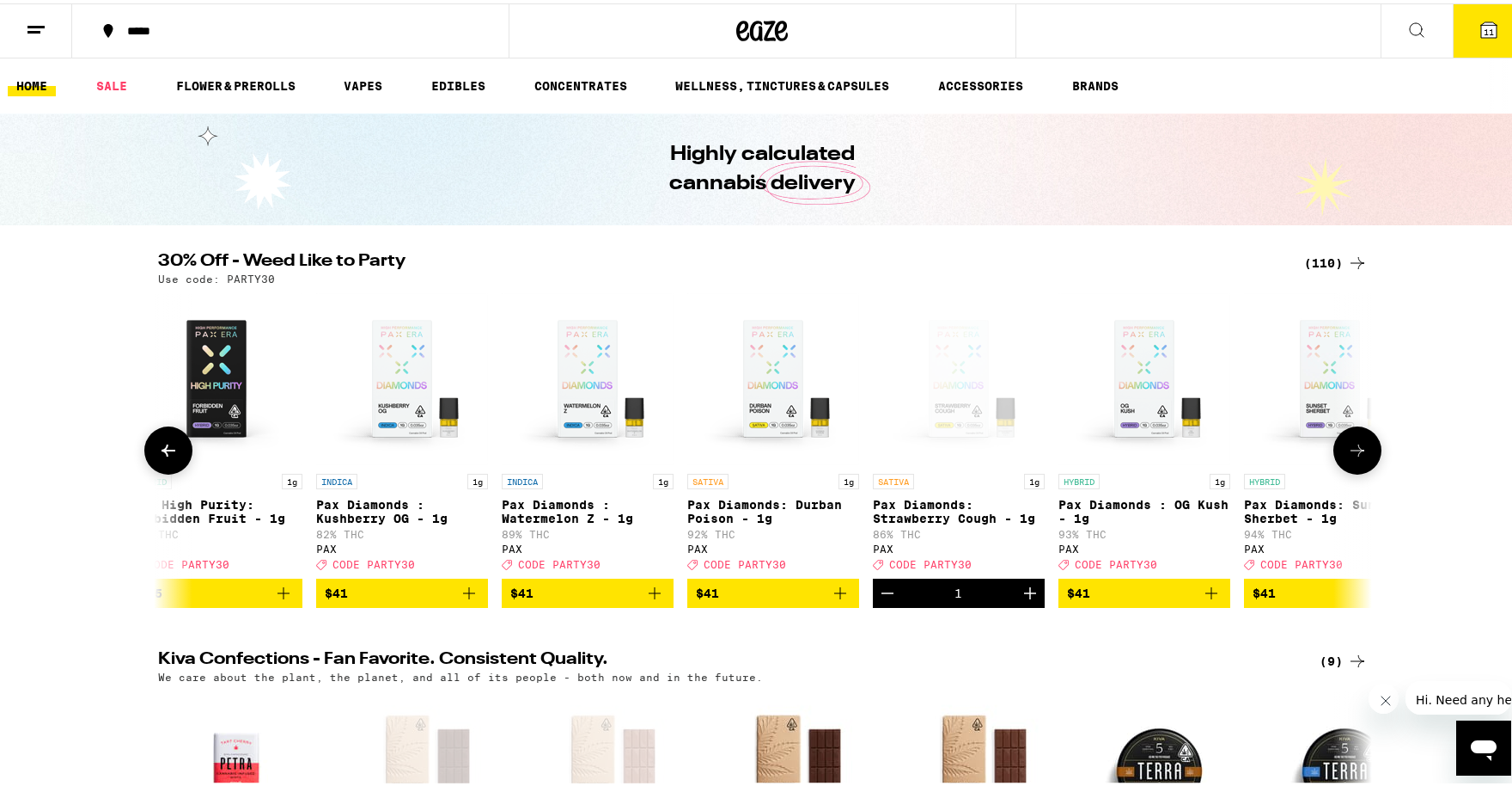
click at [1354, 457] on icon at bounding box center [1357, 446] width 20 height 20
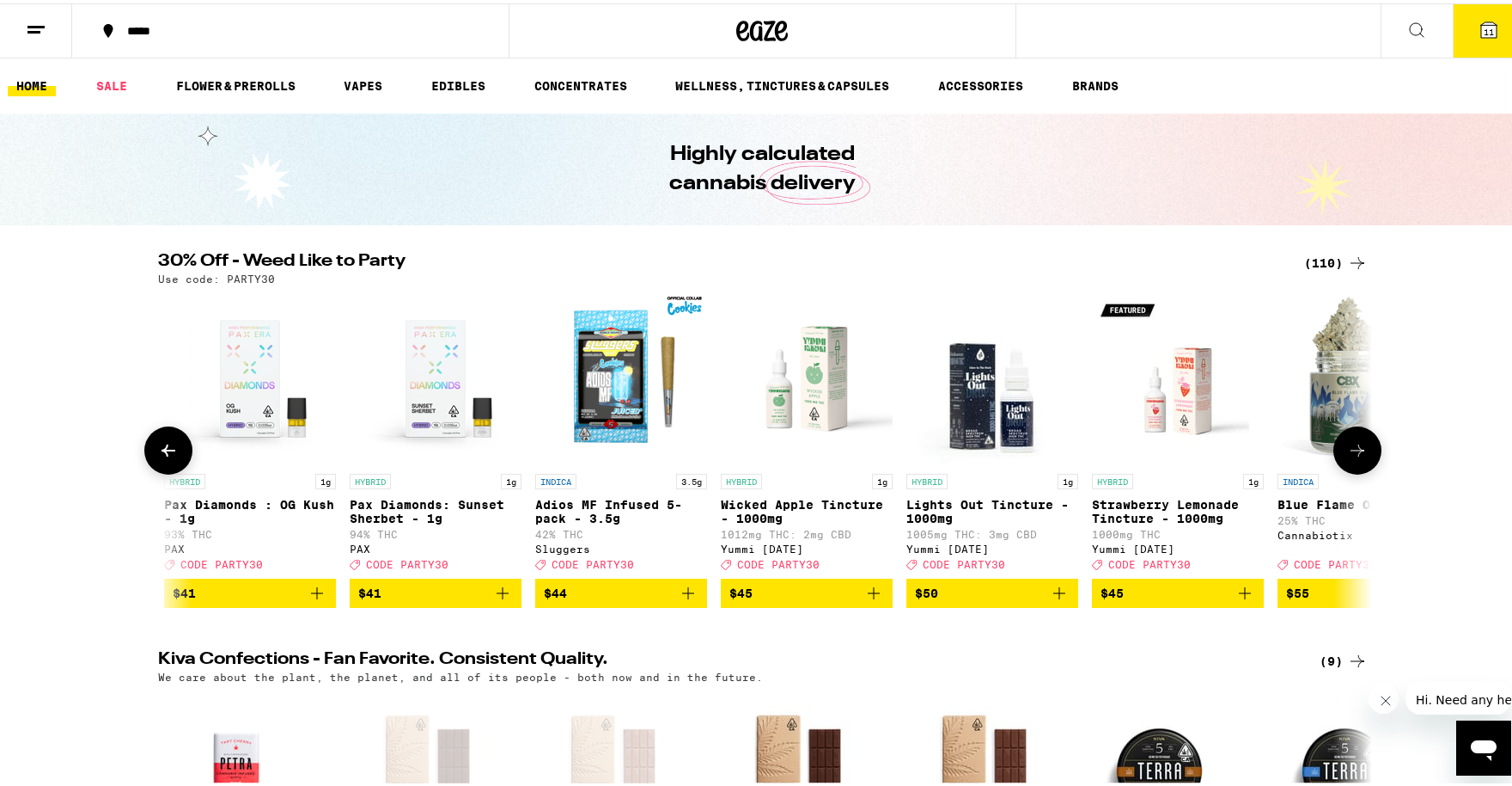
scroll to position [0, 17382]
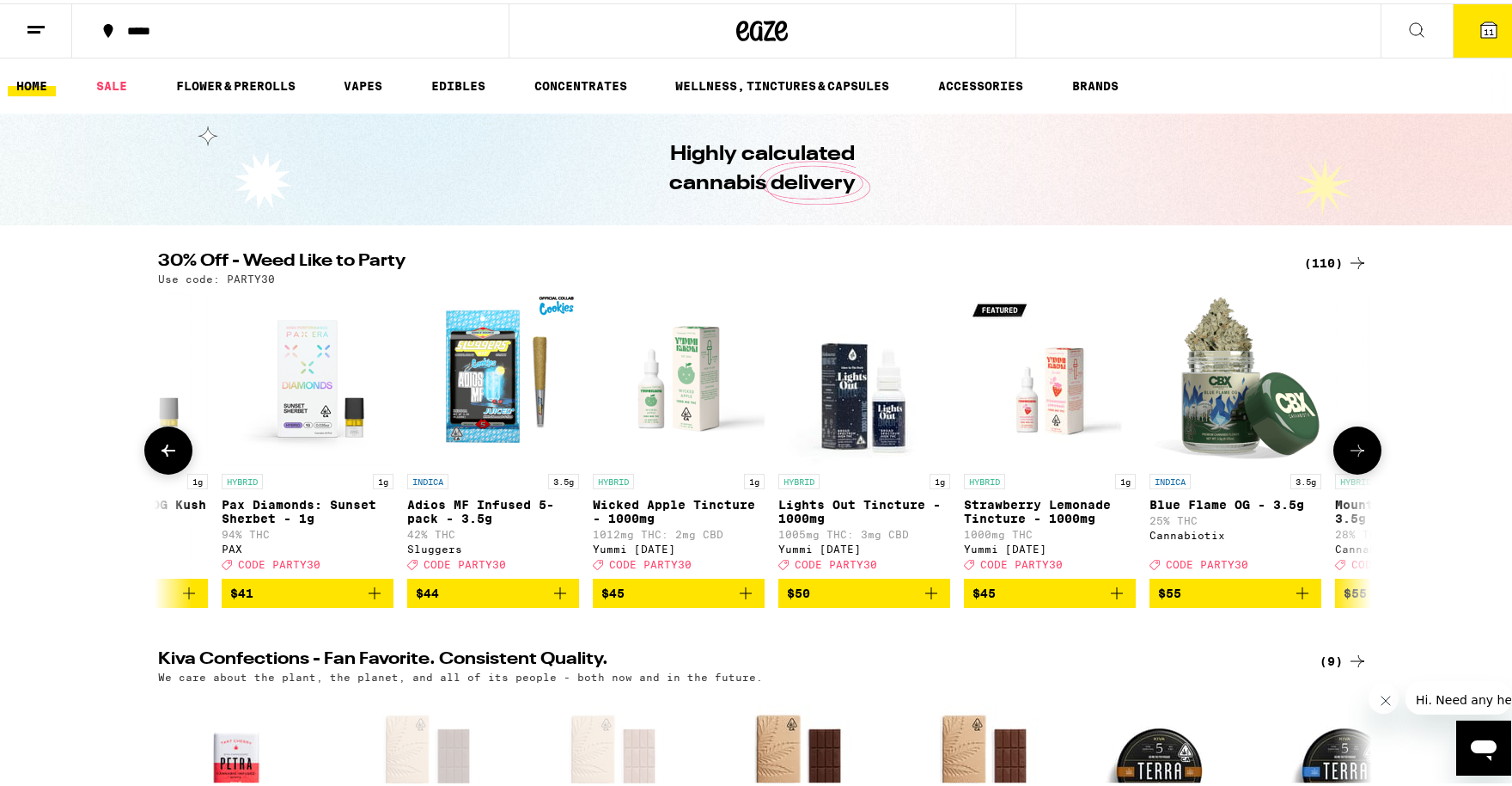
click at [1354, 457] on icon at bounding box center [1357, 446] width 20 height 20
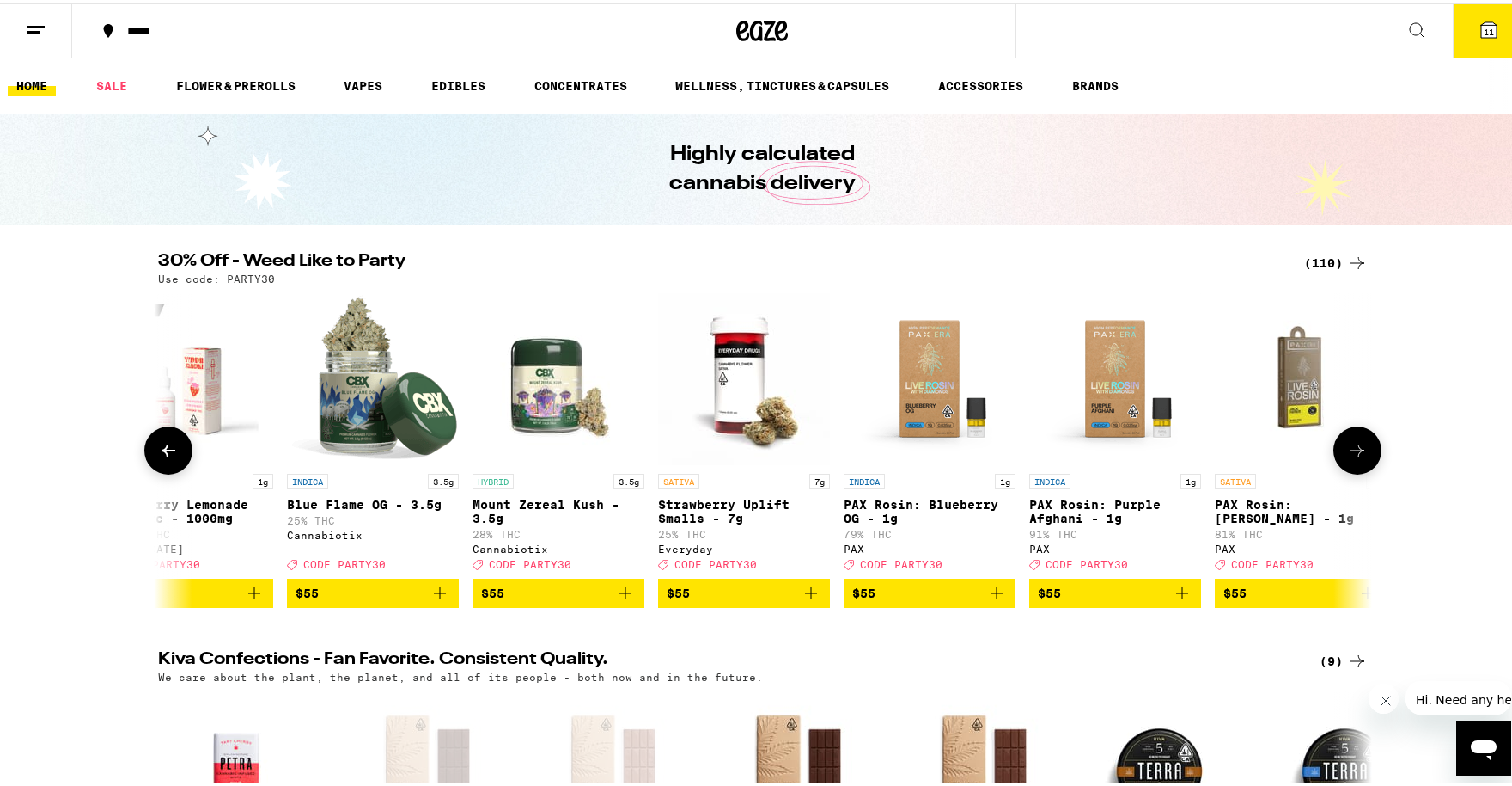
scroll to position [0, 18404]
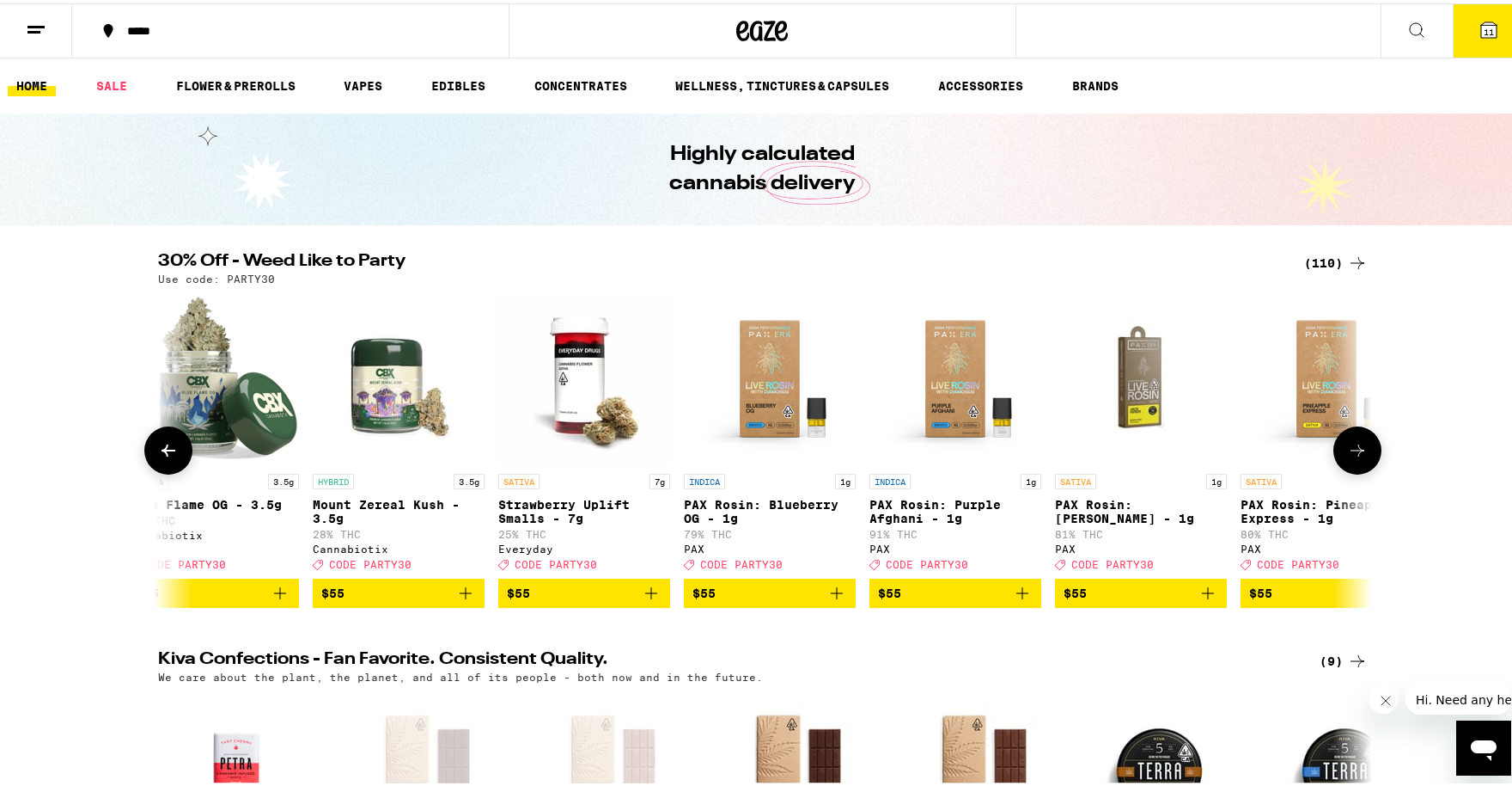
click at [1354, 457] on icon at bounding box center [1357, 446] width 20 height 20
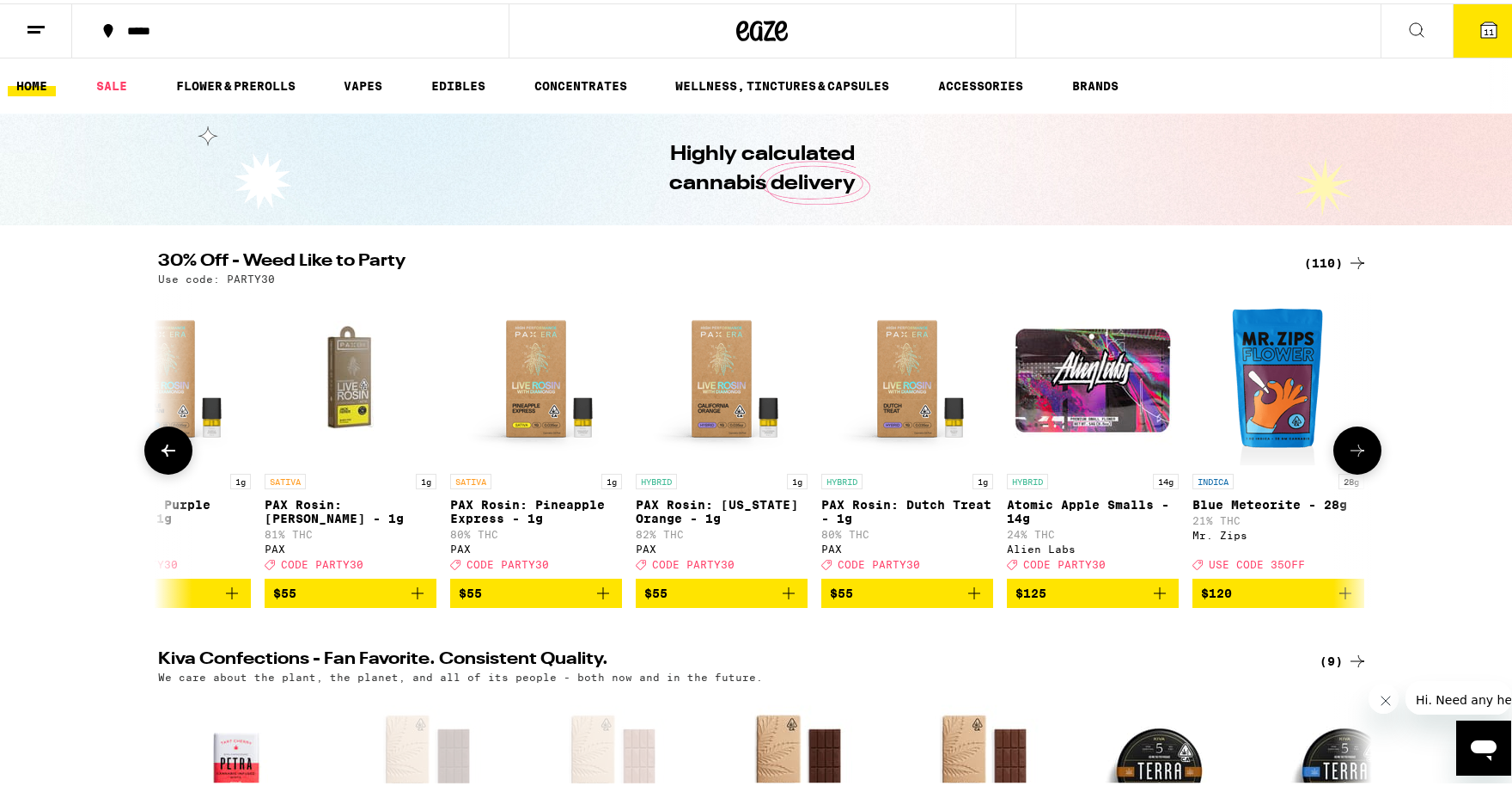
scroll to position [0, 19205]
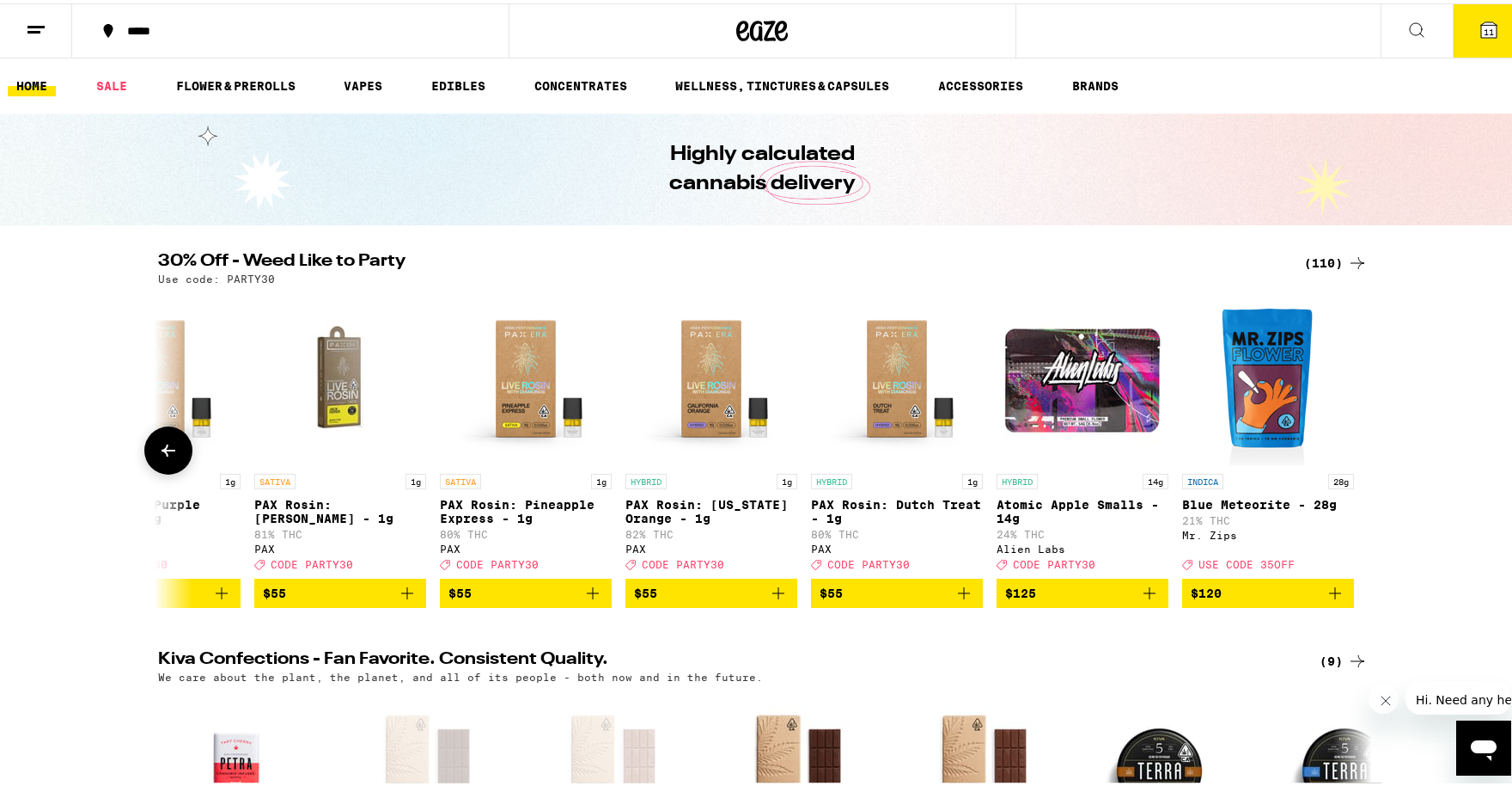
click at [589, 600] on icon "Add to bag" at bounding box center [593, 589] width 20 height 20
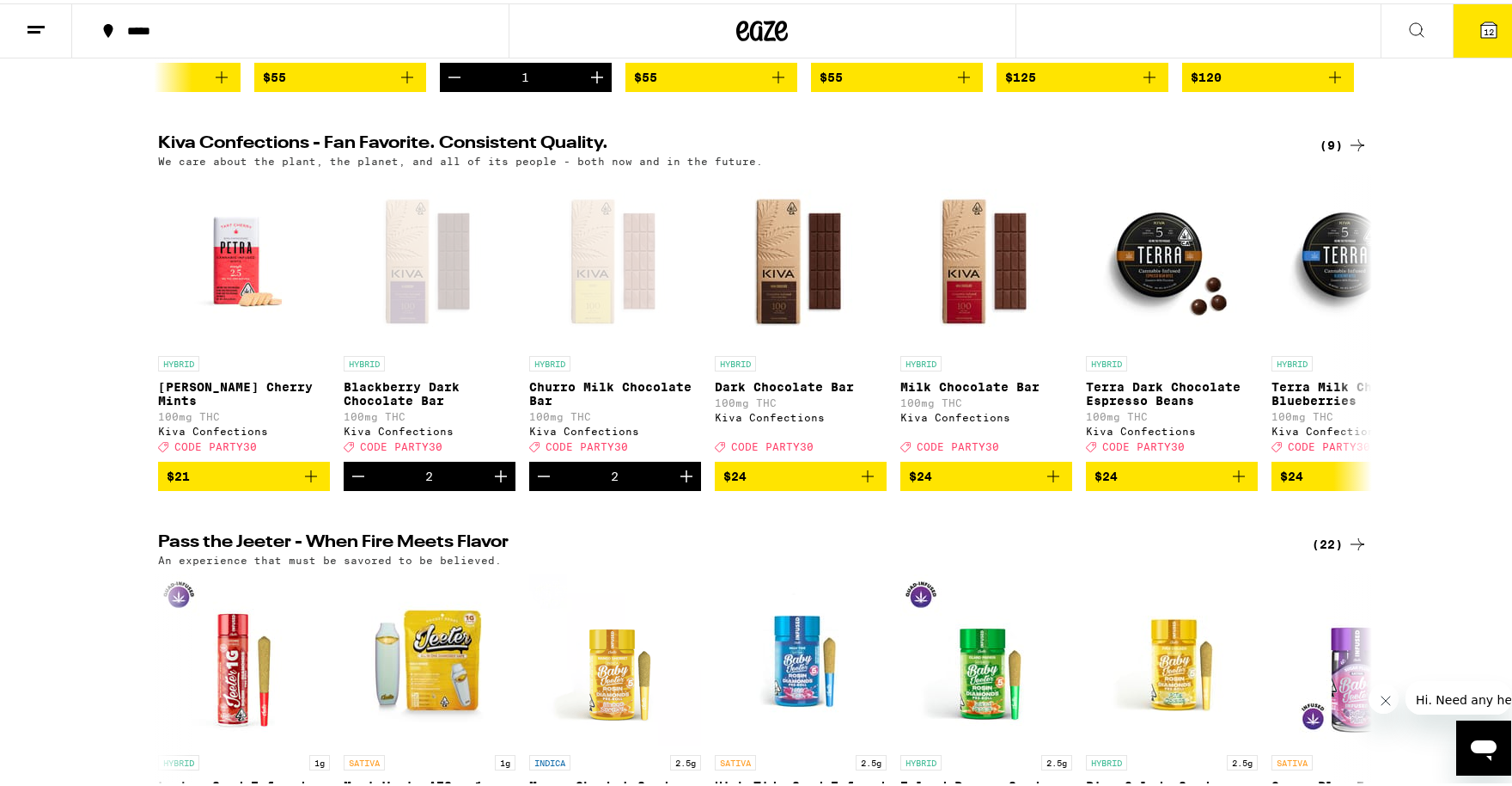
scroll to position [0, 0]
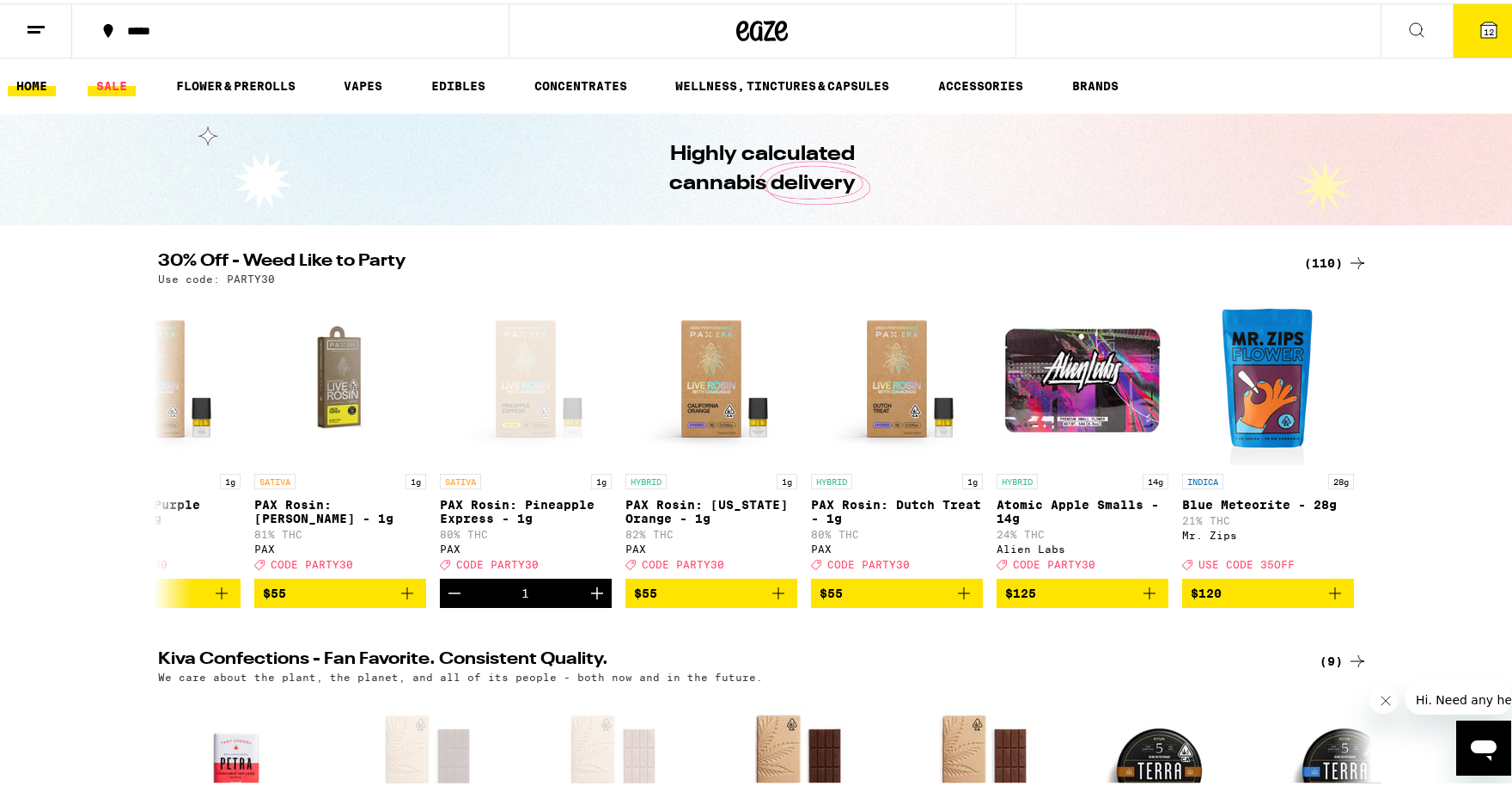
click at [110, 79] on link "SALE" at bounding box center [112, 82] width 48 height 20
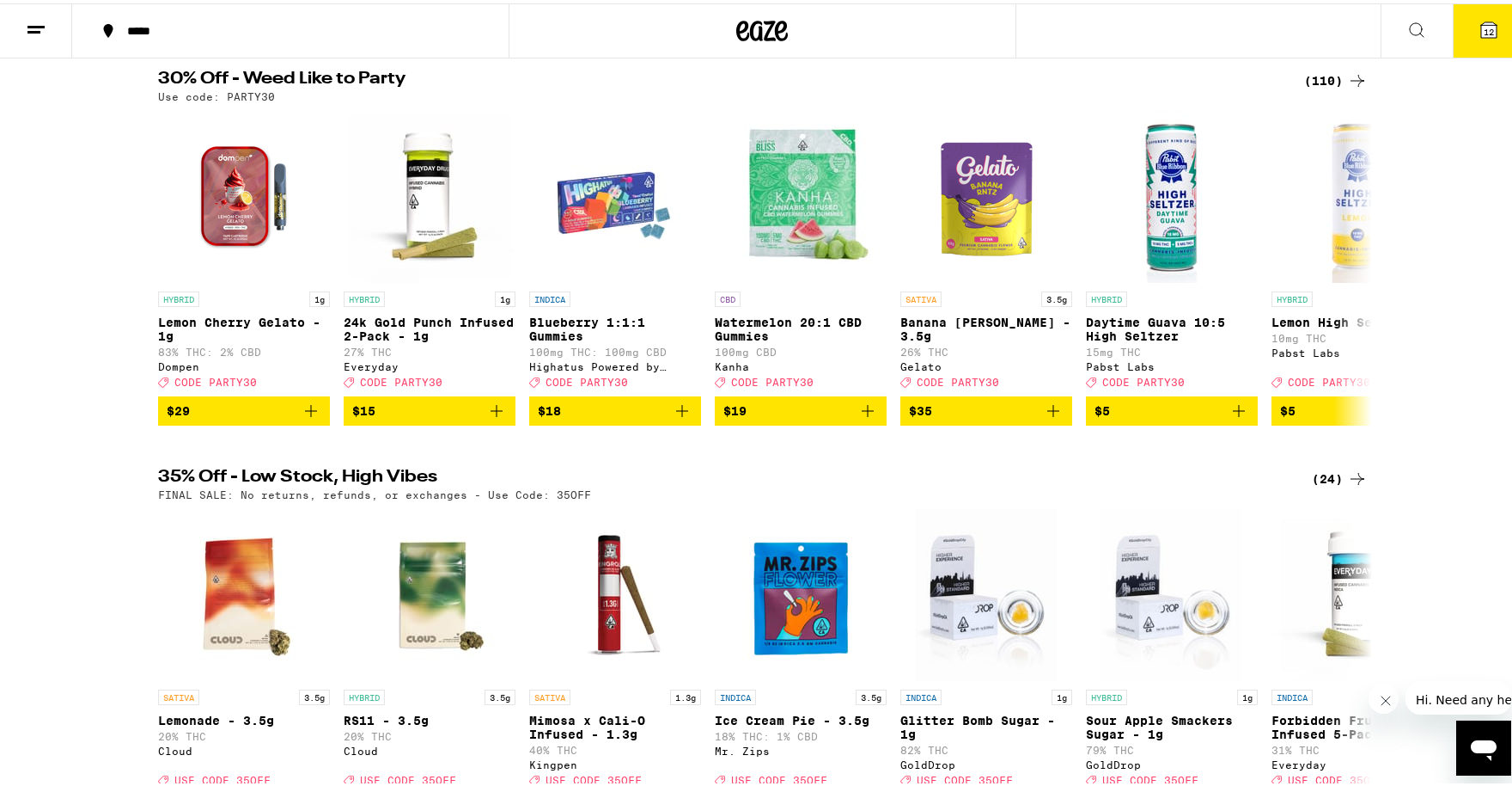
scroll to position [344, 0]
